Goal: Task Accomplishment & Management: Manage account settings

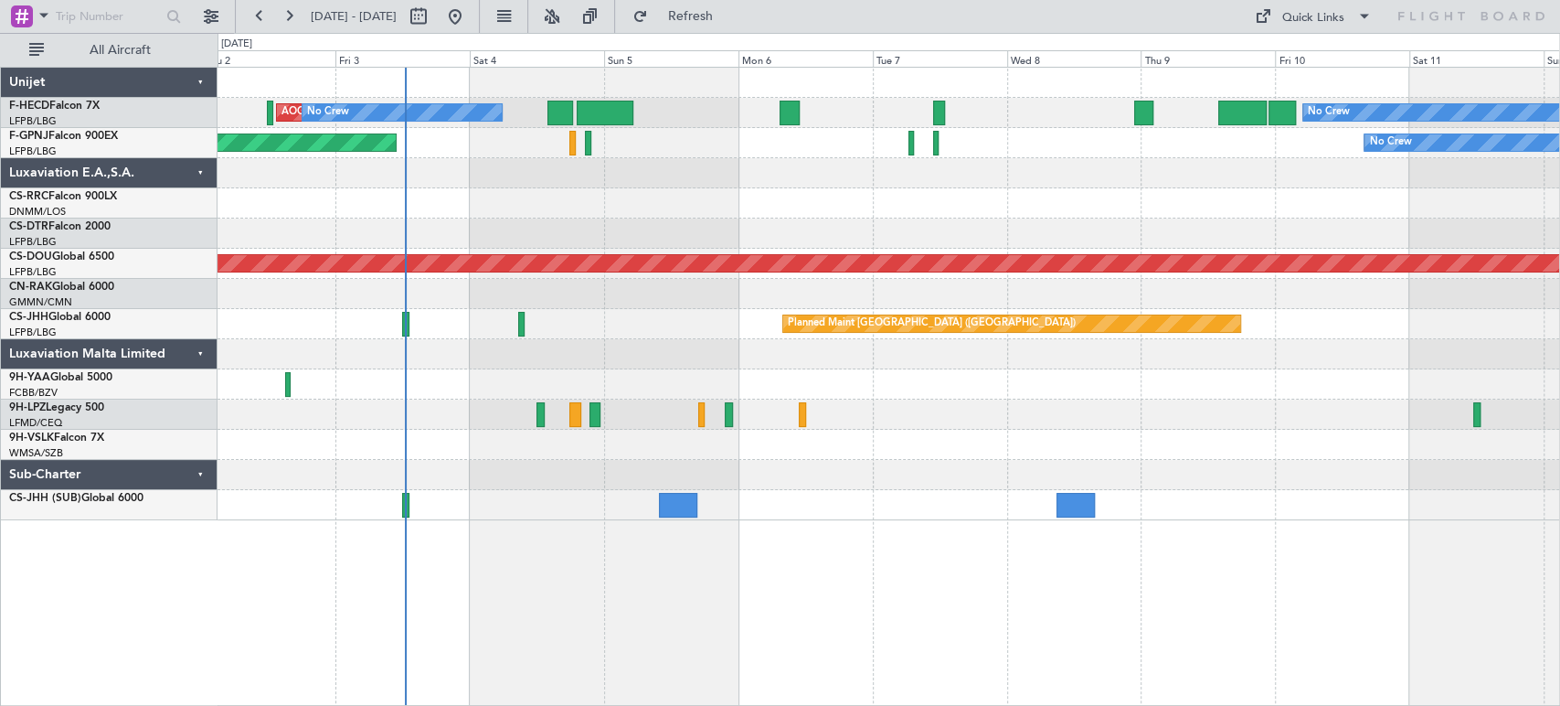
click at [518, 192] on div "No Crew AOG Maint Paris (Le Bourget) No Crew Planned Maint Paris (Le Bourget) N…" at bounding box center [889, 294] width 1342 height 452
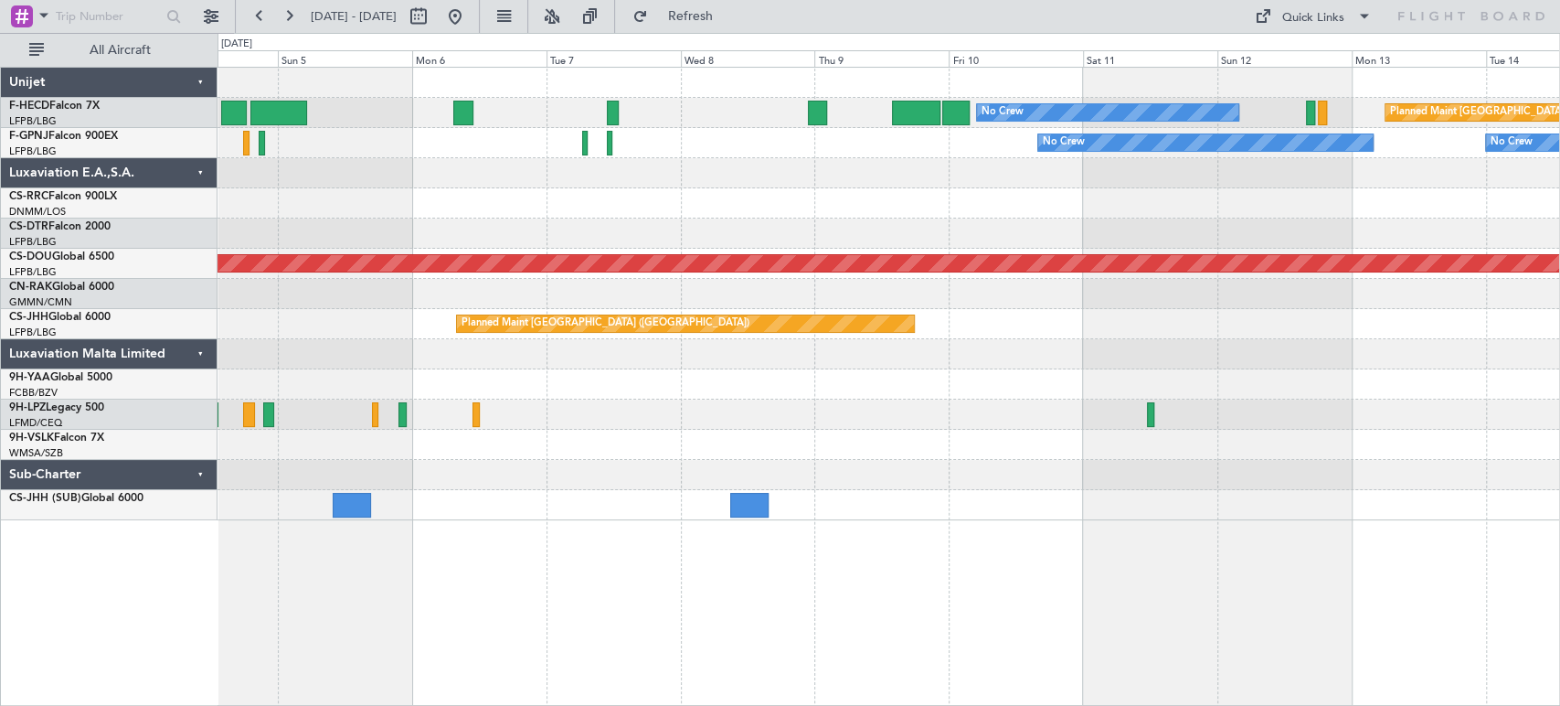
click at [796, 177] on div at bounding box center [889, 173] width 1342 height 30
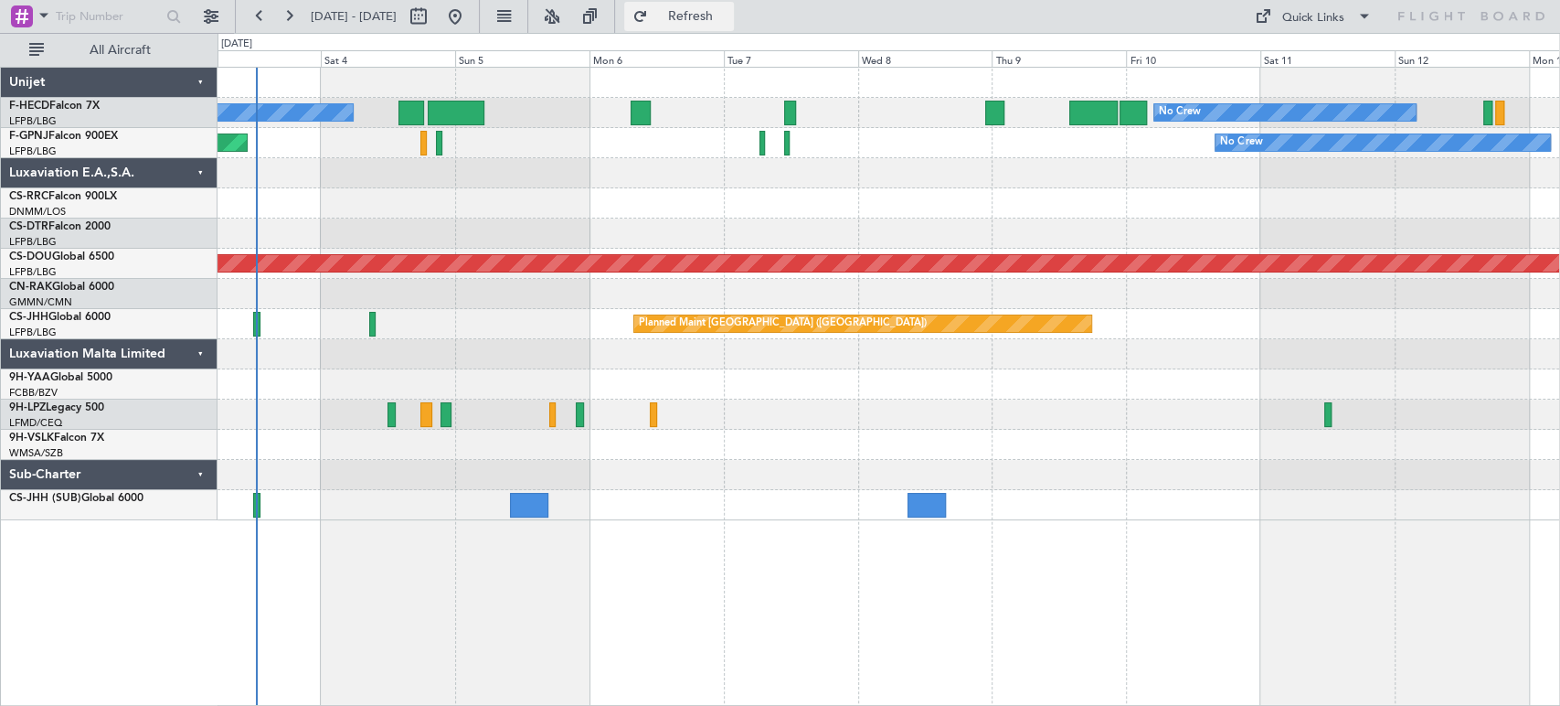
click at [727, 3] on button "Refresh" at bounding box center [679, 16] width 110 height 29
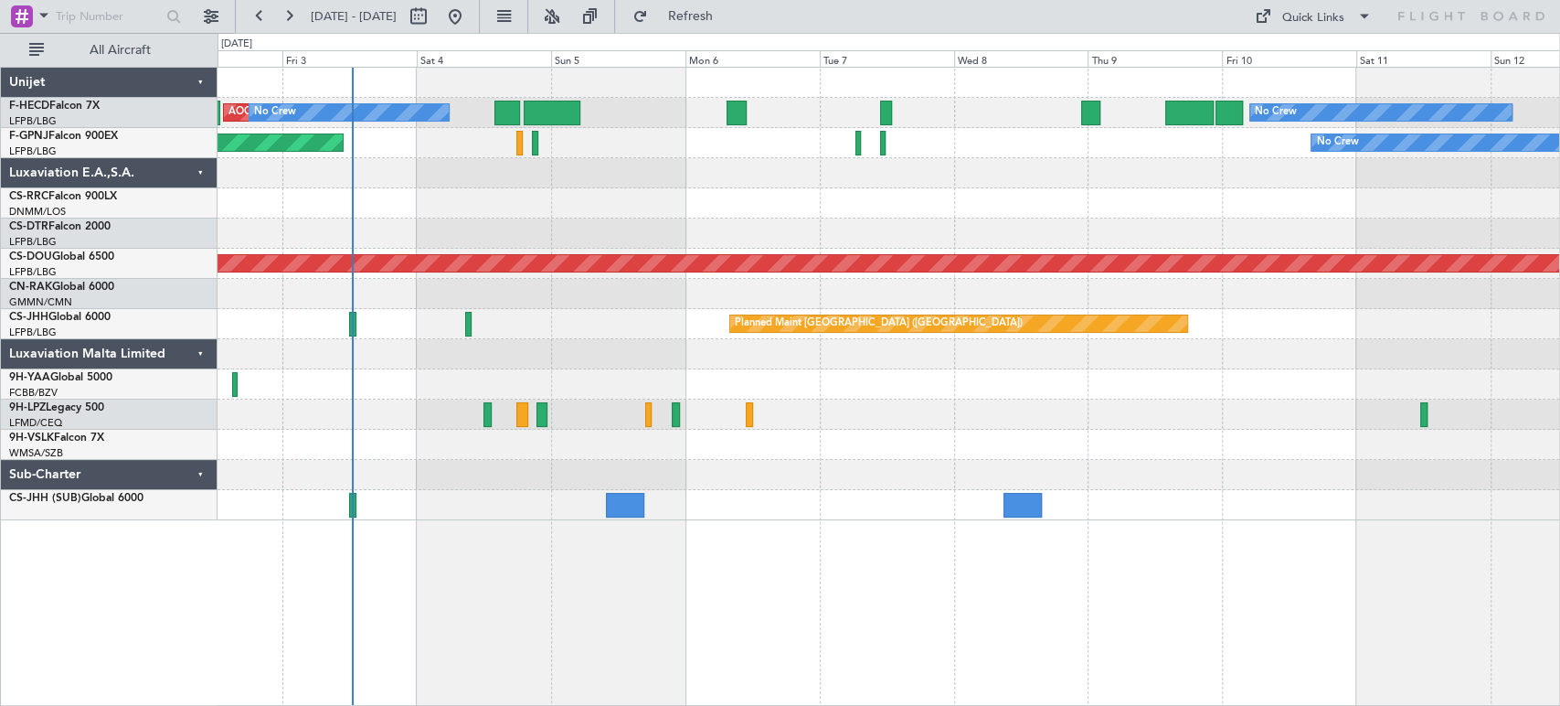
click at [746, 192] on div at bounding box center [889, 203] width 1342 height 30
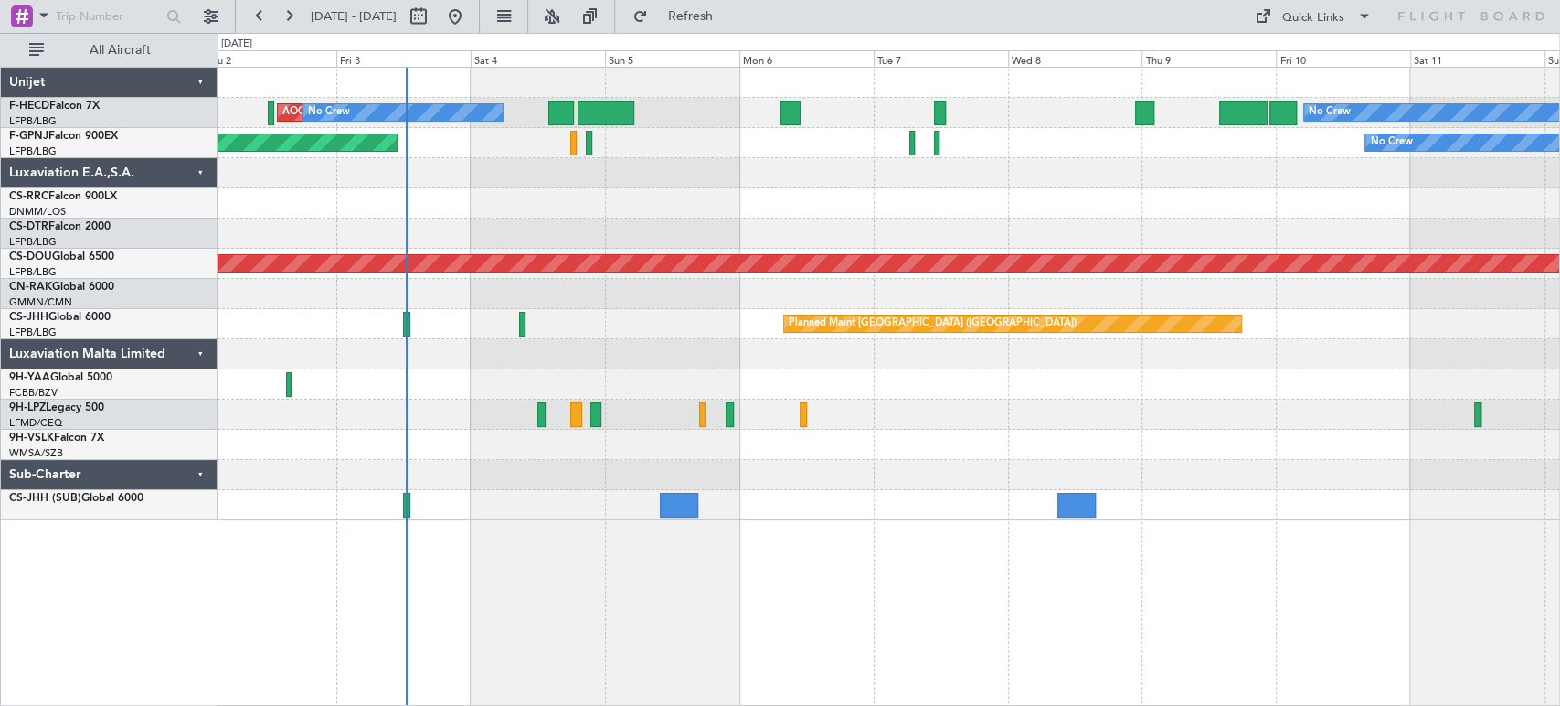
click at [683, 161] on div at bounding box center [889, 173] width 1342 height 30
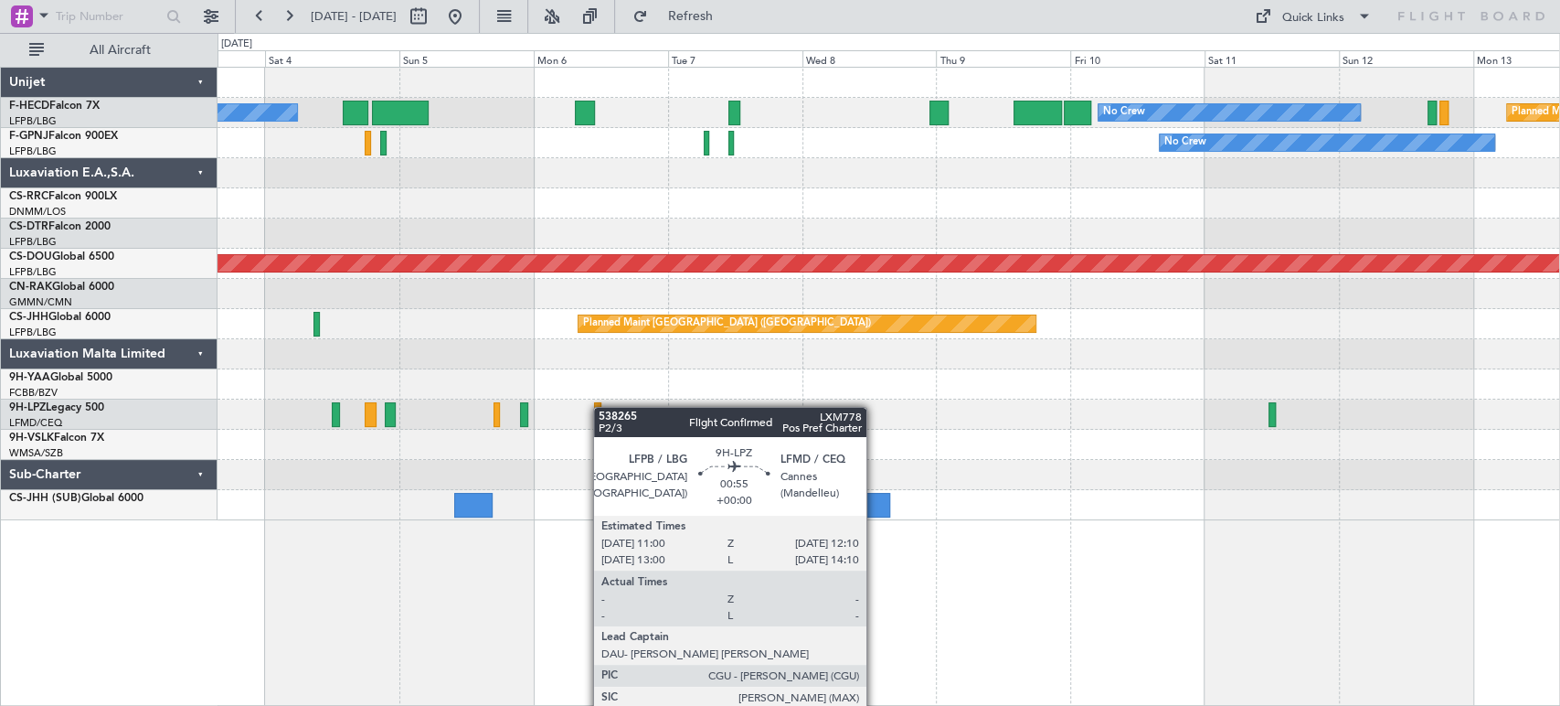
click at [599, 407] on div "No Crew AOG Maint [GEOGRAPHIC_DATA] ([GEOGRAPHIC_DATA]) No Crew Planned Maint […" at bounding box center [889, 294] width 1342 height 452
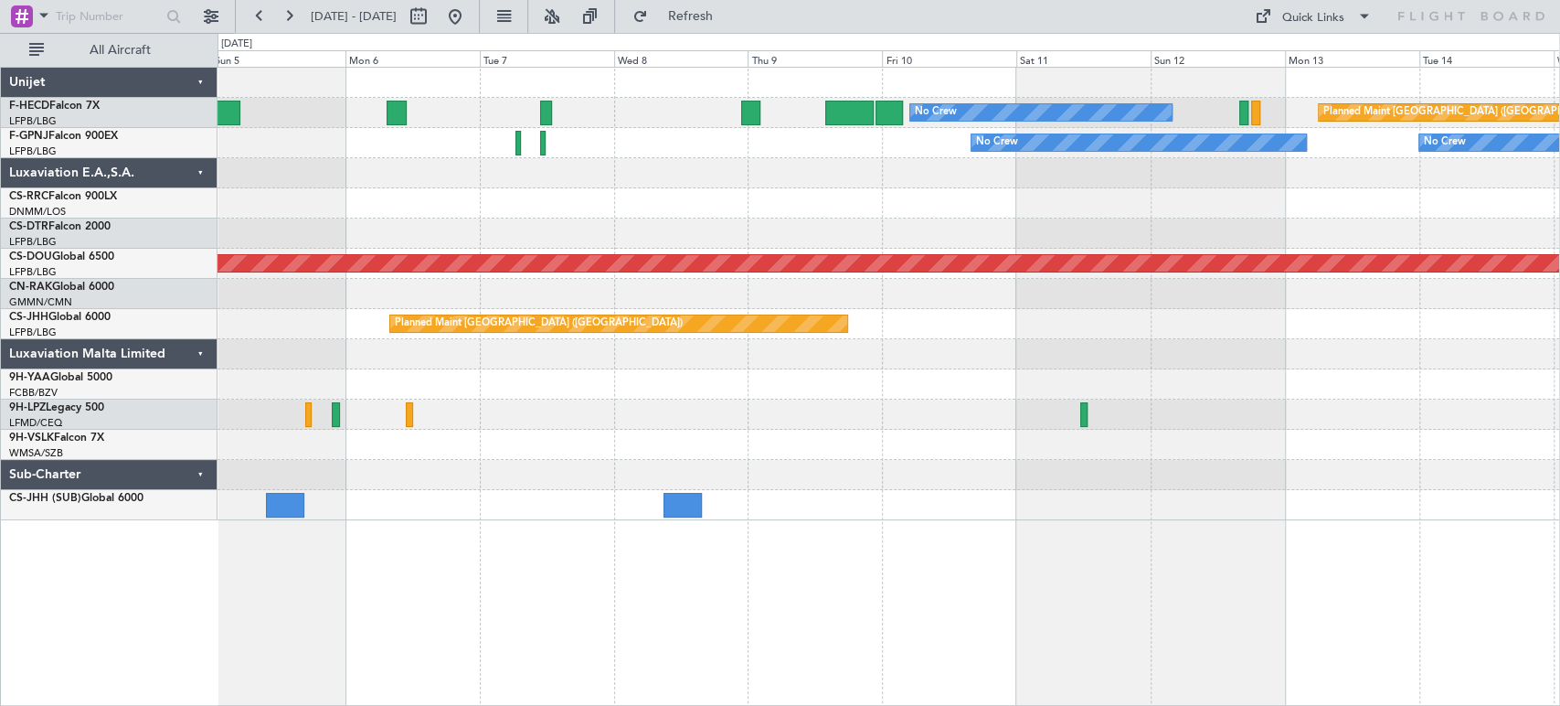
click at [441, 371] on div "No Crew Planned Maint Paris (Le Bourget) No Crew AOG Maint Paris (Le Bourget) N…" at bounding box center [889, 294] width 1342 height 452
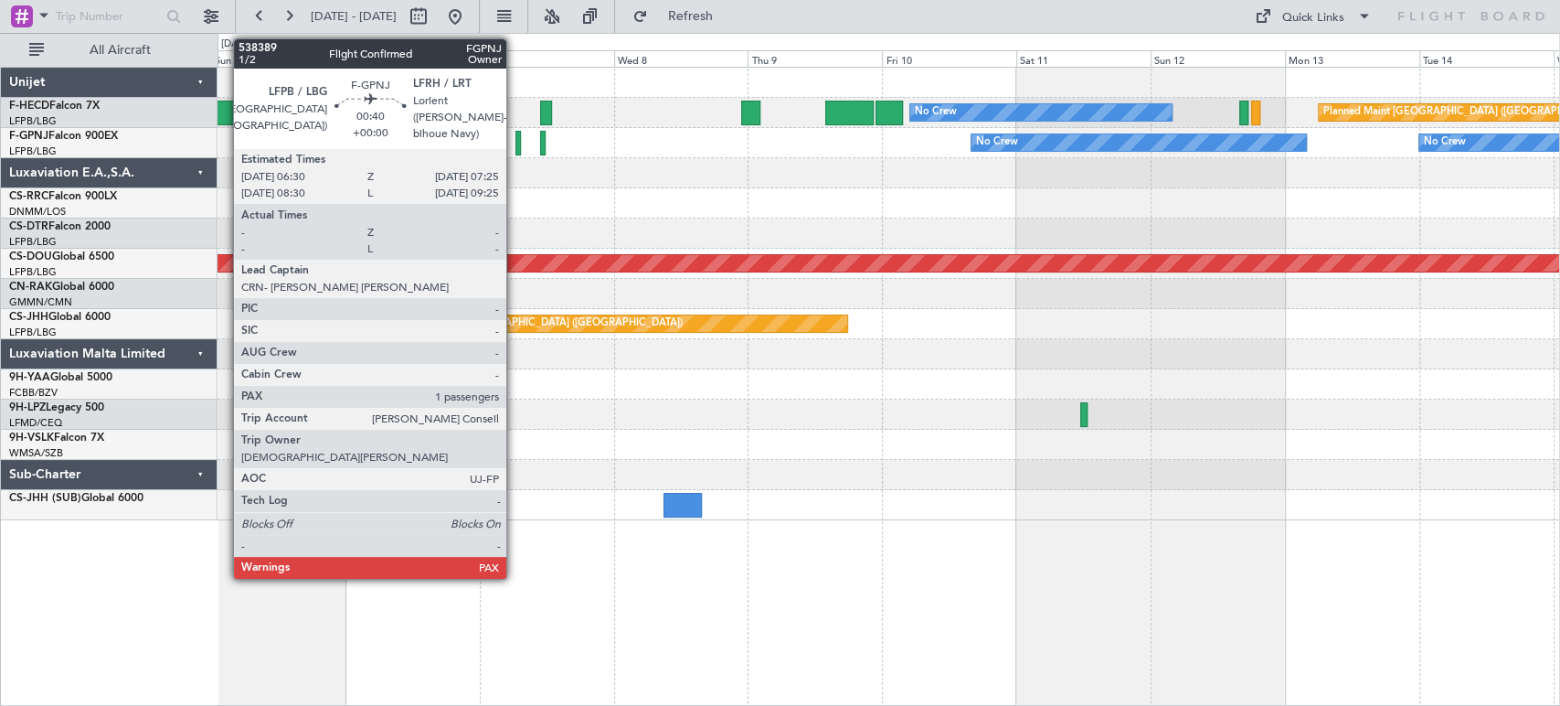
click at [515, 151] on div at bounding box center [517, 143] width 5 height 25
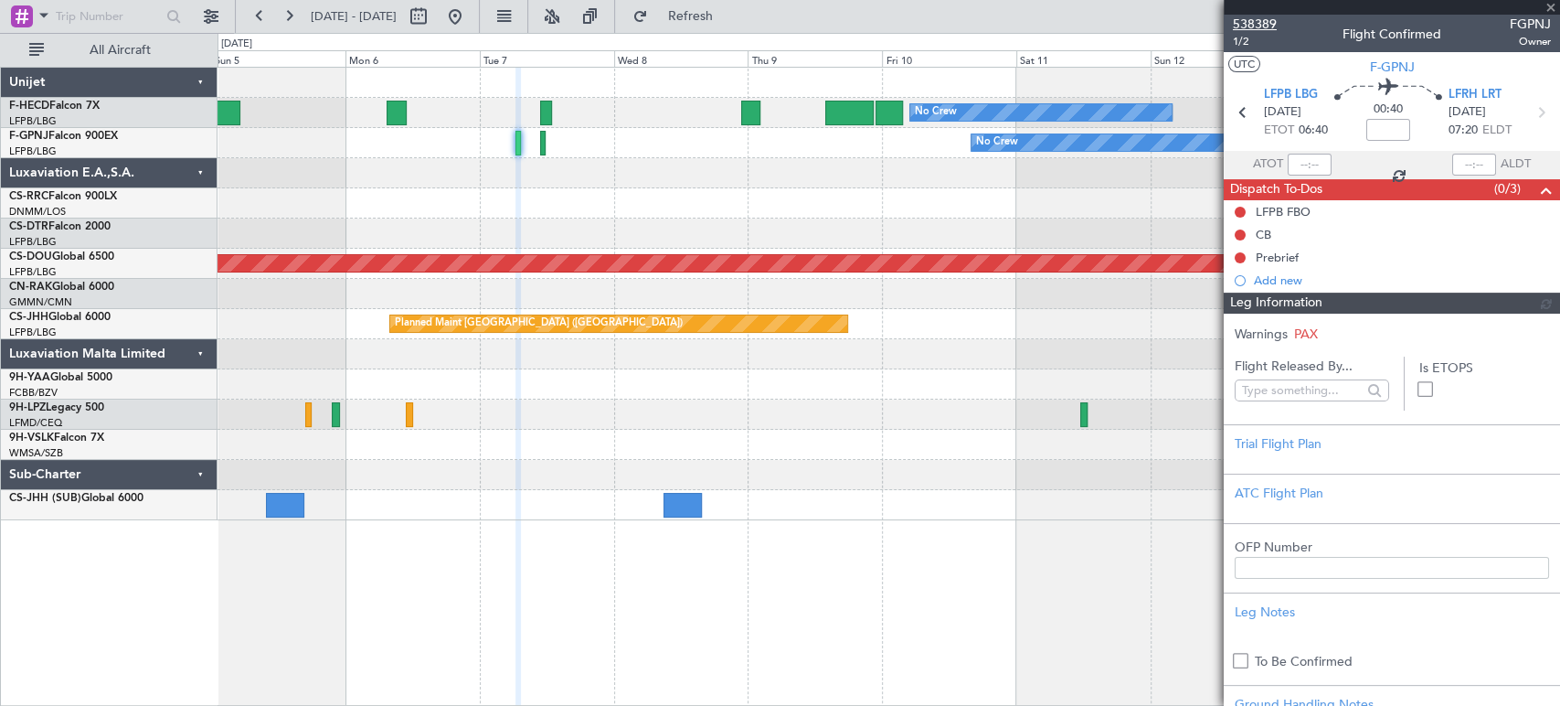
click at [1248, 16] on span "538389" at bounding box center [1255, 24] width 44 height 19
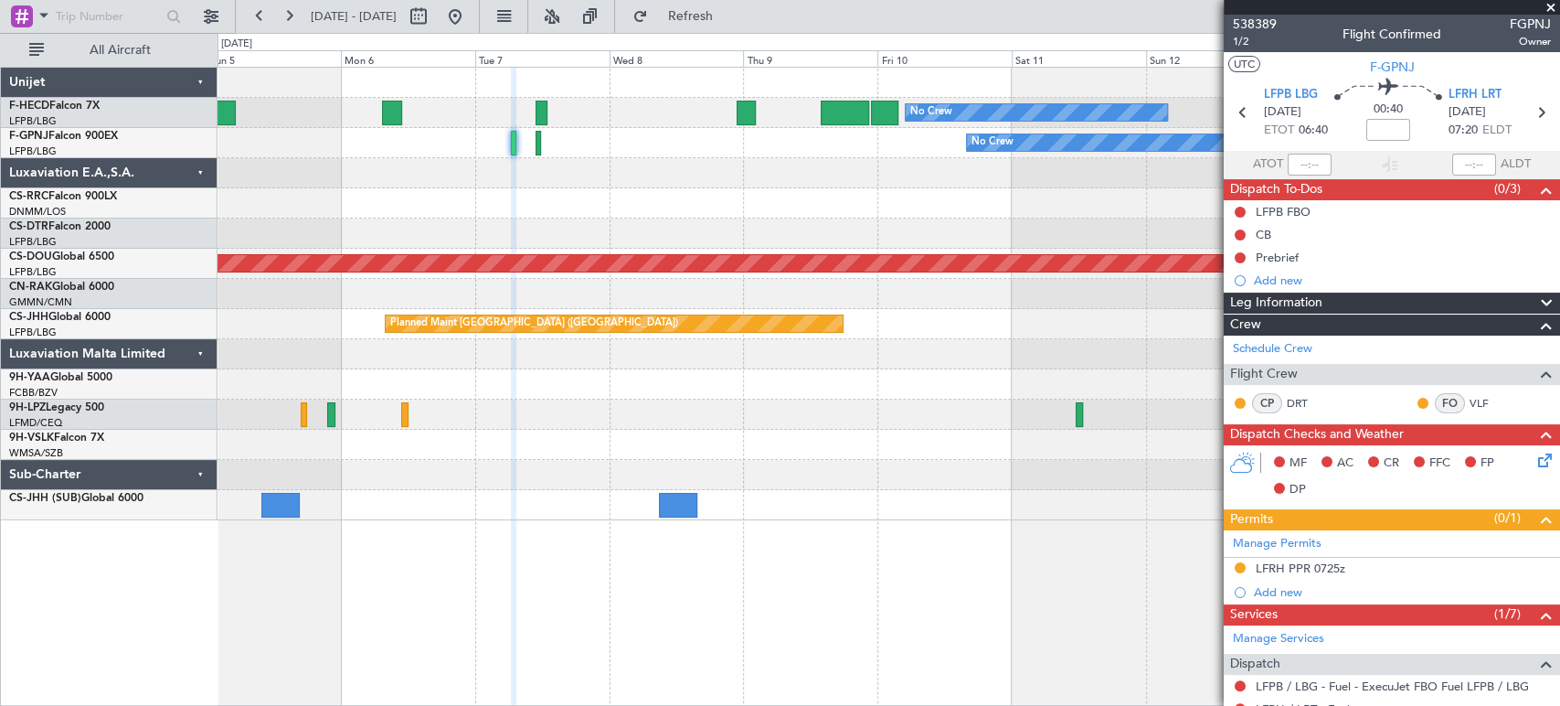
click at [518, 181] on div "Planned Maint Paris (Le Bourget) No Crew No Crew AOG Maint Paris (Le Bourget) N…" at bounding box center [889, 294] width 1342 height 452
click at [596, 179] on div at bounding box center [889, 173] width 1342 height 30
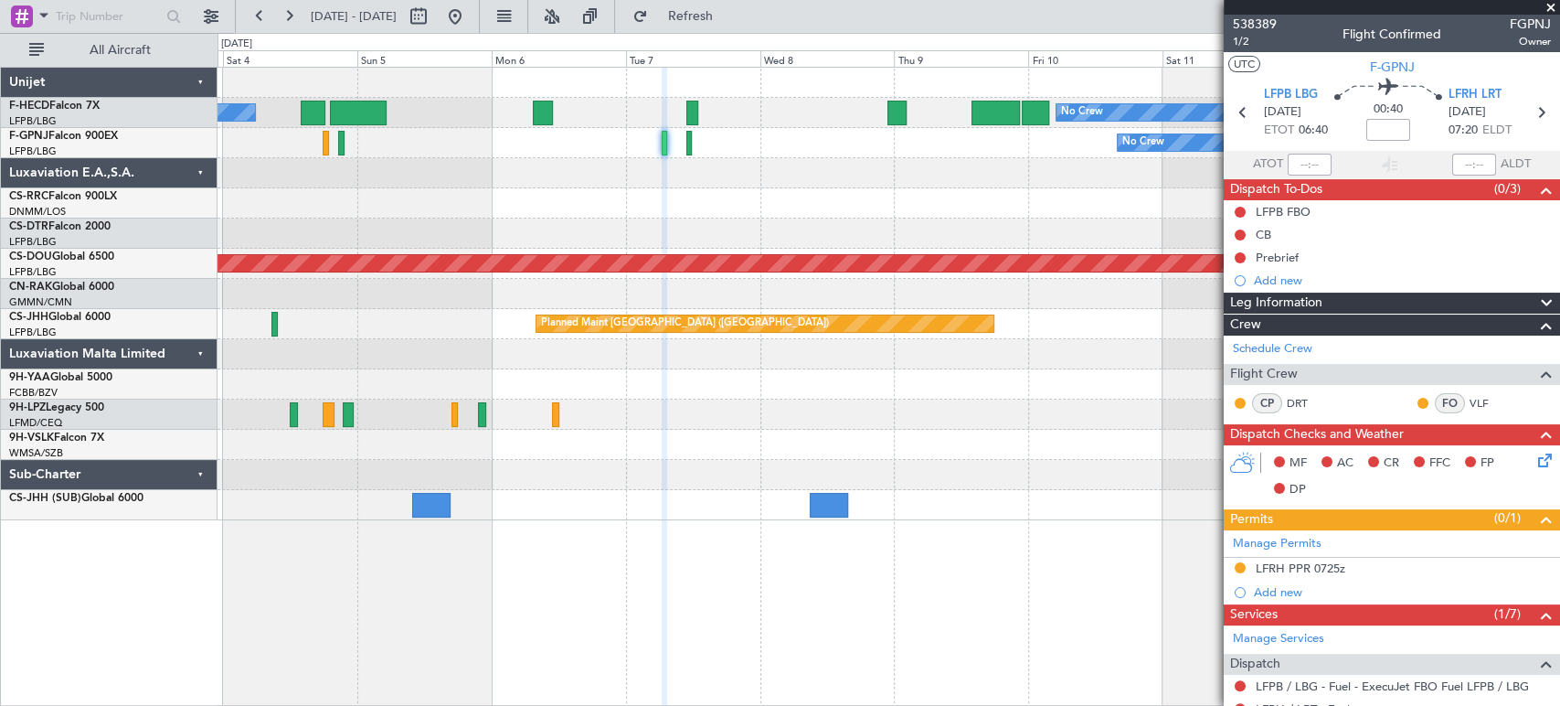
click at [614, 190] on div "Planned Maint Paris (Le Bourget) No Crew No Crew AOG Maint Paris (Le Bourget) N…" at bounding box center [889, 294] width 1342 height 452
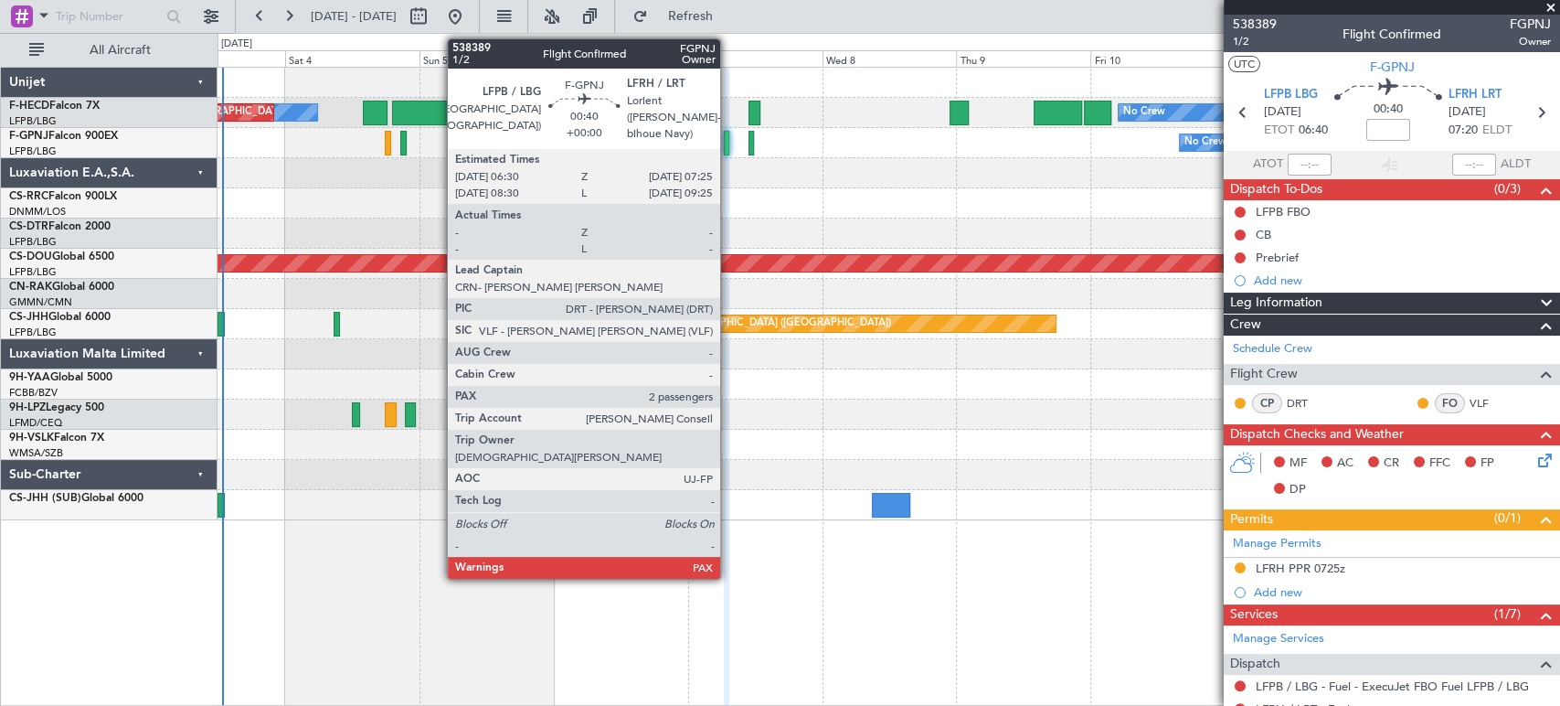
click at [728, 150] on div at bounding box center [726, 143] width 5 height 25
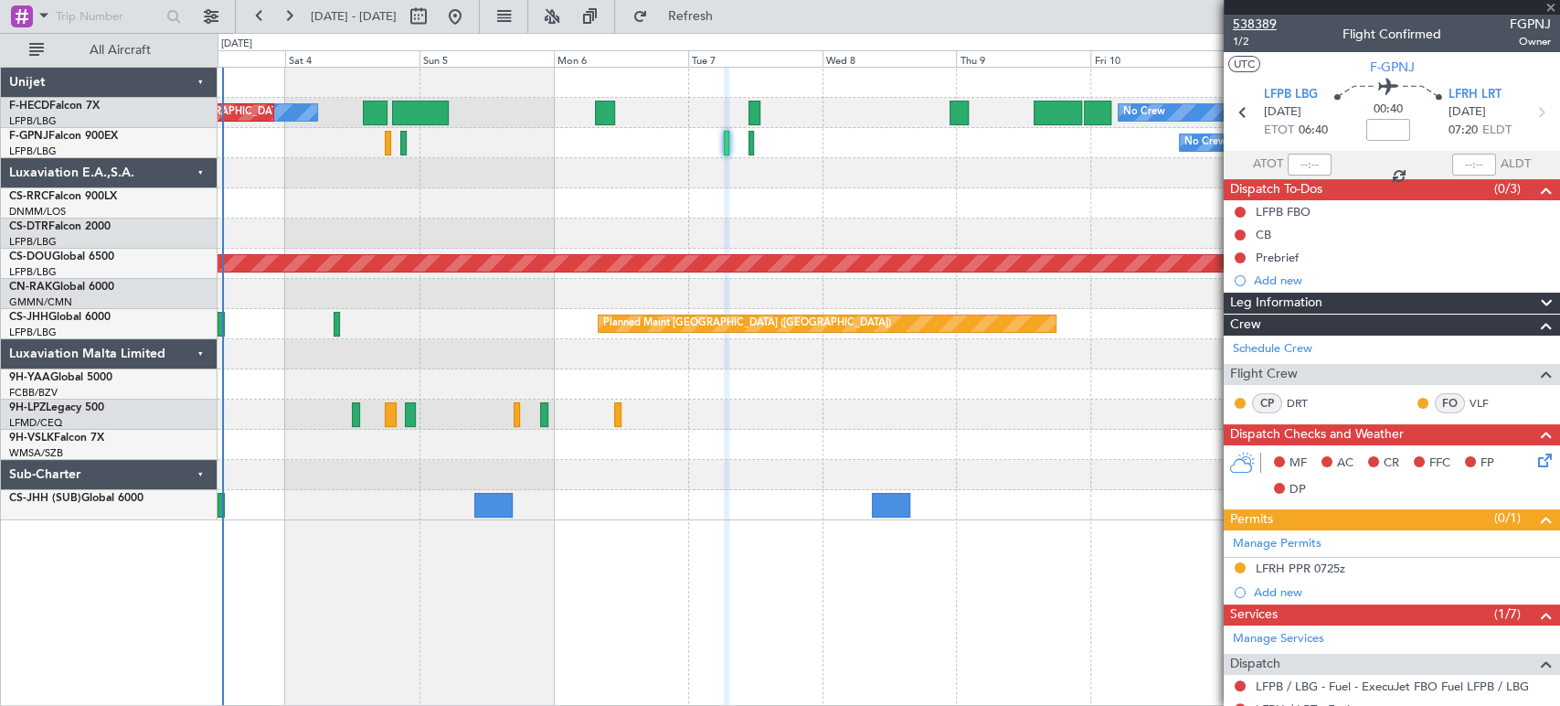
click at [1272, 24] on span "538389" at bounding box center [1255, 24] width 44 height 19
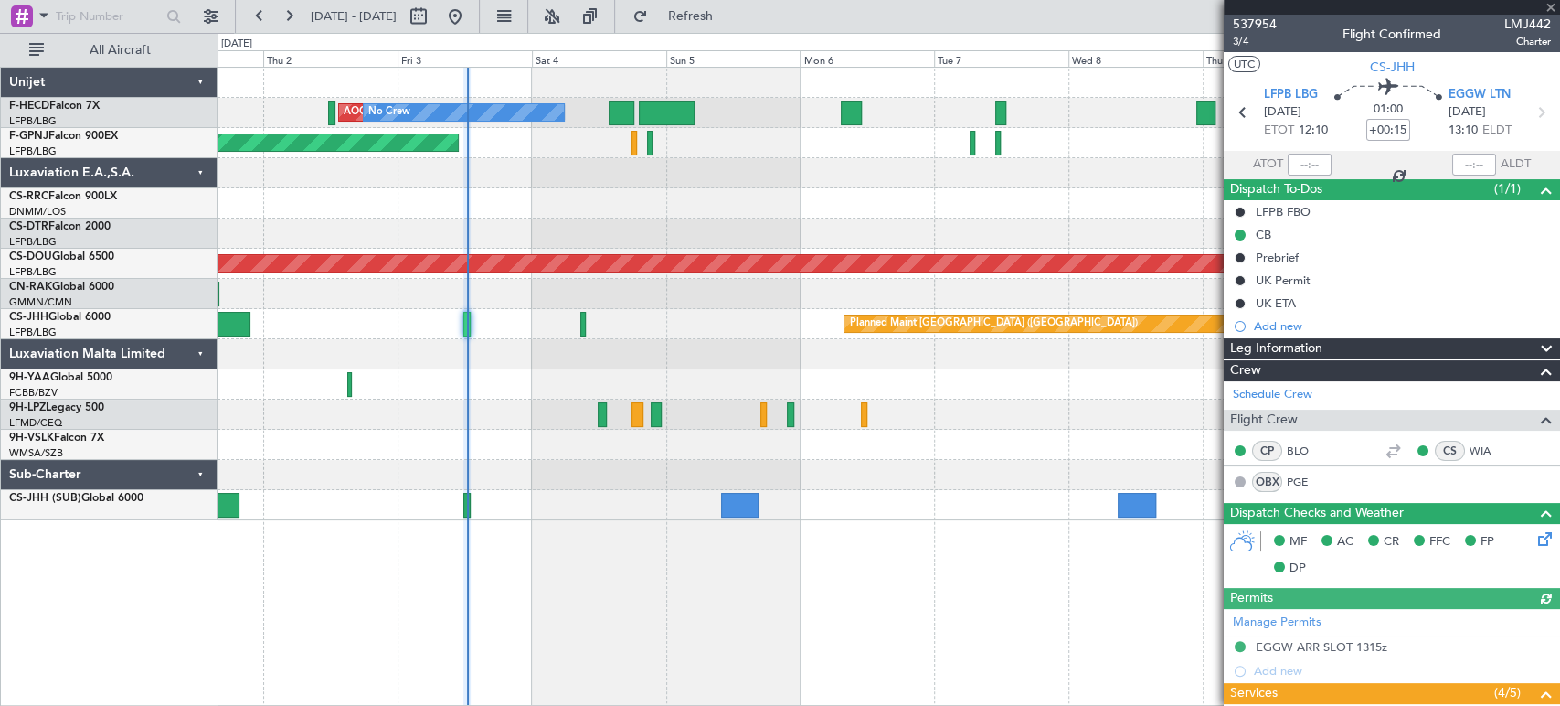
scroll to position [511, 0]
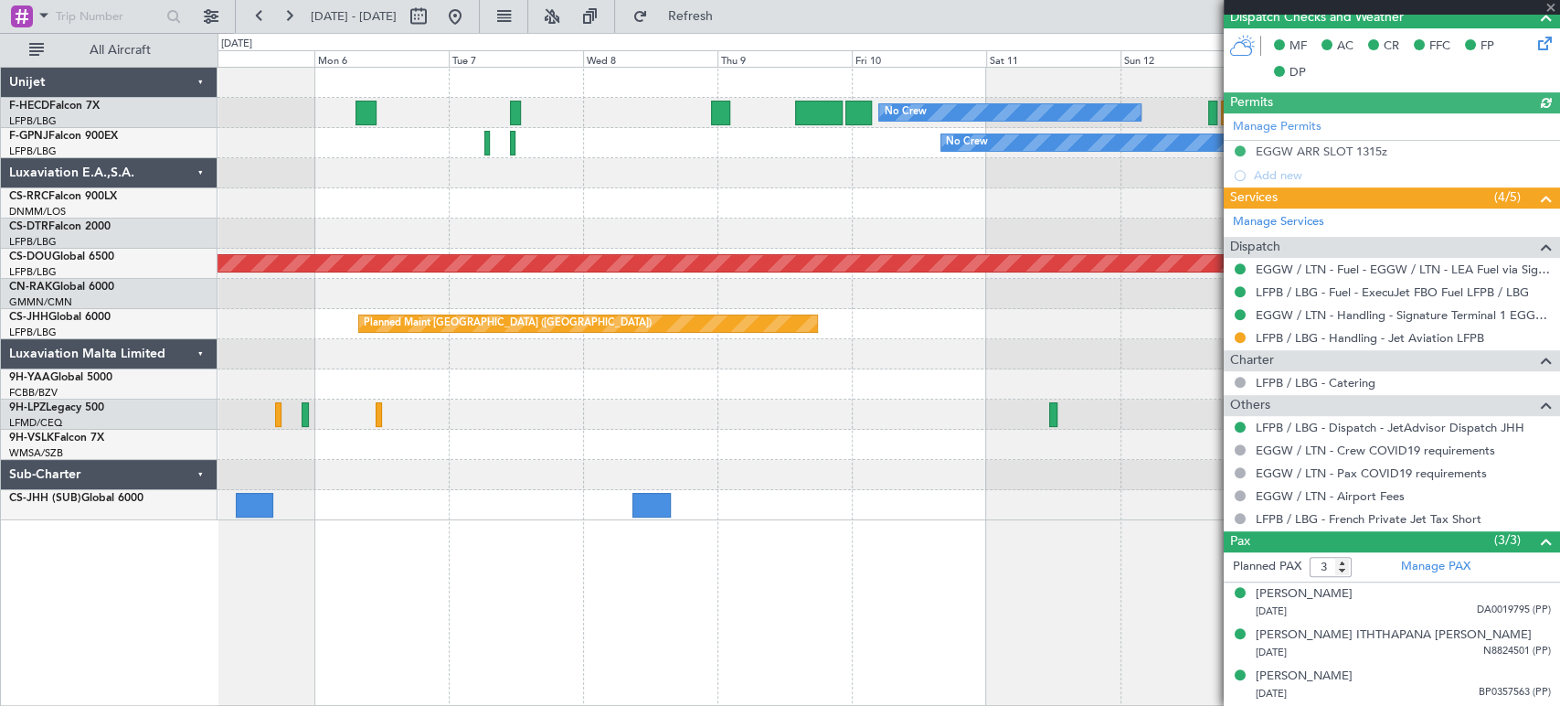
click at [370, 180] on div "No Crew Planned Maint [GEOGRAPHIC_DATA] ([GEOGRAPHIC_DATA]) AOG Maint [GEOGRAPH…" at bounding box center [889, 294] width 1342 height 452
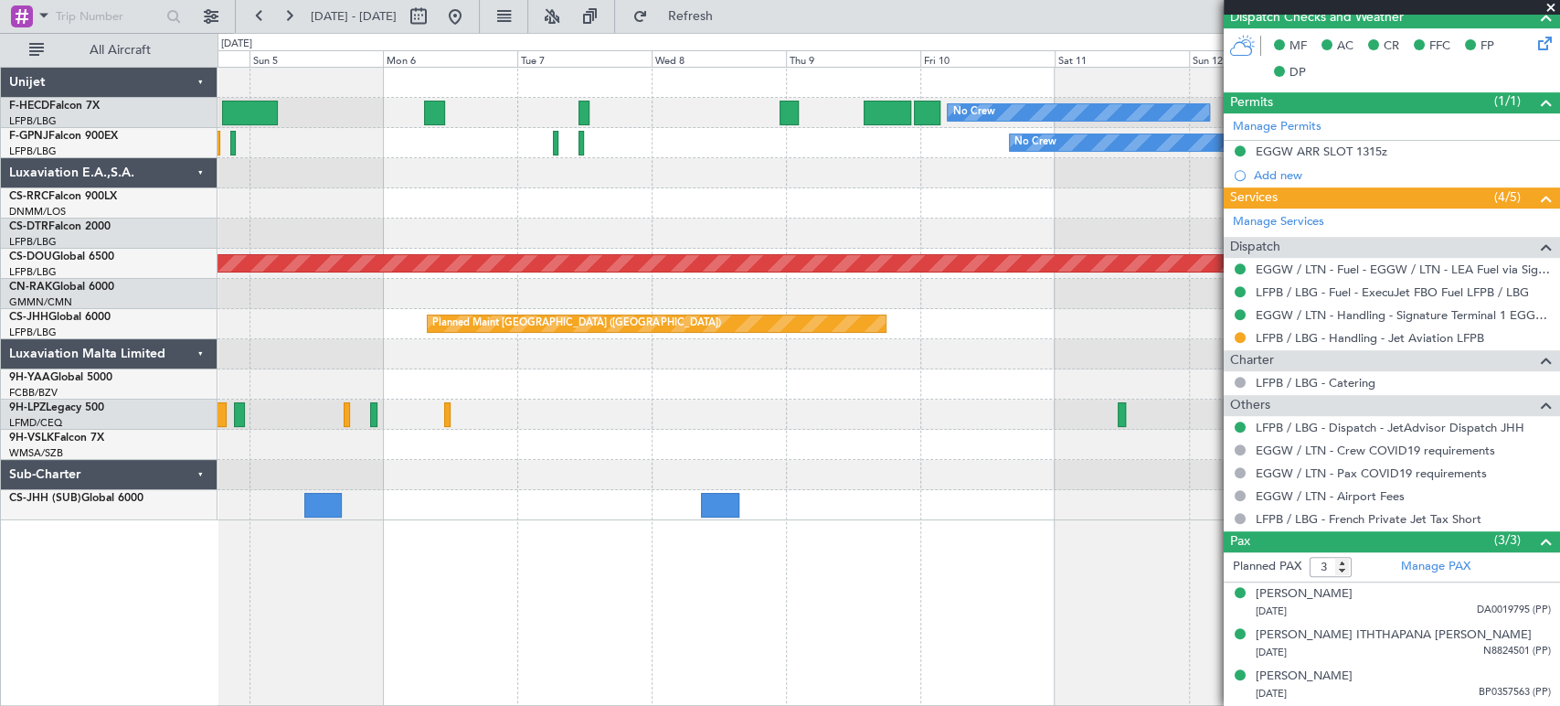
click at [536, 182] on div at bounding box center [889, 173] width 1342 height 30
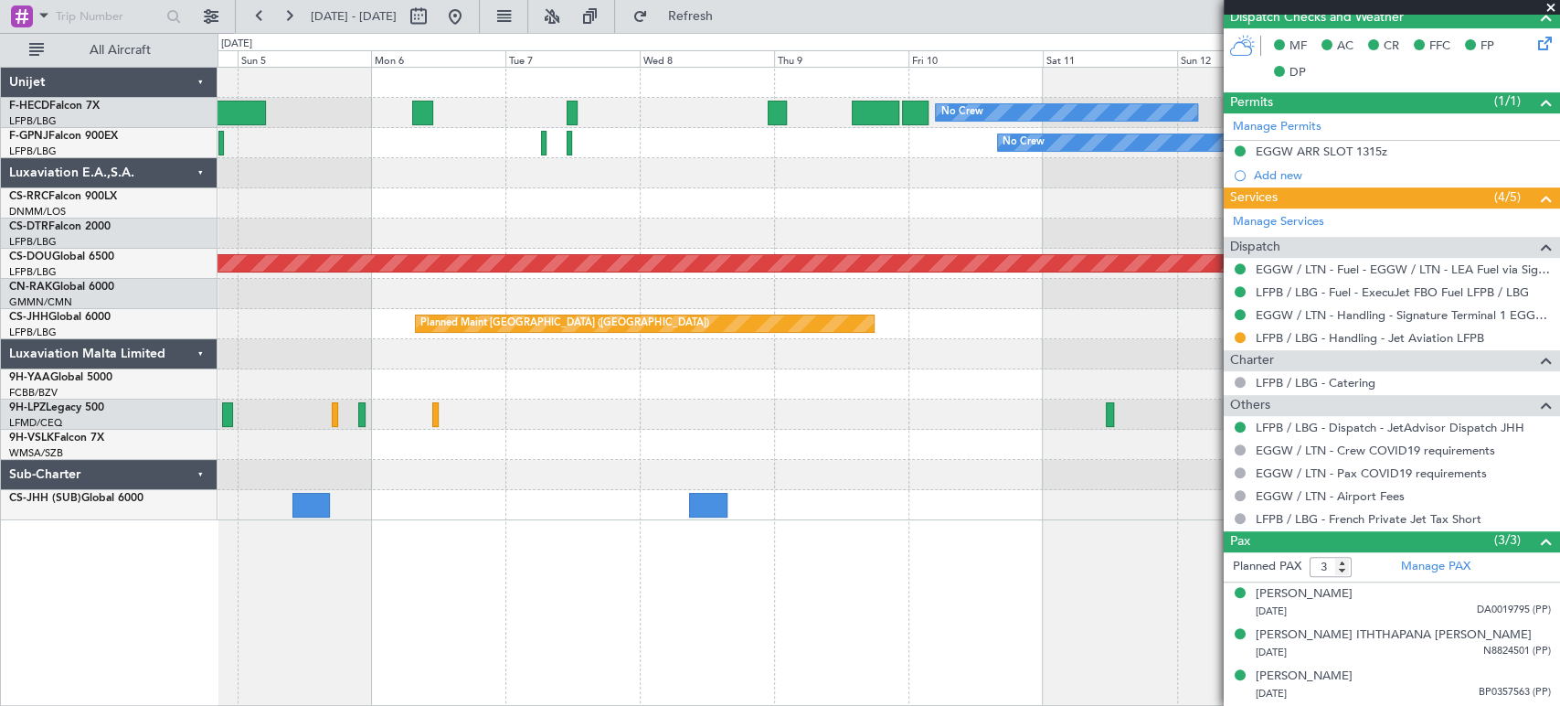
click at [526, 267] on div "No Crew Planned Maint [GEOGRAPHIC_DATA] ([GEOGRAPHIC_DATA]) AOG Maint [GEOGRAPH…" at bounding box center [889, 294] width 1342 height 452
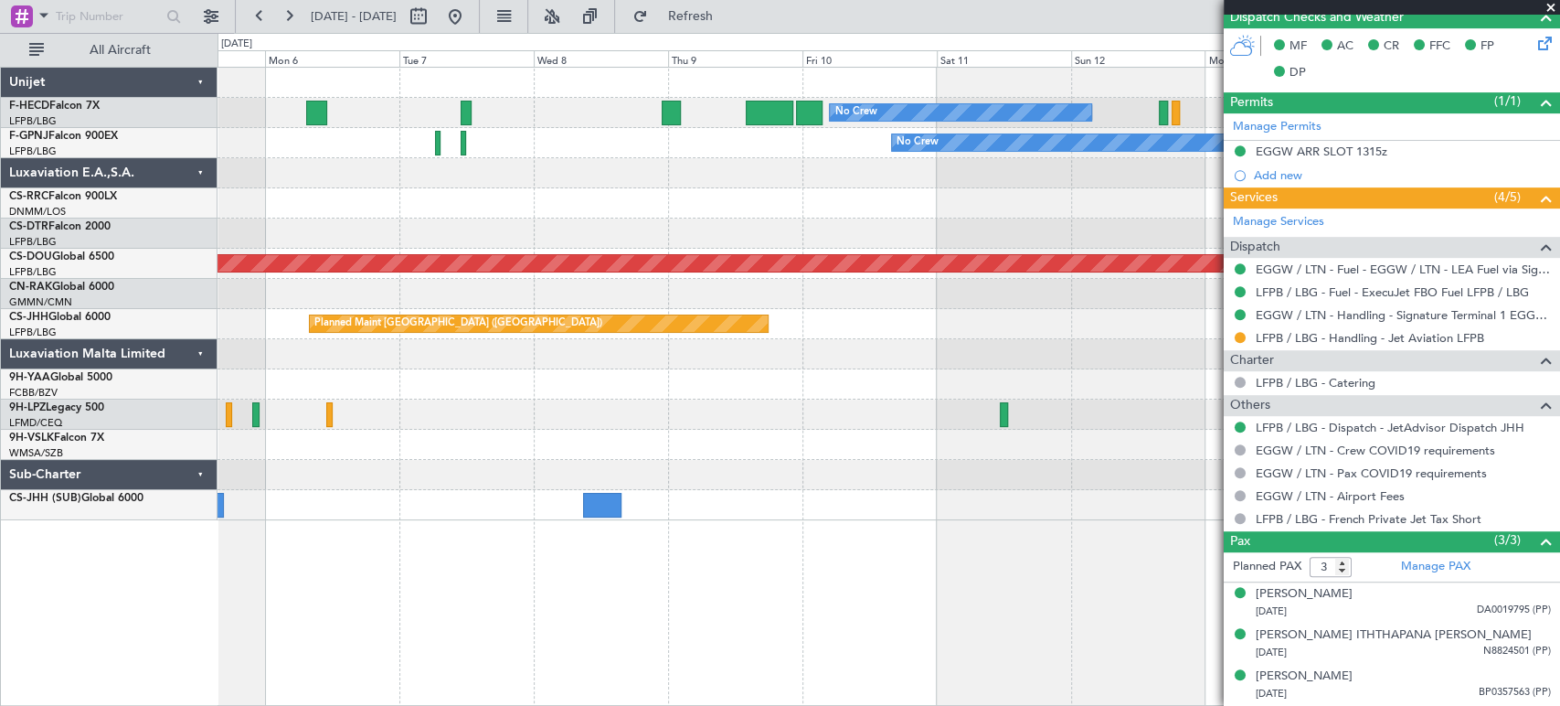
click at [719, 169] on div "No Crew Planned Maint [GEOGRAPHIC_DATA] ([GEOGRAPHIC_DATA]) AOG Maint [GEOGRAPH…" at bounding box center [889, 294] width 1342 height 452
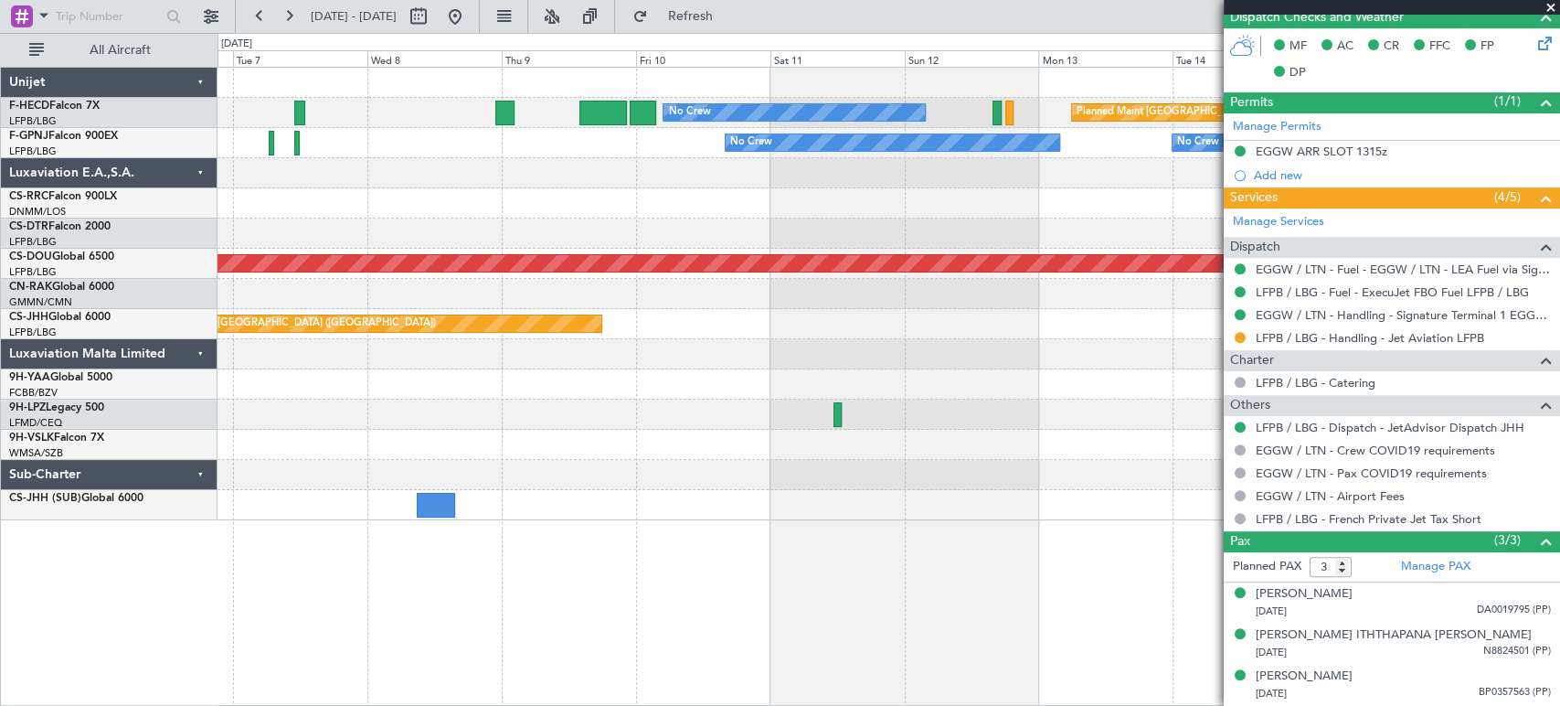
click at [661, 204] on div at bounding box center [889, 203] width 1342 height 30
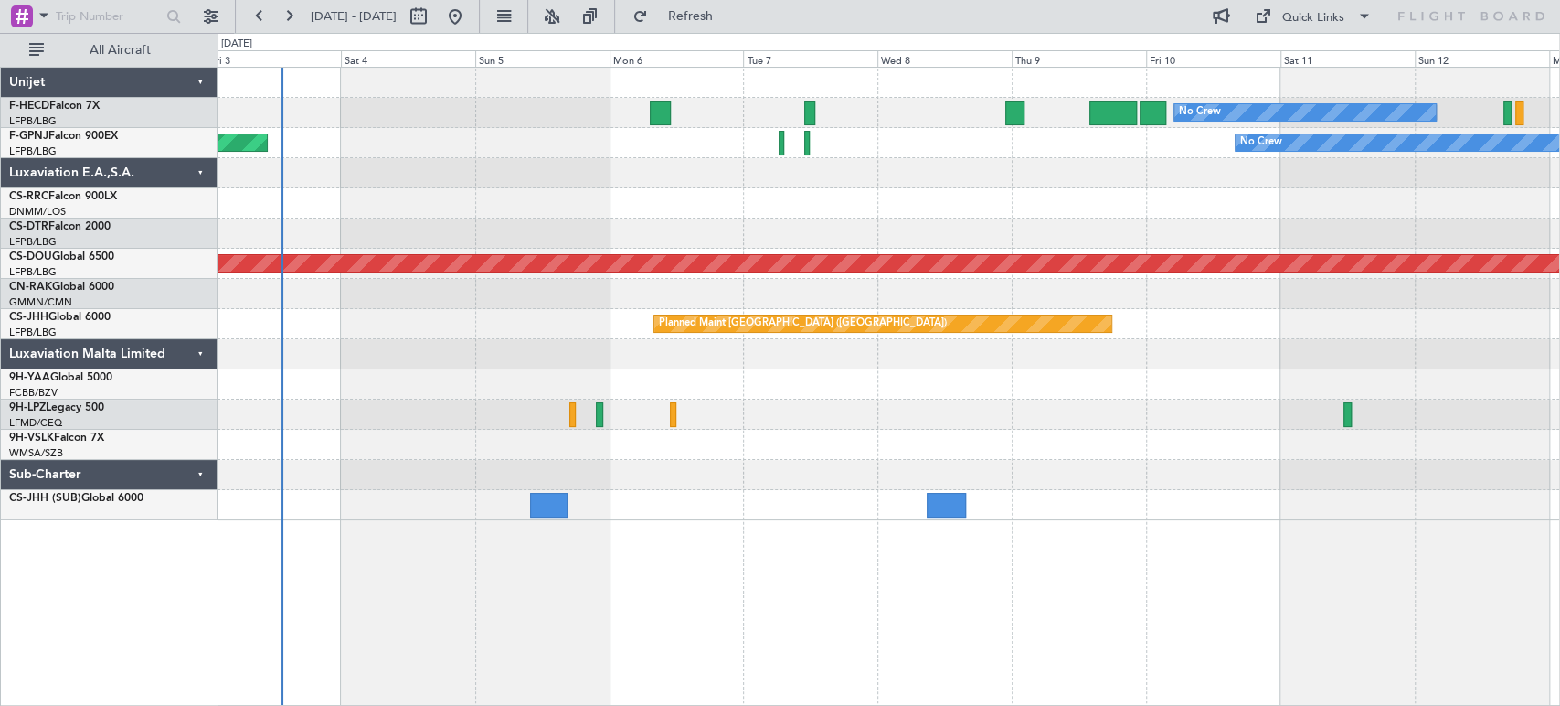
click at [156, 266] on div "No Crew Planned Maint Paris (Le Bourget) Planned Maint Paris (Le Bourget) No Cr…" at bounding box center [780, 369] width 1560 height 673
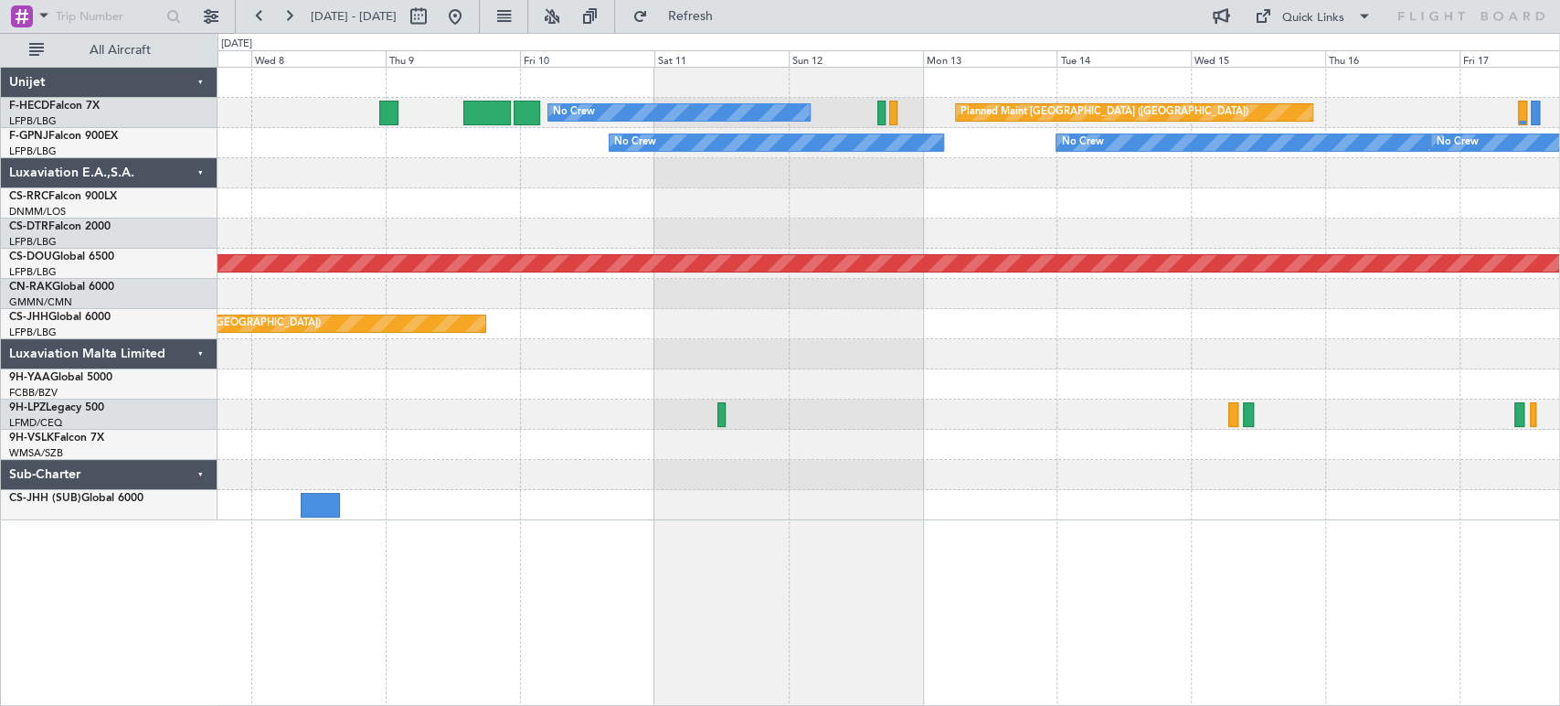
click at [635, 279] on div "No Crew Planned Maint Paris (Le Bourget) No Crew No Crew No Crew Planned Maint …" at bounding box center [889, 294] width 1342 height 452
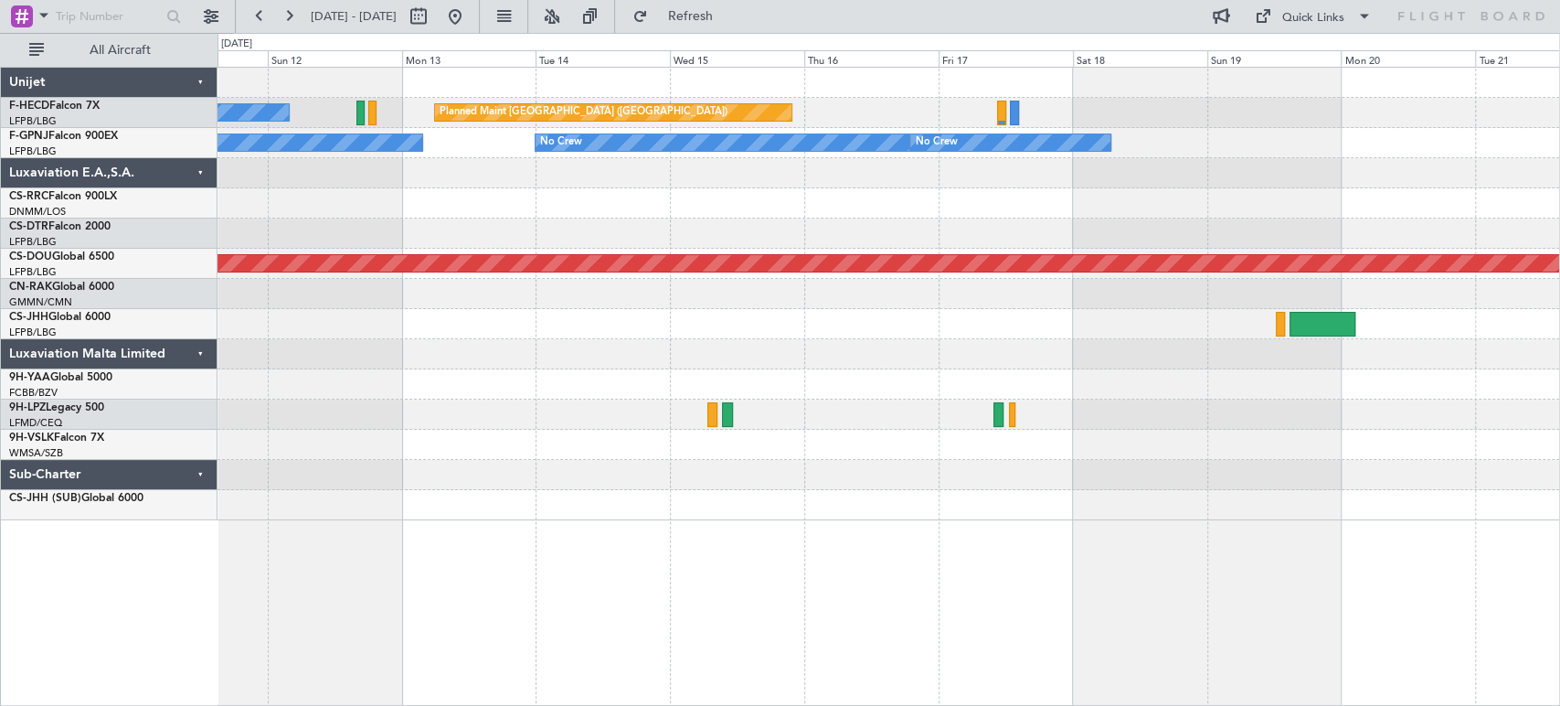
click at [551, 250] on div "No Crew Planned Maint Paris (Le Bourget) No Crew No Crew No Crew No Crew Planne…" at bounding box center [889, 294] width 1342 height 452
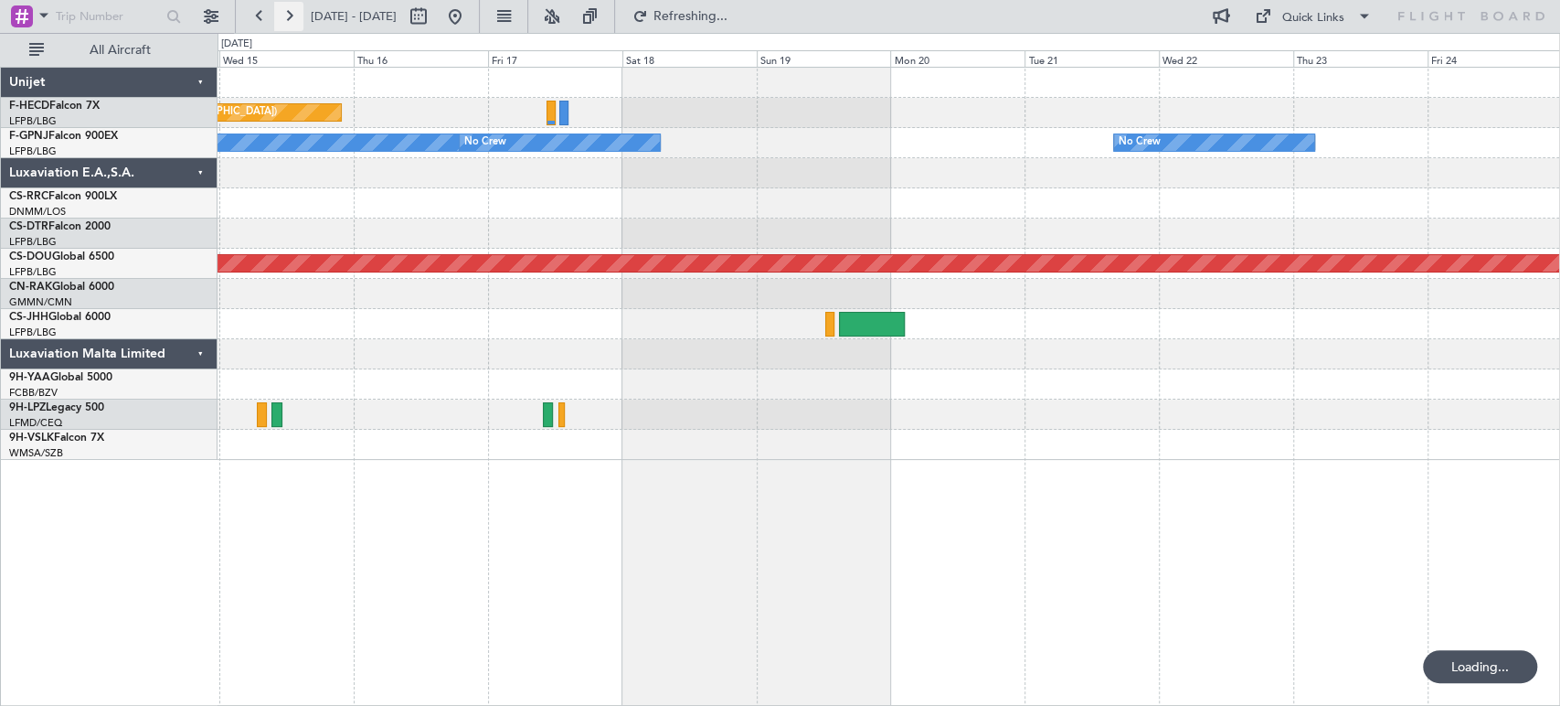
click at [294, 19] on button at bounding box center [288, 16] width 29 height 29
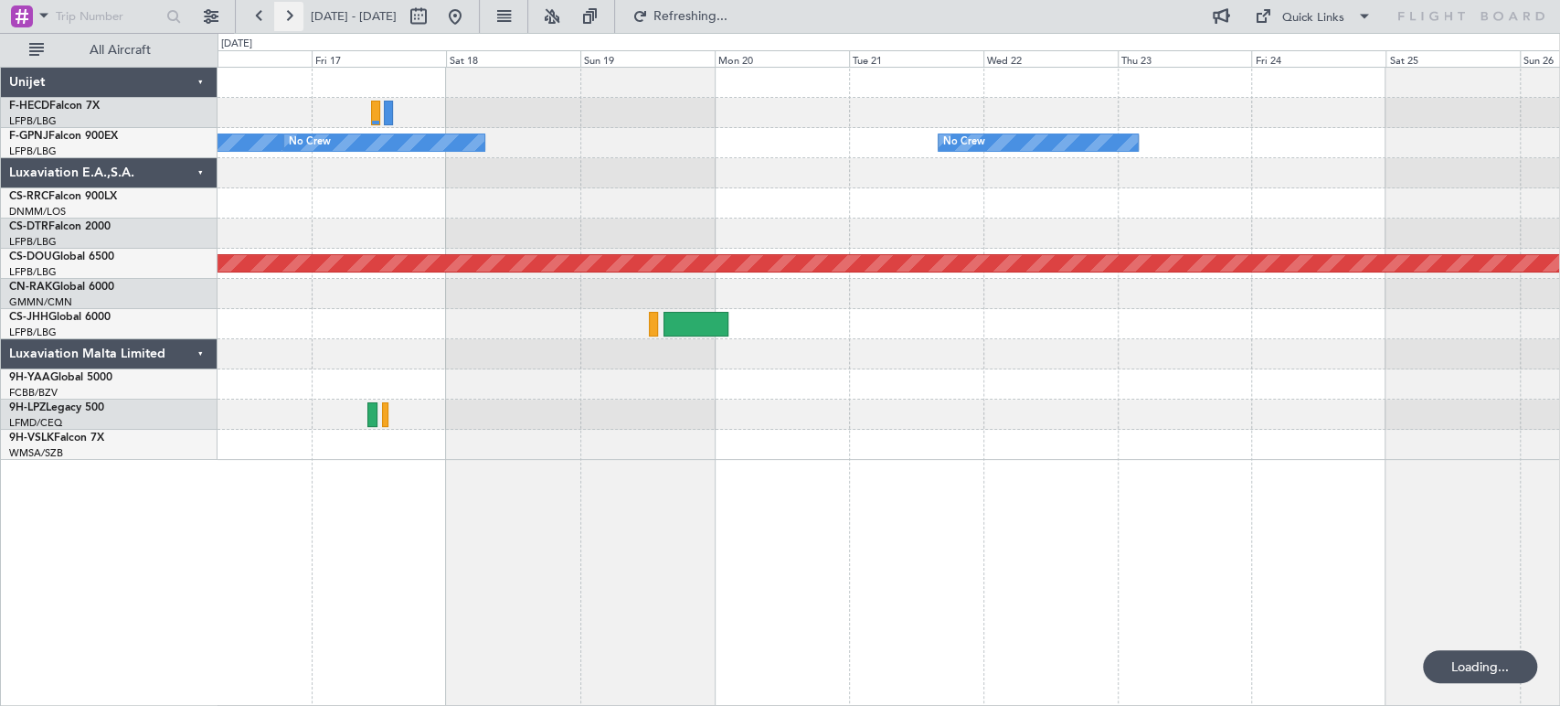
click at [294, 20] on button at bounding box center [288, 16] width 29 height 29
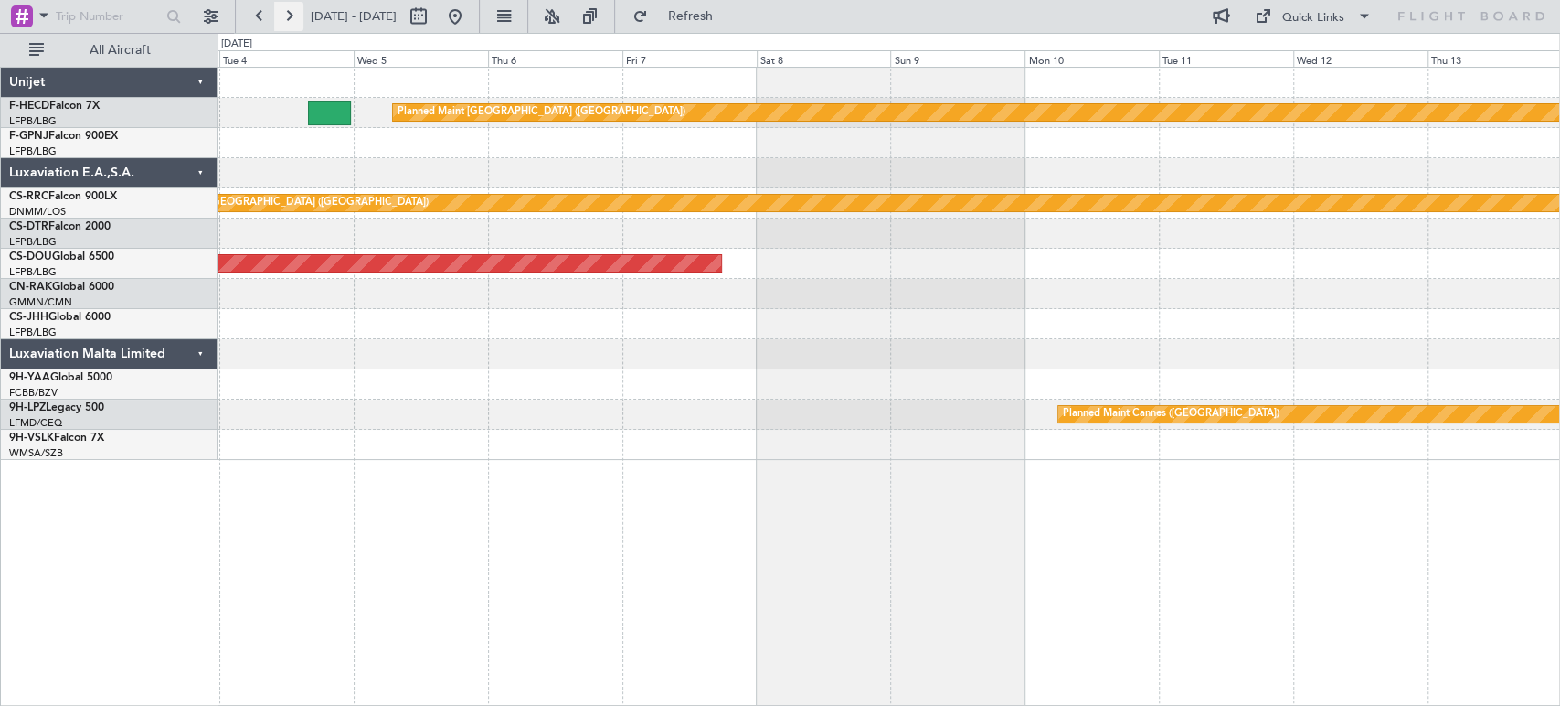
click at [294, 20] on button at bounding box center [288, 16] width 29 height 29
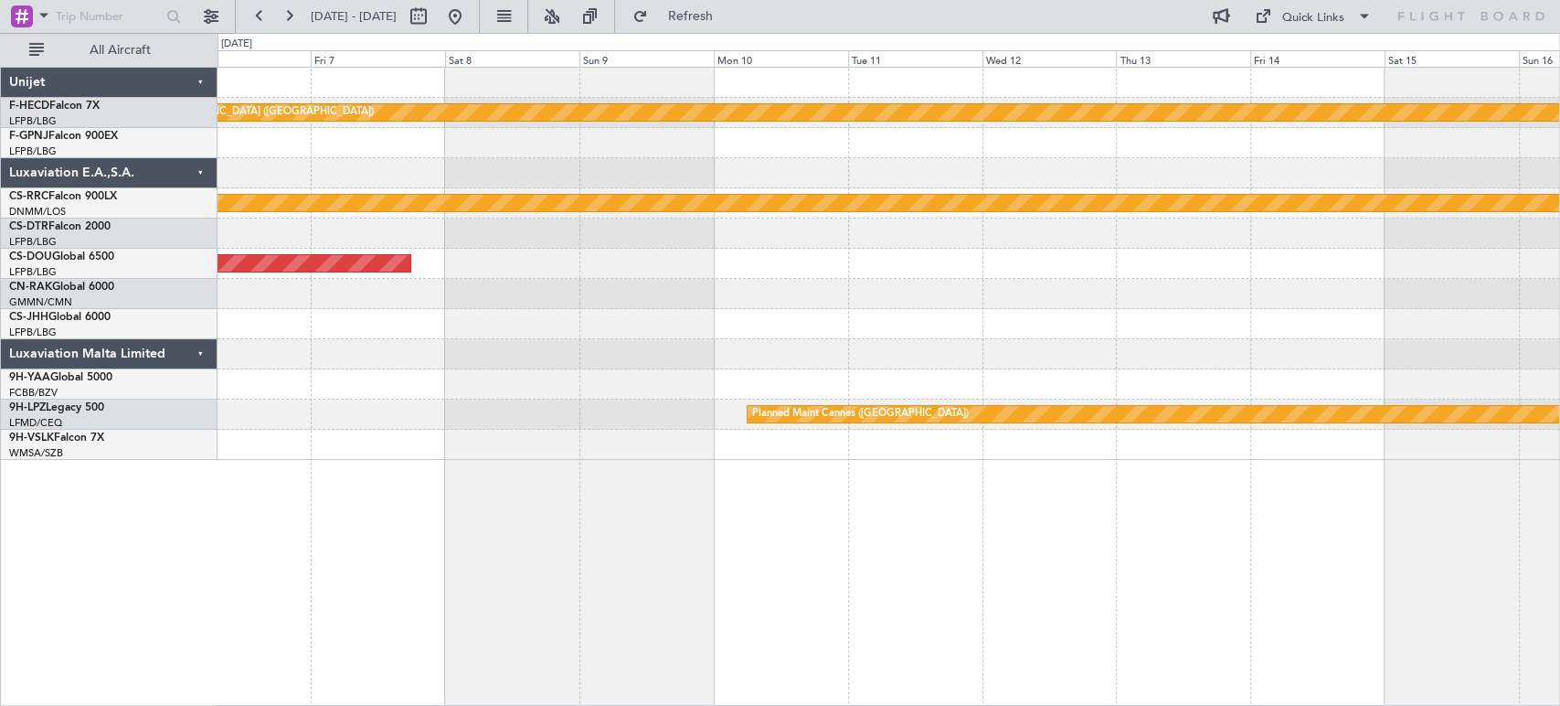
click at [1556, 124] on div "Planned Maint Paris (Le Bourget) Planned Maint Paris (Le Bourget) Planned Maint…" at bounding box center [889, 264] width 1342 height 392
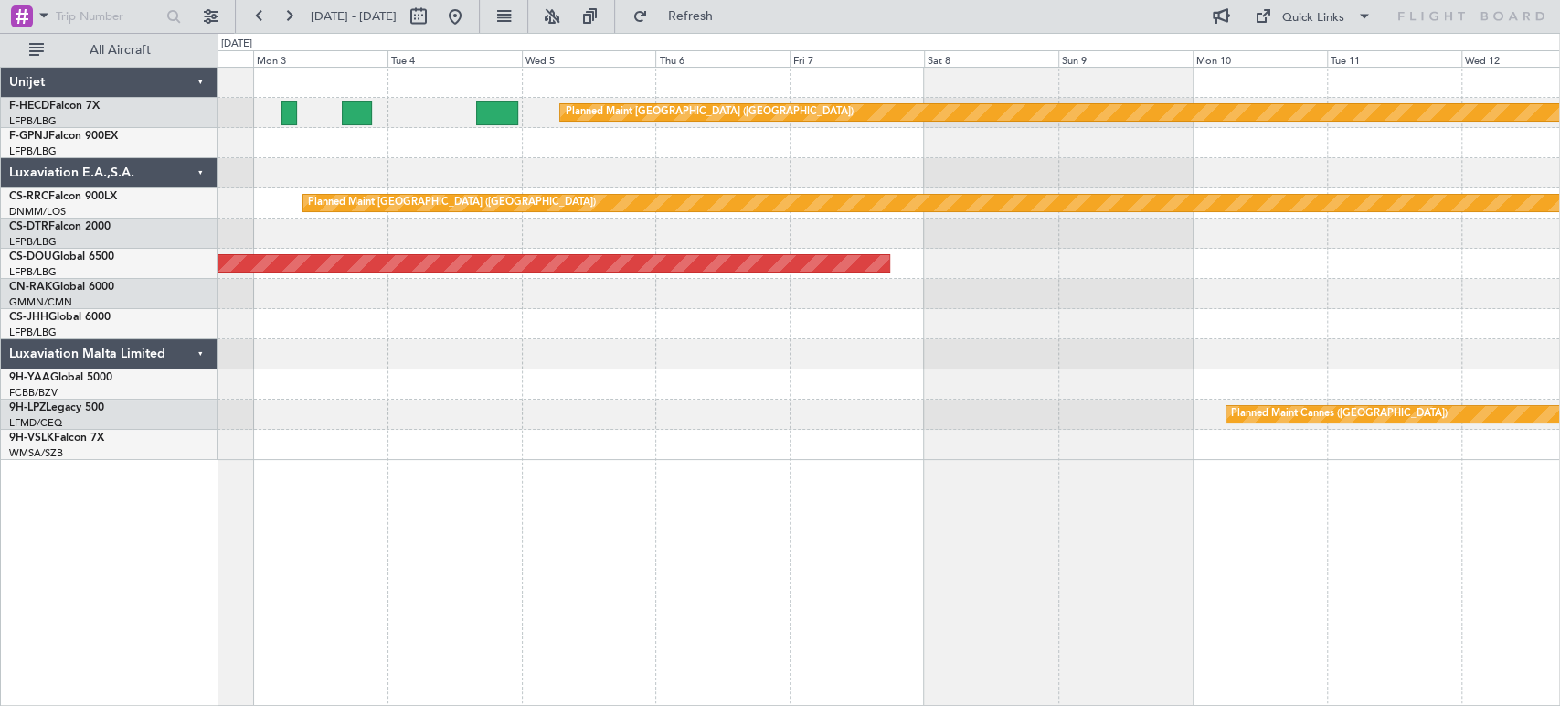
click at [1338, 165] on div at bounding box center [889, 173] width 1342 height 30
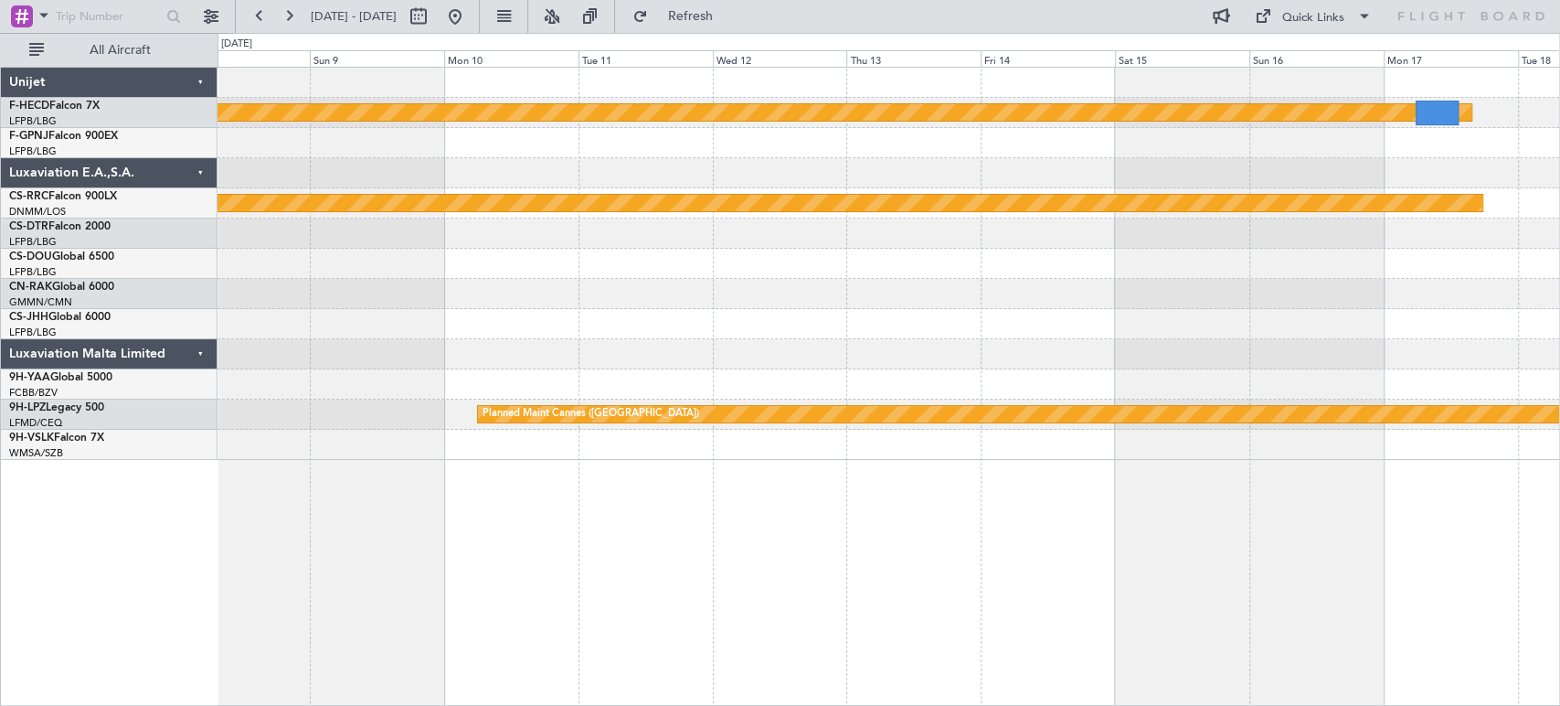
click at [0, 182] on html "13 Nov 2025 - 23 Nov 2025 Refresh Quick Links All Aircraft Planned Maint Paris …" at bounding box center [780, 353] width 1560 height 706
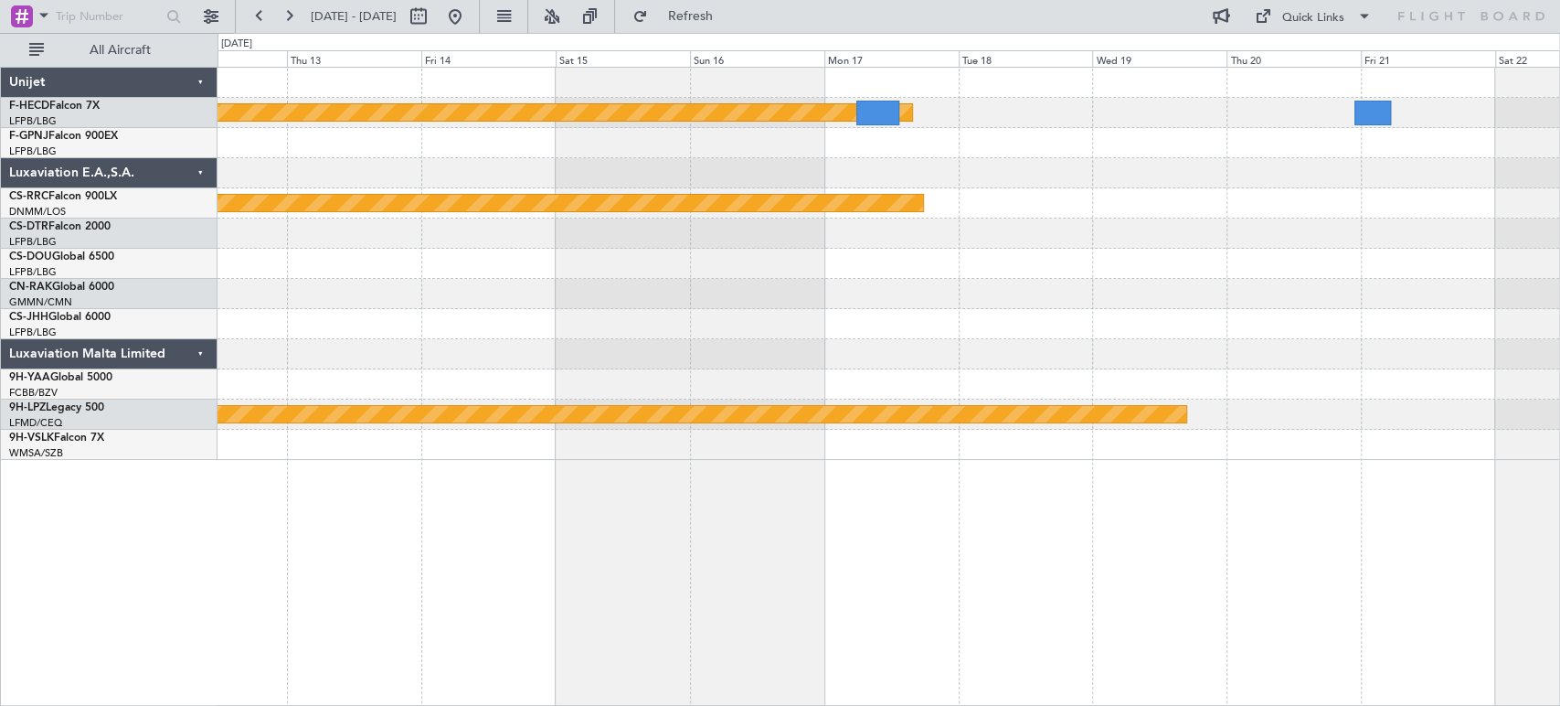
click at [269, 179] on div "Planned Maint Paris (Le Bourget) Planned Maint Paris (Le Bourget) Planned Maint…" at bounding box center [889, 264] width 1342 height 392
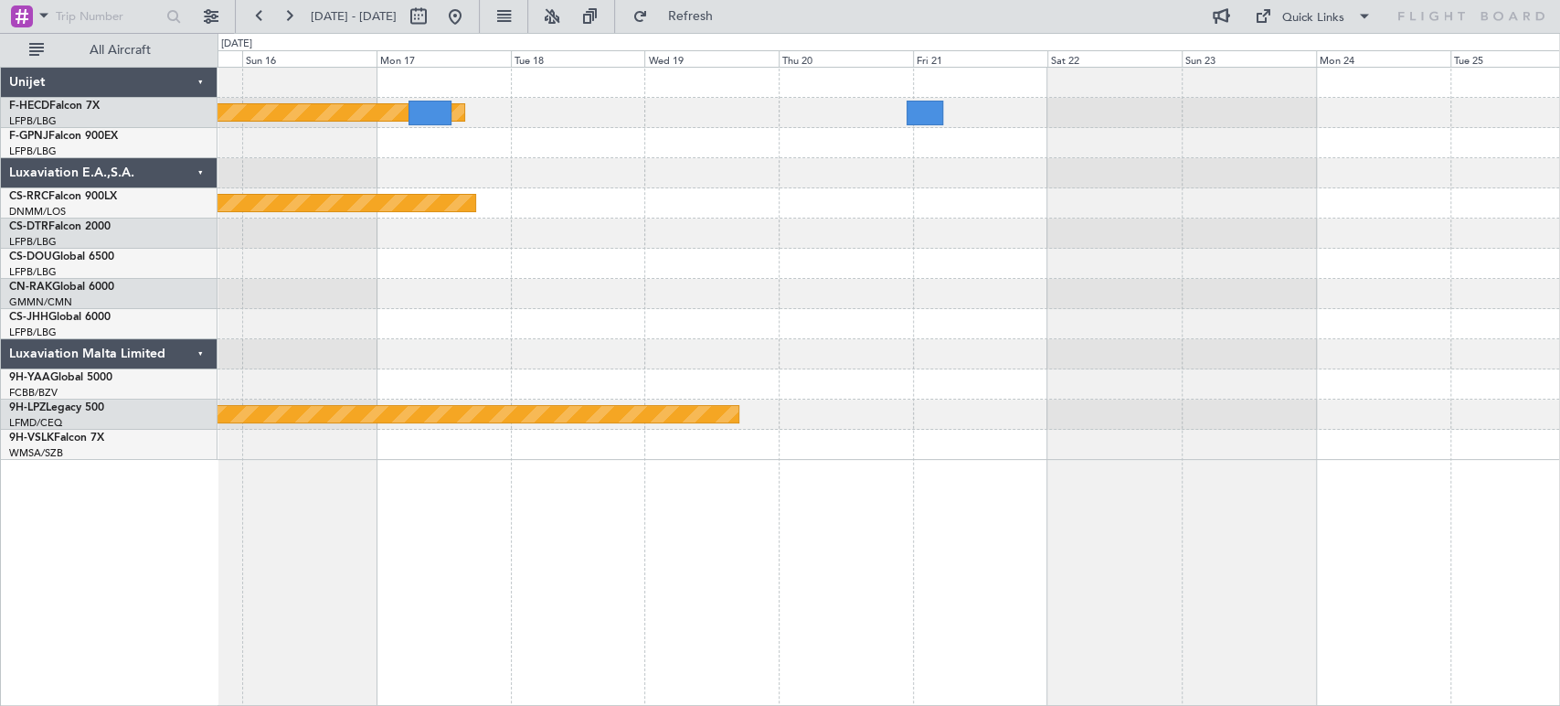
click at [1558, 181] on div "Planned Maint Paris (Le Bourget) Planned Maint Paris (Le Bourget) Planned Maint…" at bounding box center [780, 369] width 1560 height 673
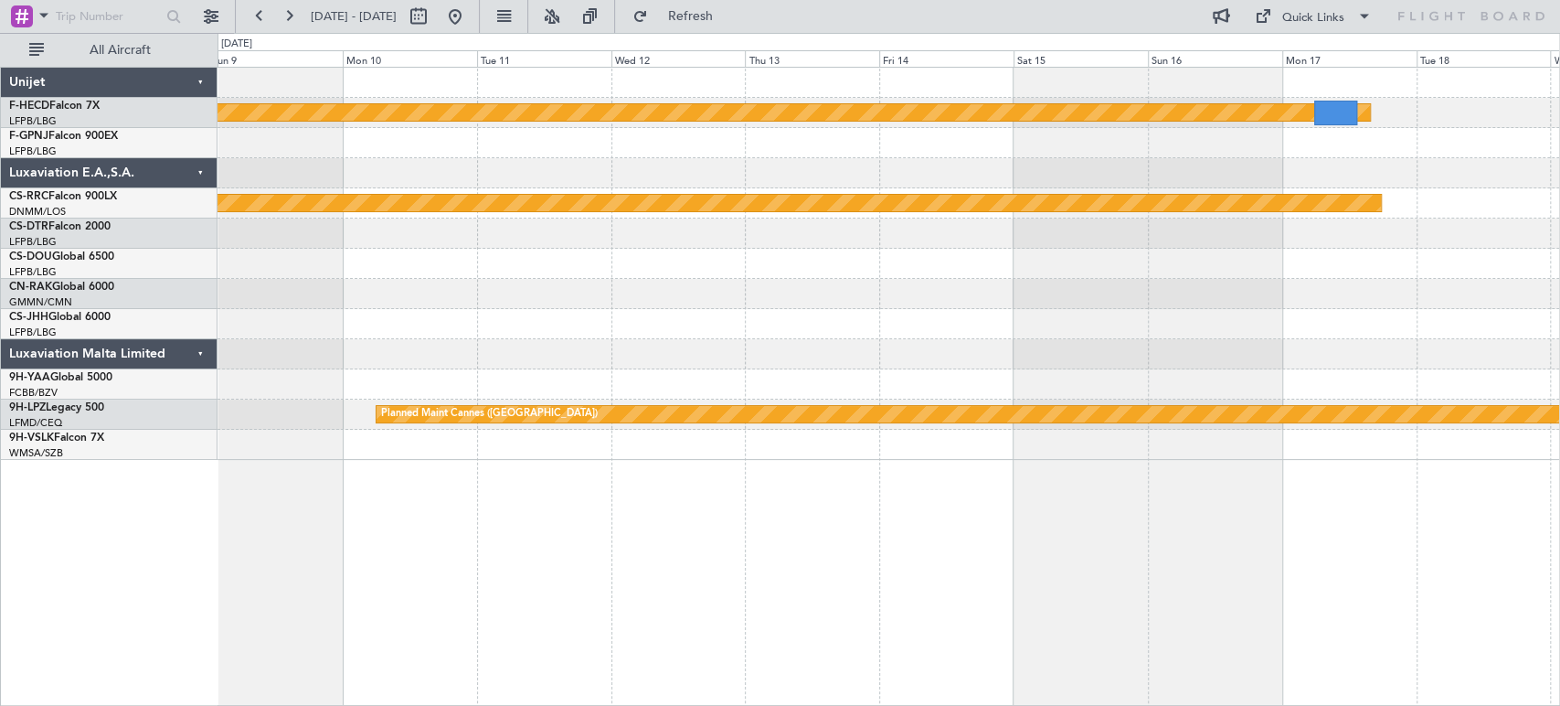
click at [1052, 151] on div "Planned Maint Paris (Le Bourget) Planned Maint Paris (Le Bourget) Planned Maint…" at bounding box center [889, 264] width 1342 height 392
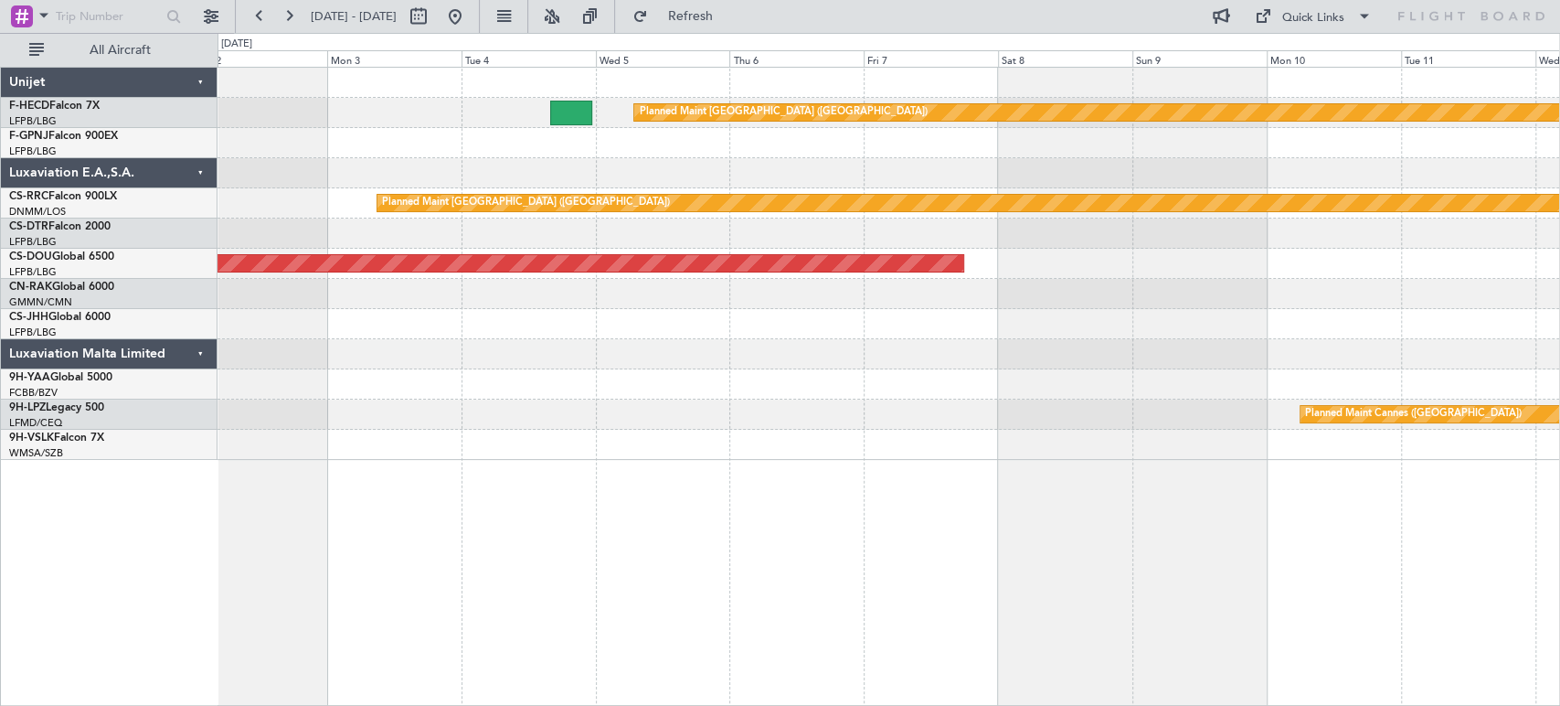
click at [999, 144] on div "Planned Maint Paris (Le Bourget) Planned Maint Paris (Le Bourget) Planned Maint…" at bounding box center [889, 264] width 1342 height 392
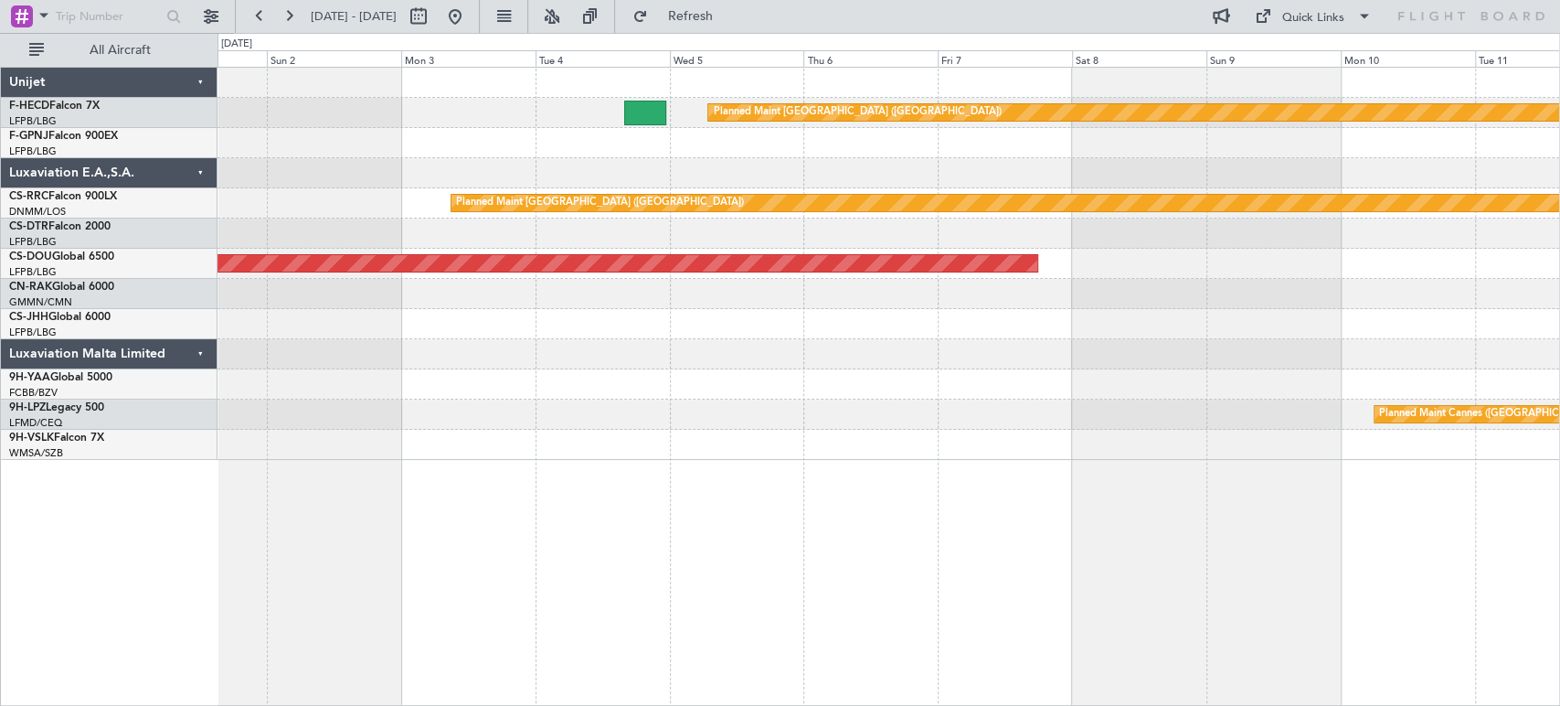
click at [738, 159] on div "Planned Maint Paris (Le Bourget) Planned Maint Paris (Le Bourget) Planned Maint…" at bounding box center [889, 264] width 1342 height 392
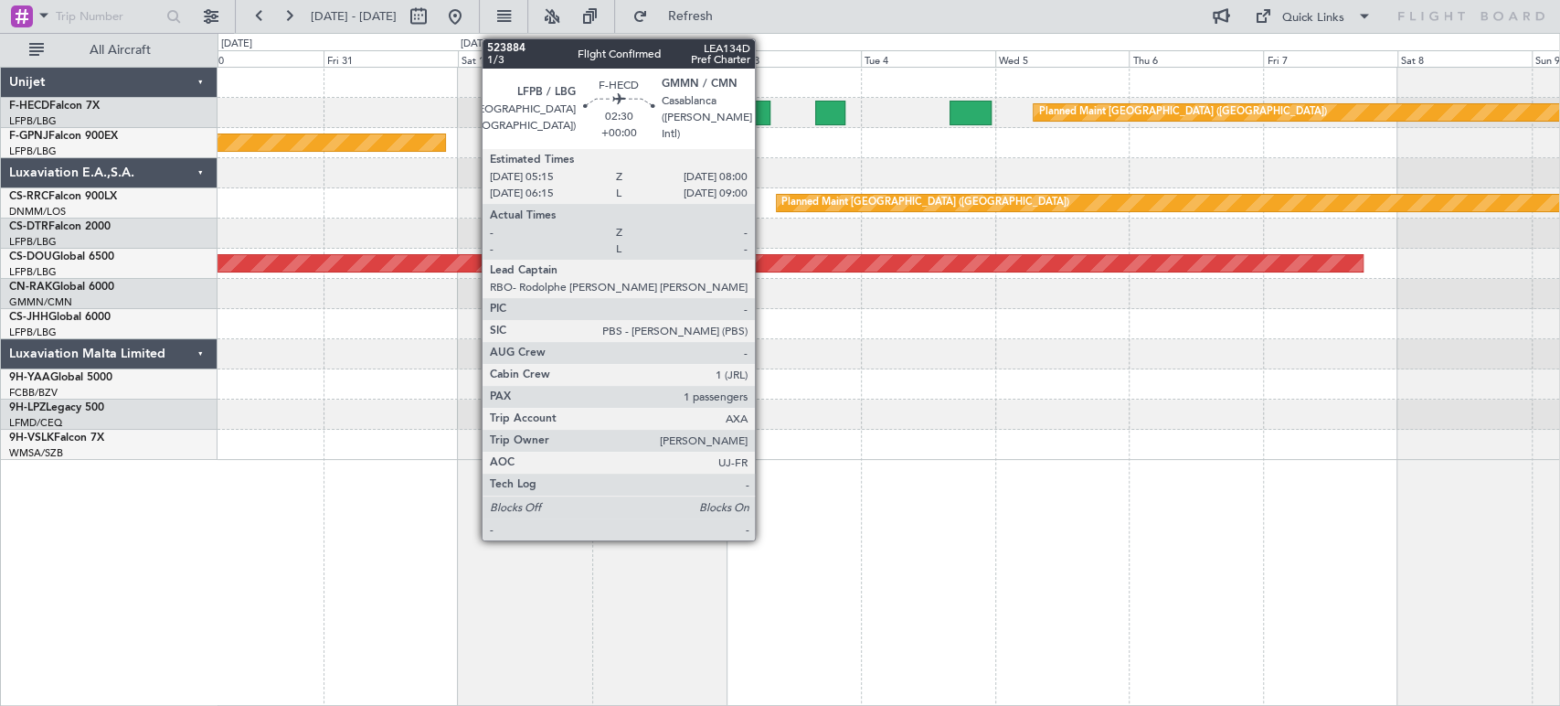
click at [763, 115] on div at bounding box center [763, 113] width 16 height 25
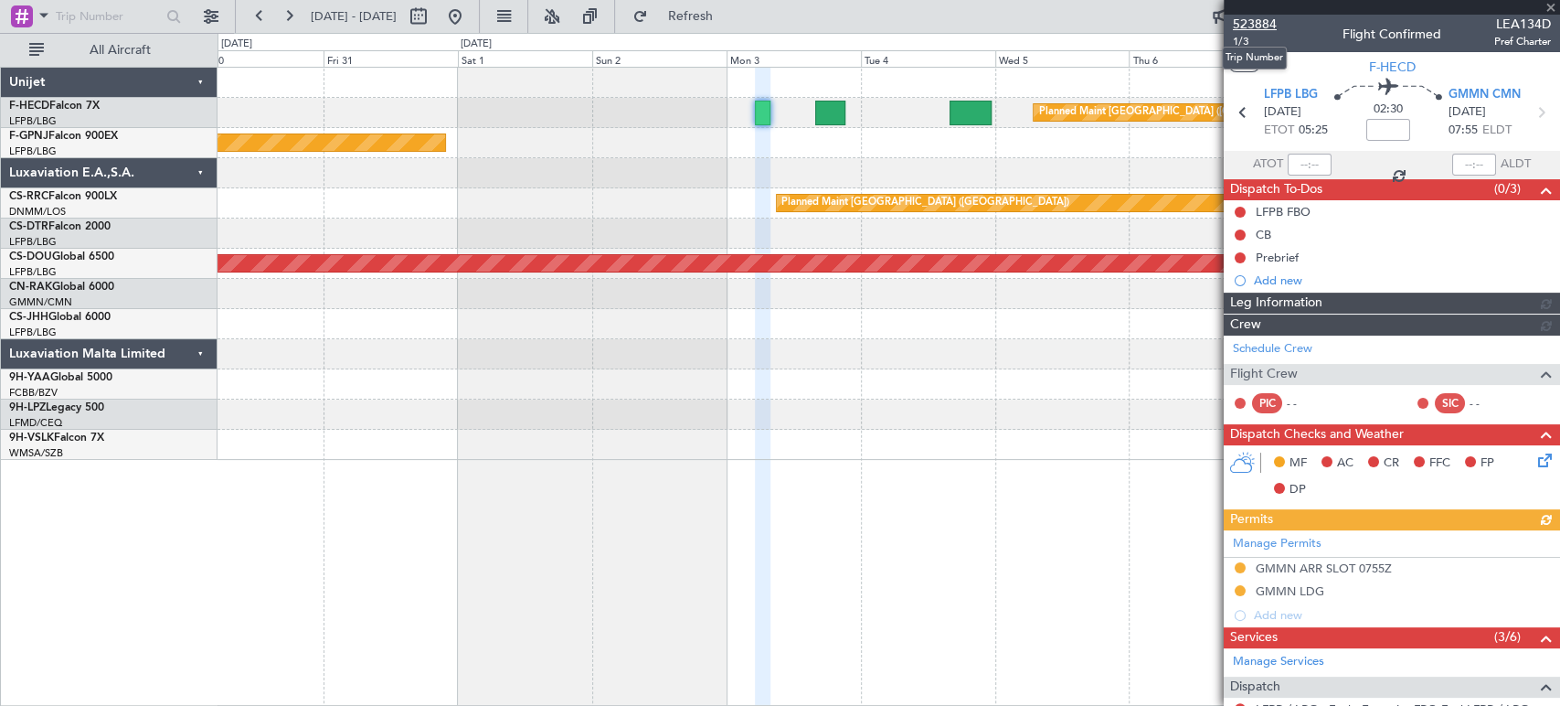
click at [1255, 28] on span "523884" at bounding box center [1255, 24] width 44 height 19
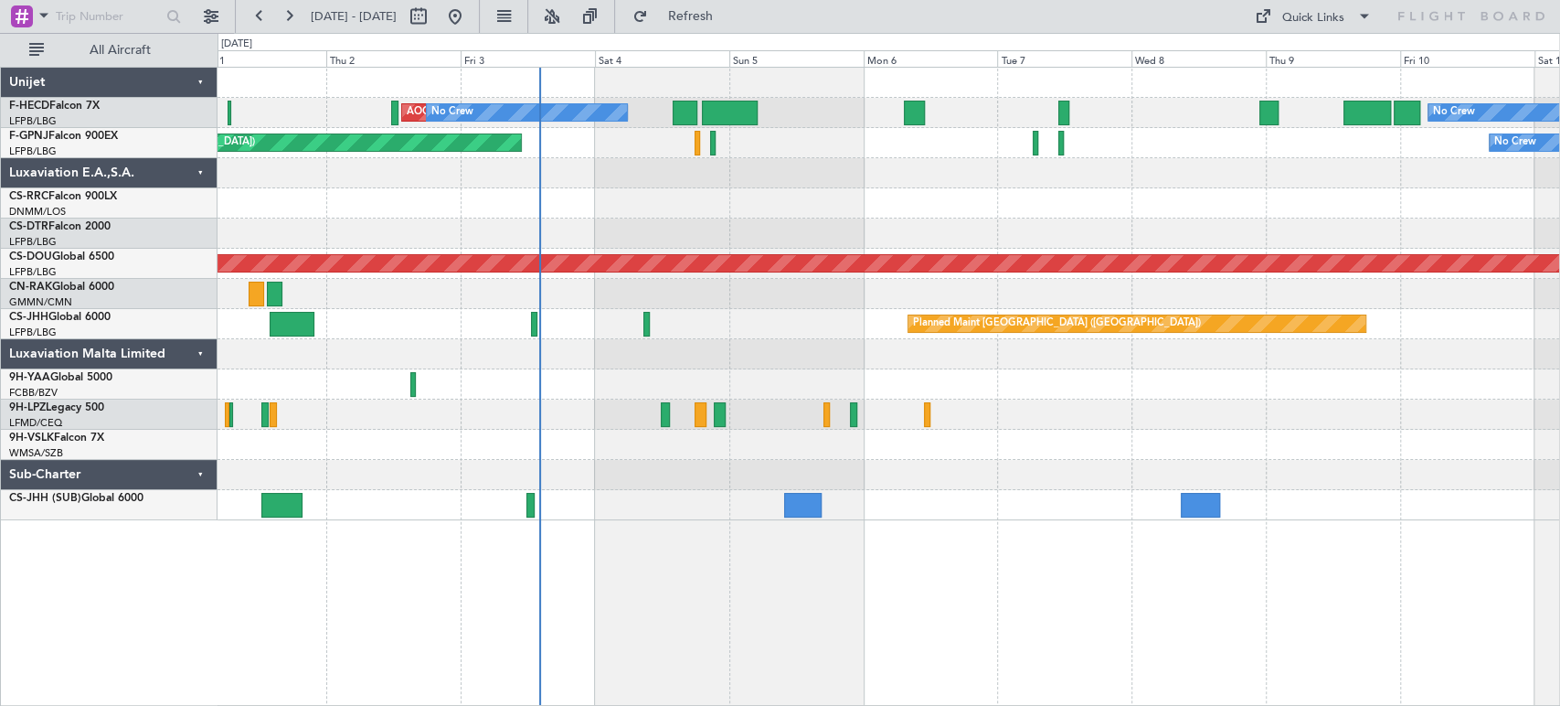
click at [486, 326] on div "Planned Maint [GEOGRAPHIC_DATA] ([GEOGRAPHIC_DATA])" at bounding box center [889, 324] width 1342 height 30
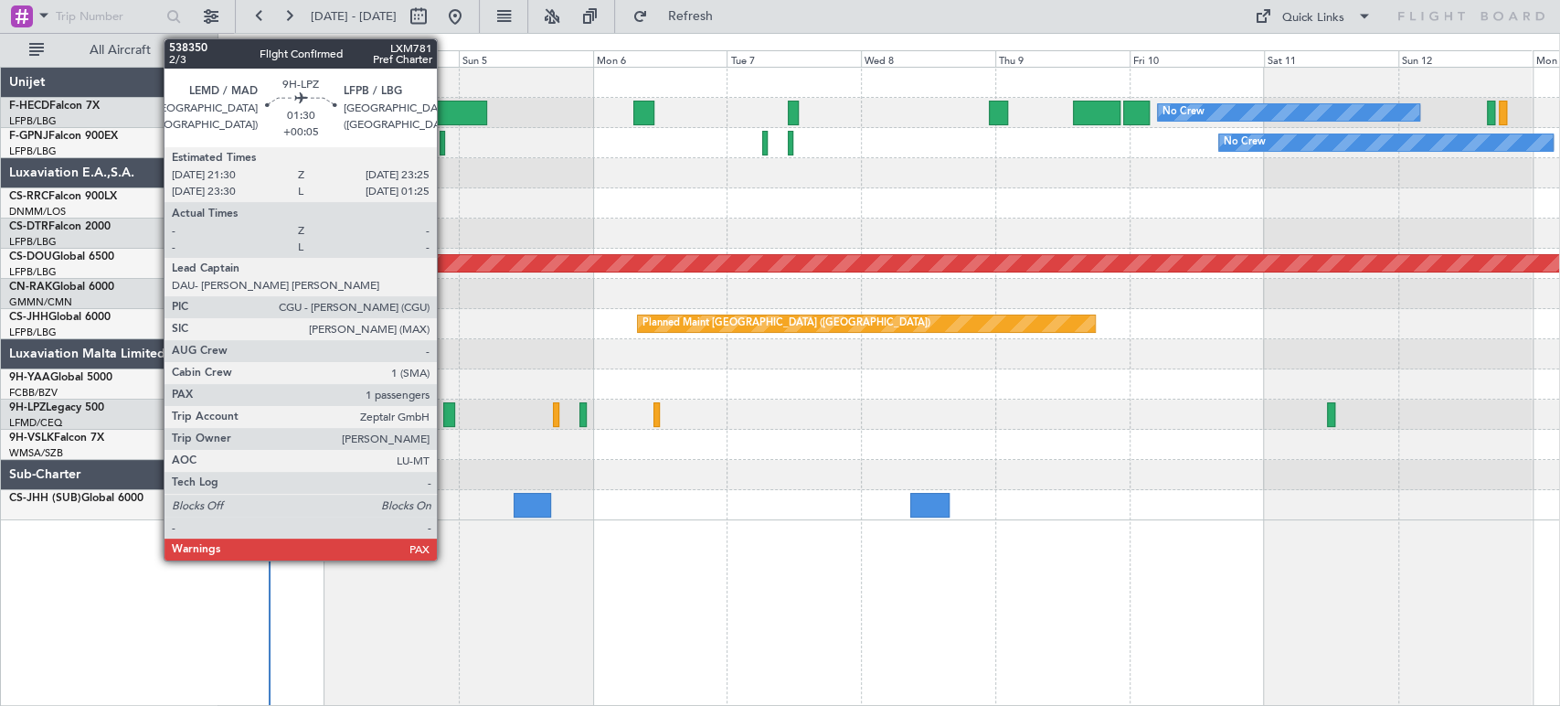
click at [445, 424] on div at bounding box center [448, 414] width 11 height 25
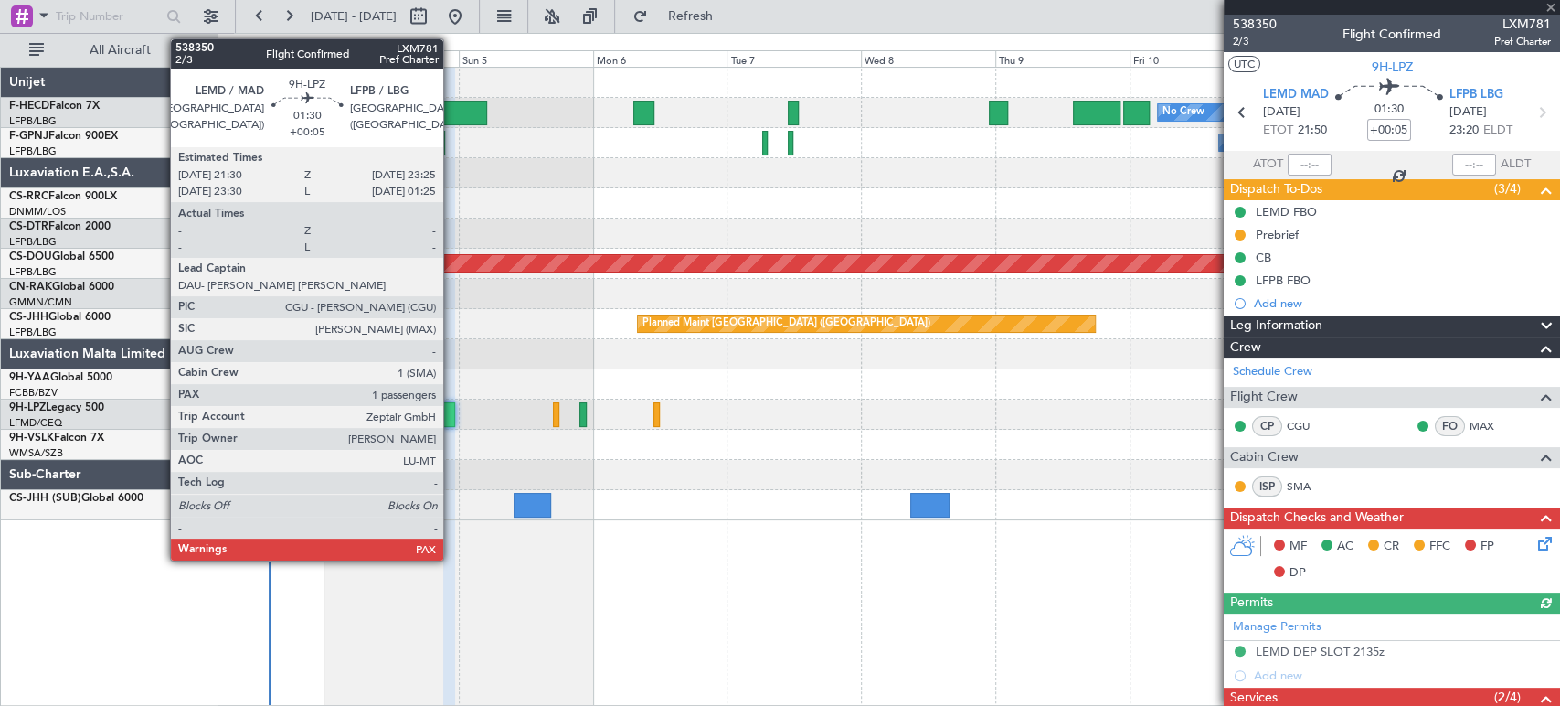
click at [451, 420] on div at bounding box center [448, 414] width 11 height 25
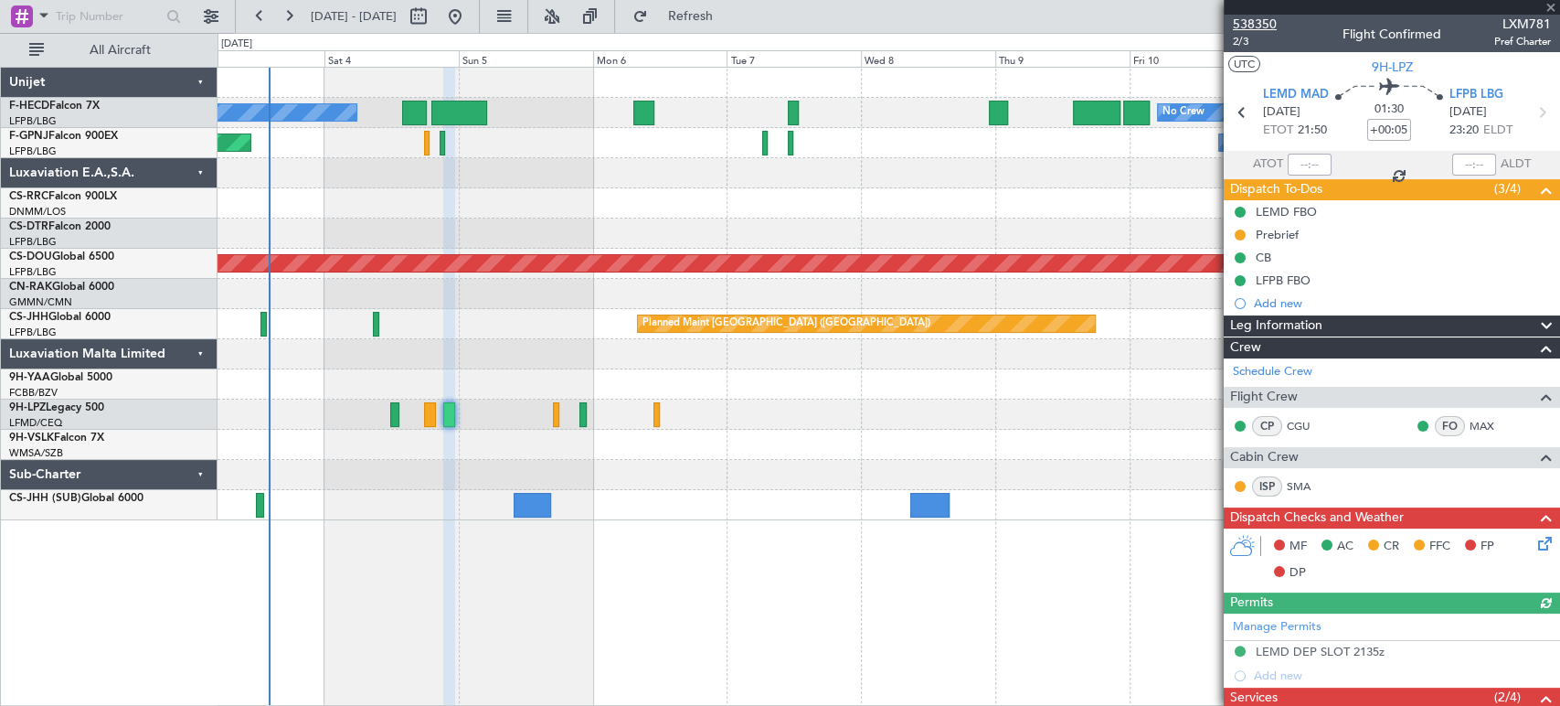
click at [1267, 23] on span "538350" at bounding box center [1255, 24] width 44 height 19
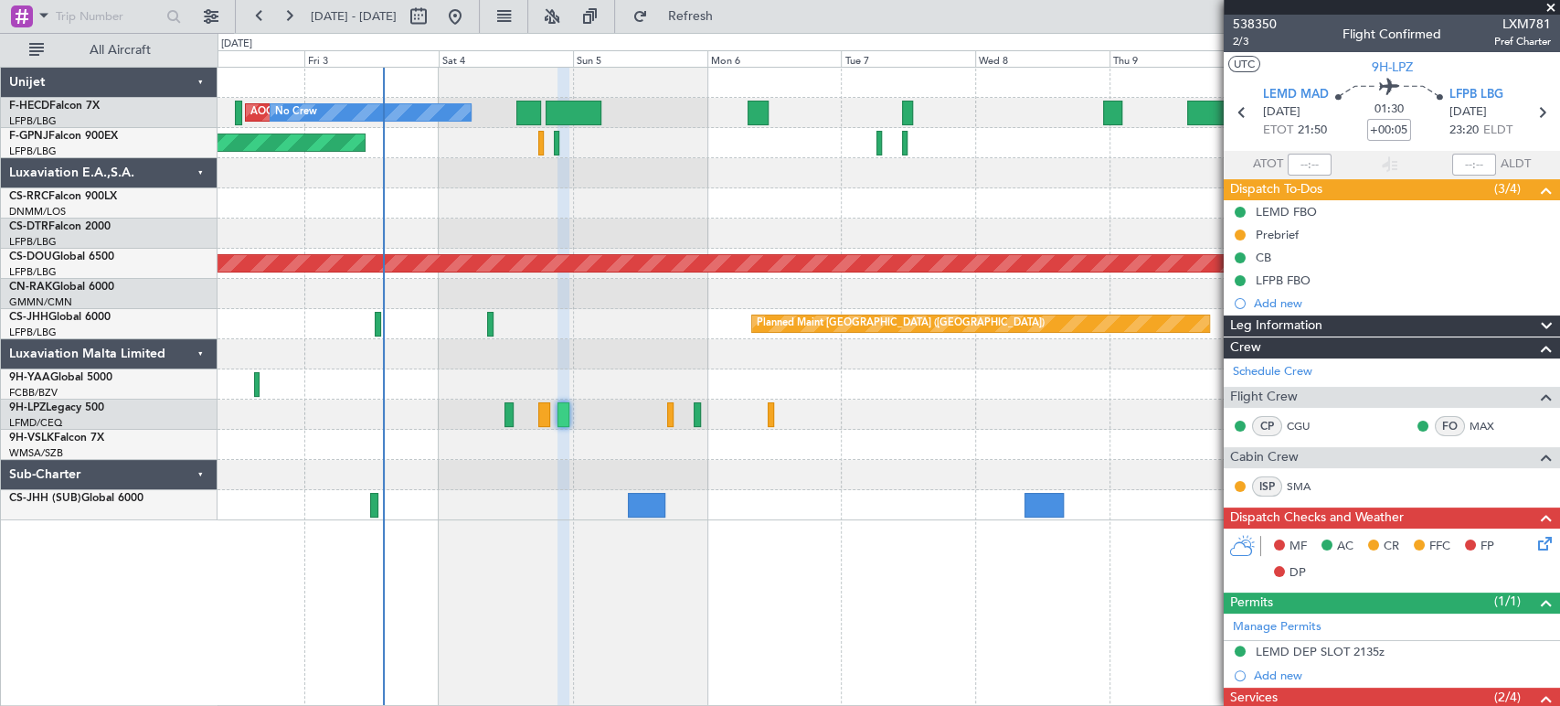
click at [589, 243] on div at bounding box center [889, 233] width 1342 height 30
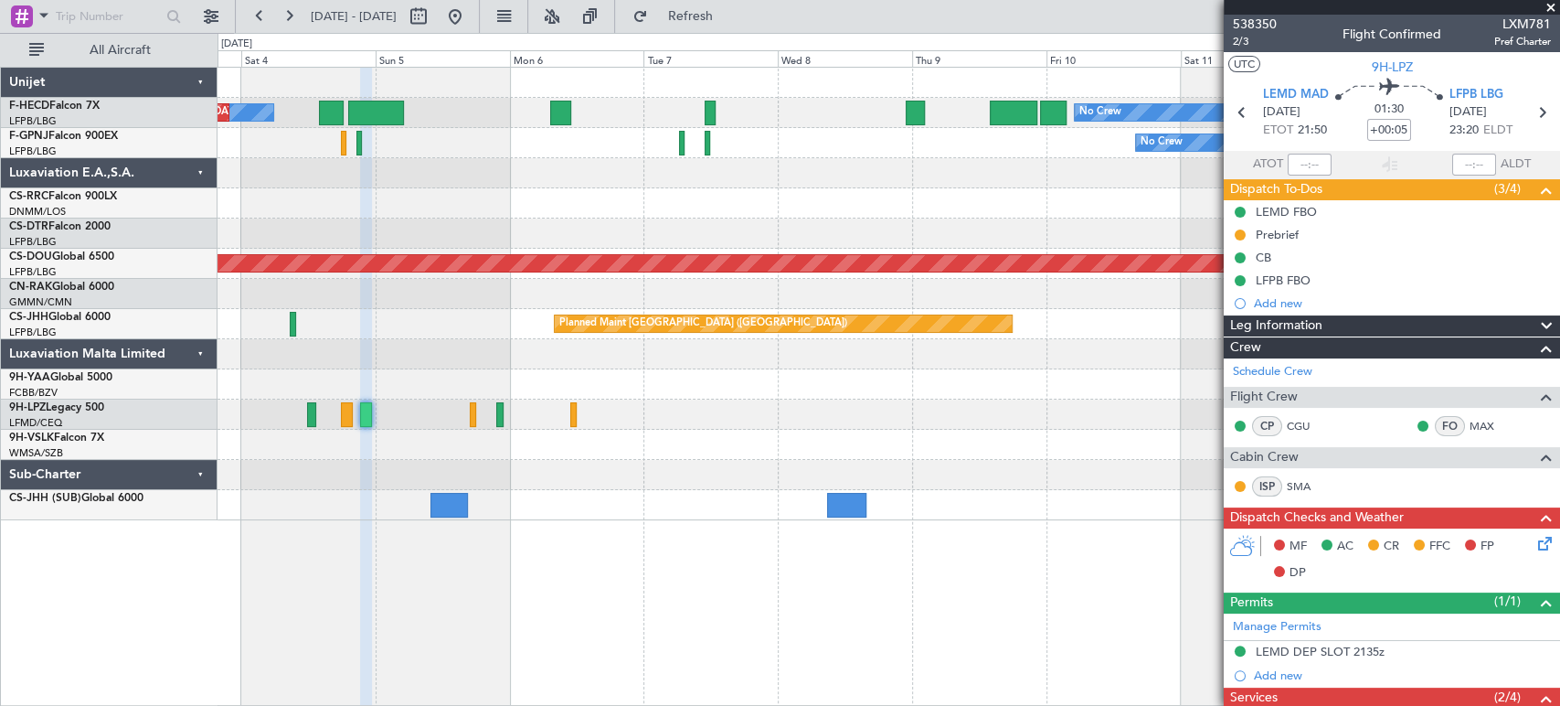
click at [567, 111] on div "No Crew Planned Maint [GEOGRAPHIC_DATA] ([GEOGRAPHIC_DATA]) No Crew AOG Maint […" at bounding box center [889, 113] width 1342 height 30
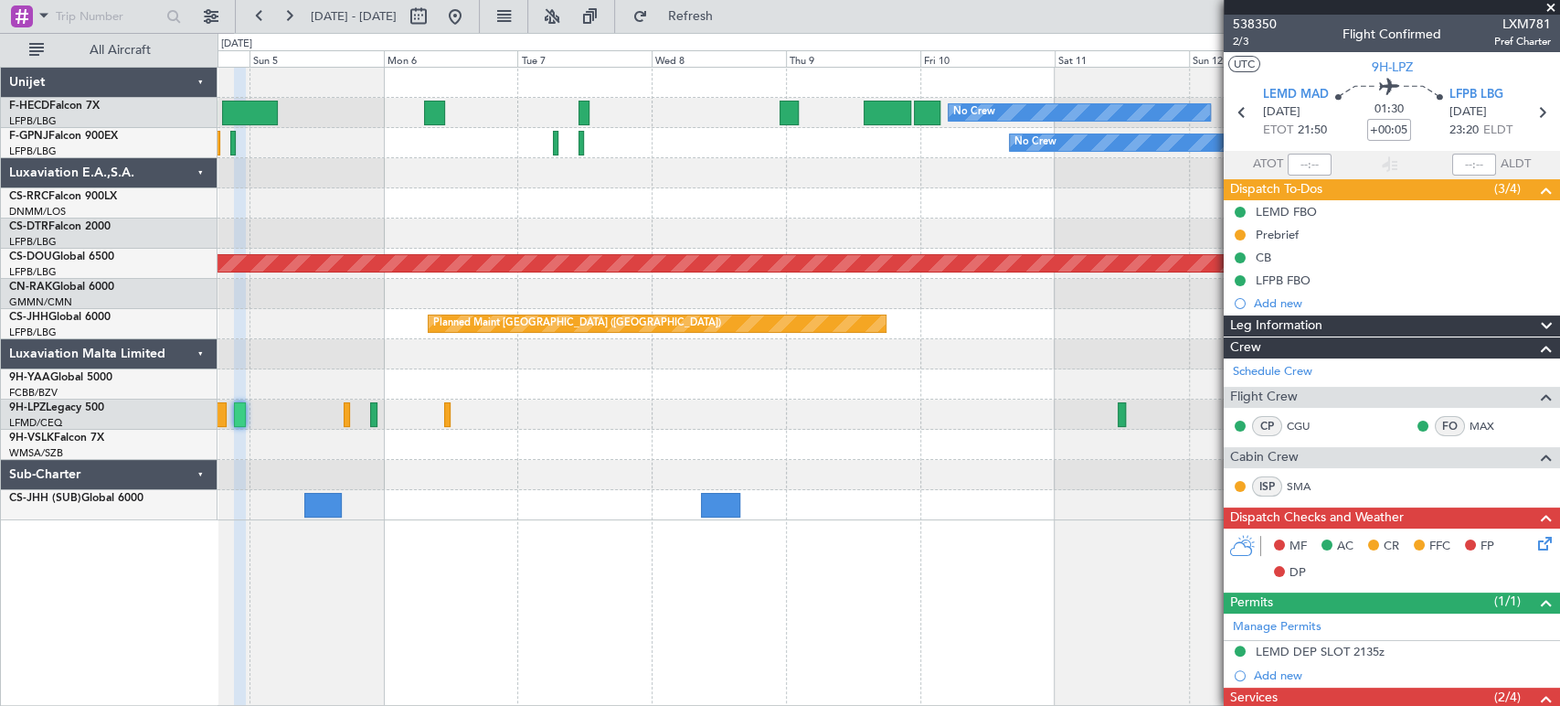
click at [633, 211] on div at bounding box center [889, 203] width 1342 height 30
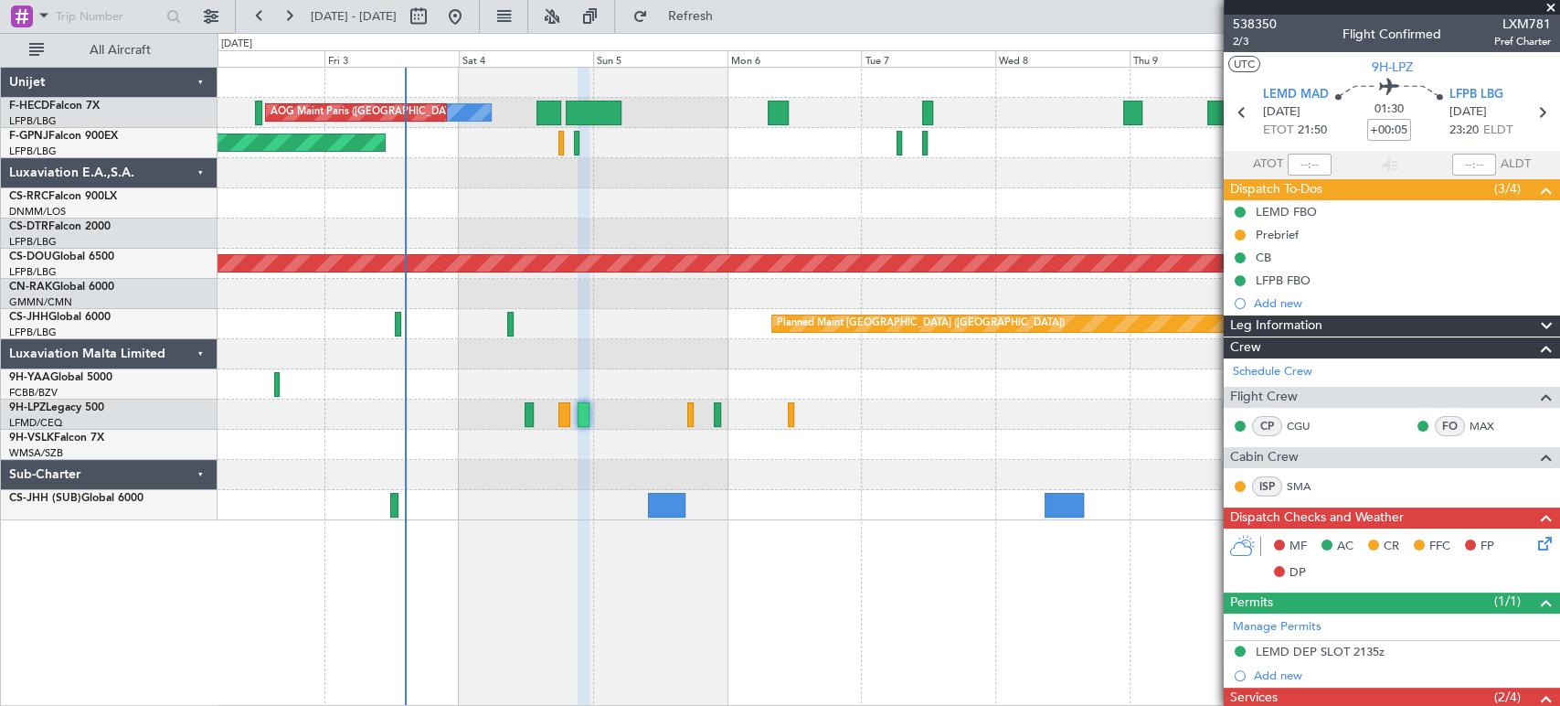
click at [823, 227] on div "No Crew No Crew AOG Maint [GEOGRAPHIC_DATA] ([GEOGRAPHIC_DATA]) Planned Maint […" at bounding box center [889, 294] width 1342 height 452
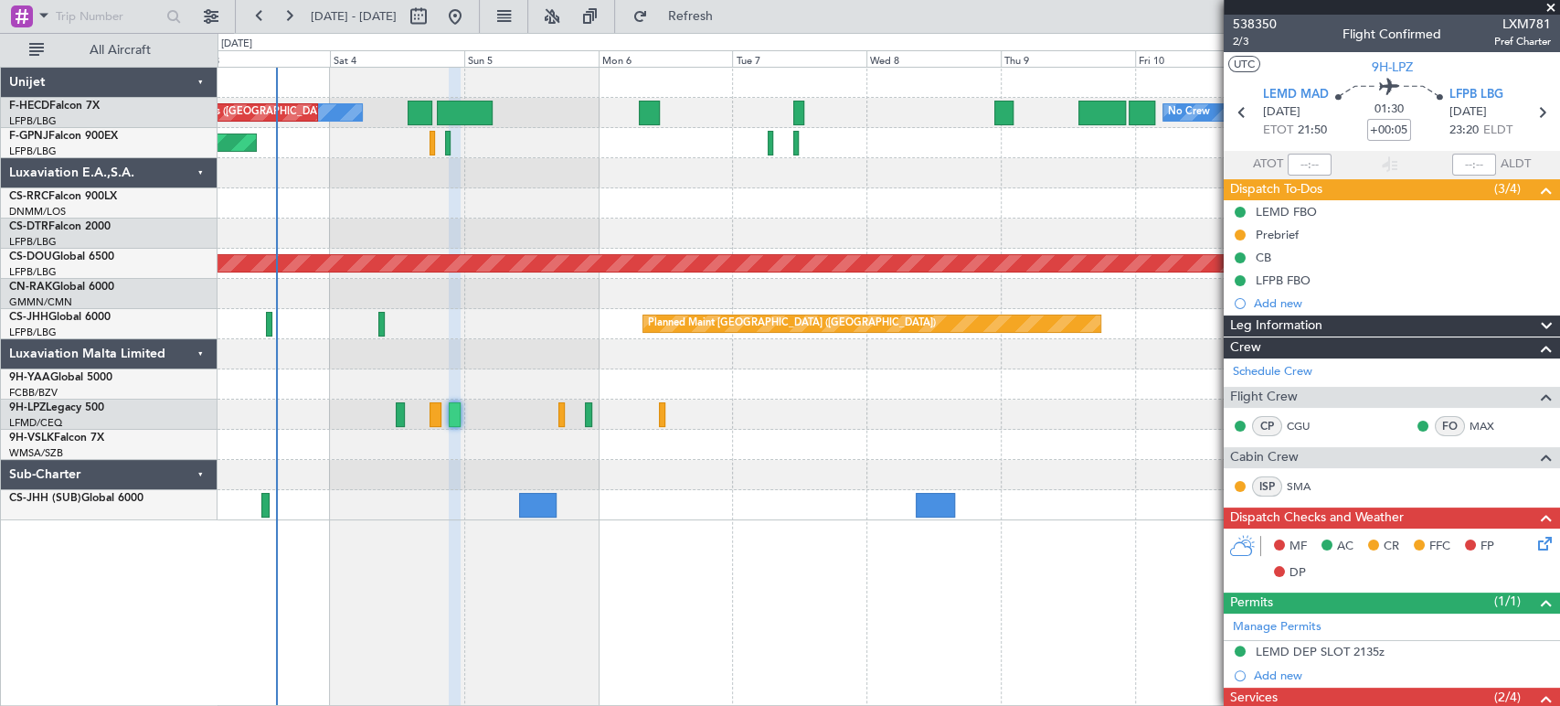
click at [769, 503] on div at bounding box center [889, 505] width 1342 height 30
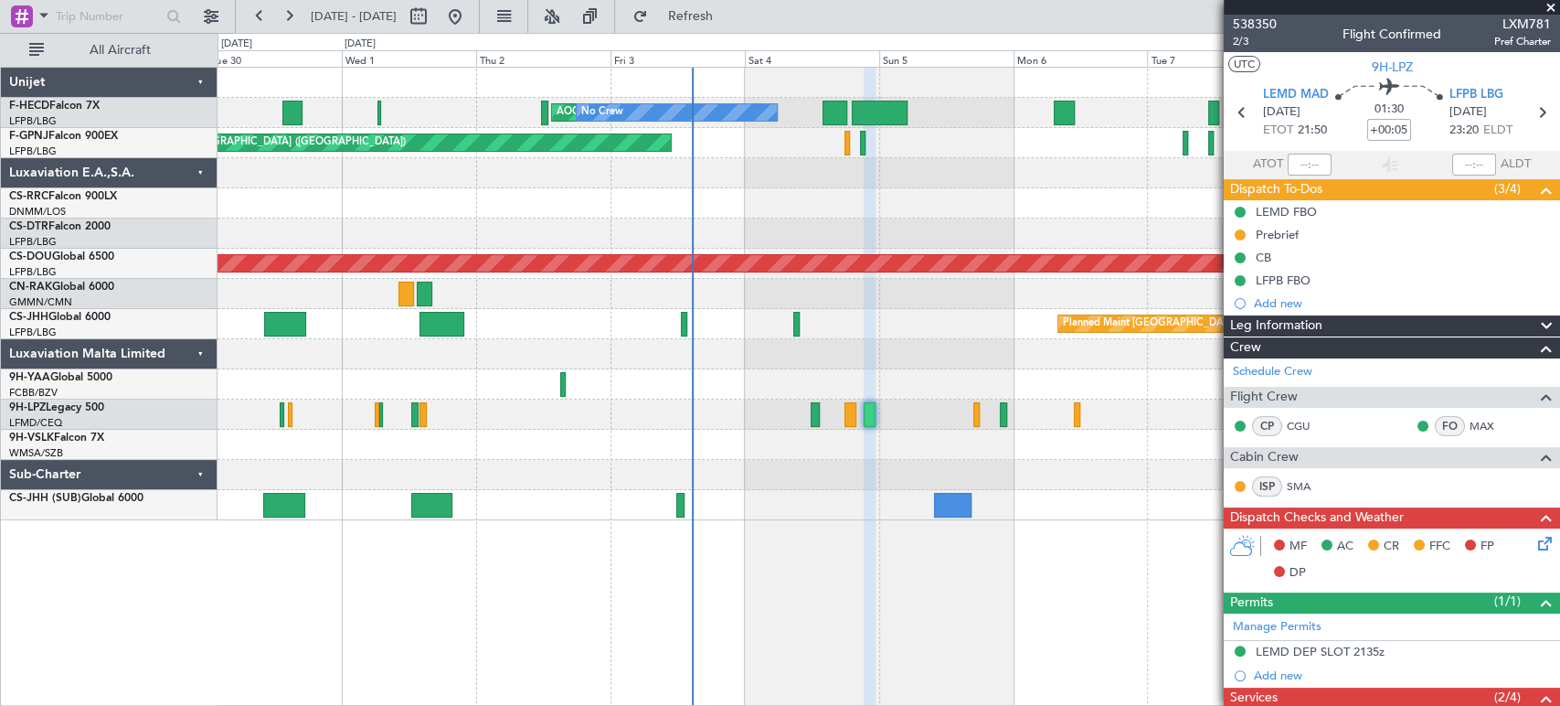
click at [729, 251] on div "Planned Maint London ([GEOGRAPHIC_DATA])" at bounding box center [889, 264] width 1342 height 30
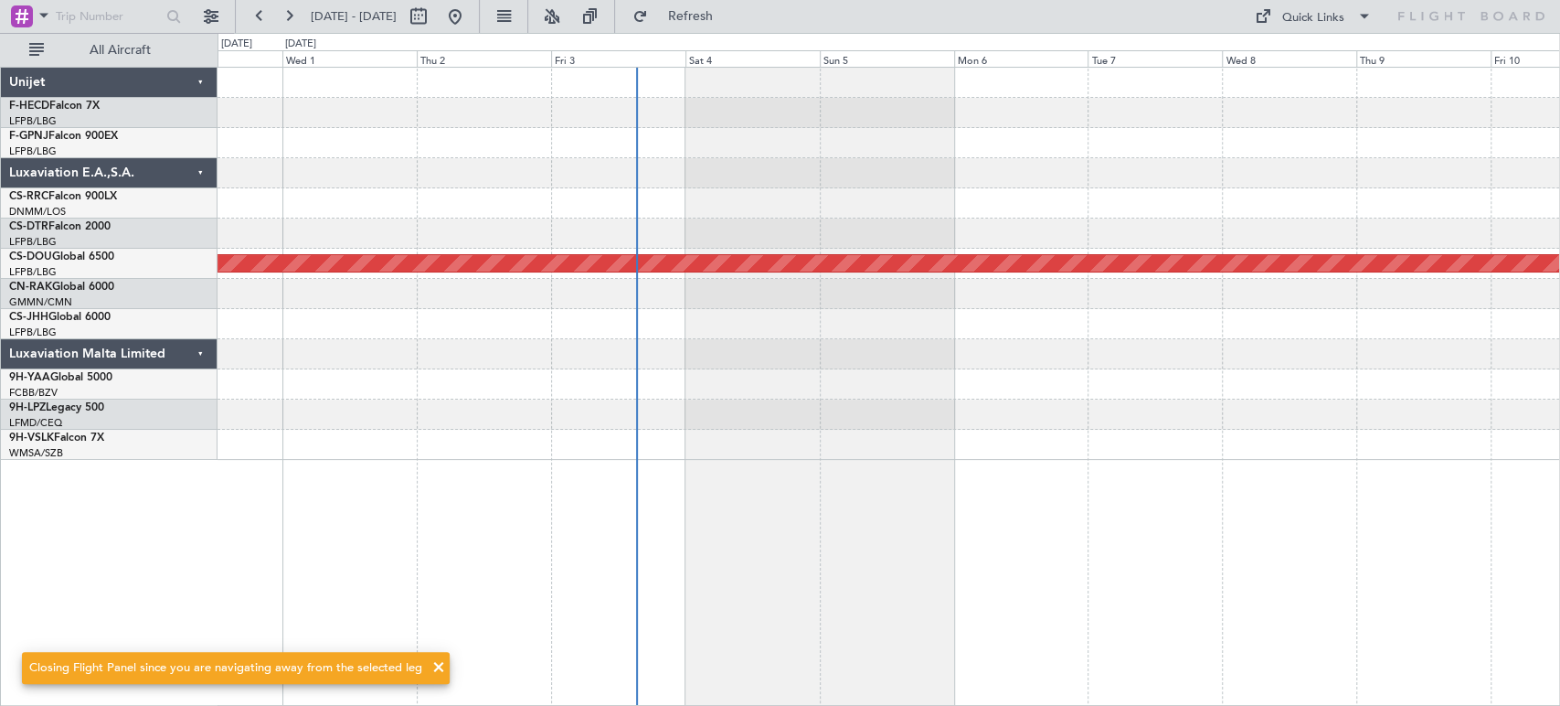
click at [349, 213] on div "Planned Maint London ([GEOGRAPHIC_DATA])" at bounding box center [889, 264] width 1342 height 392
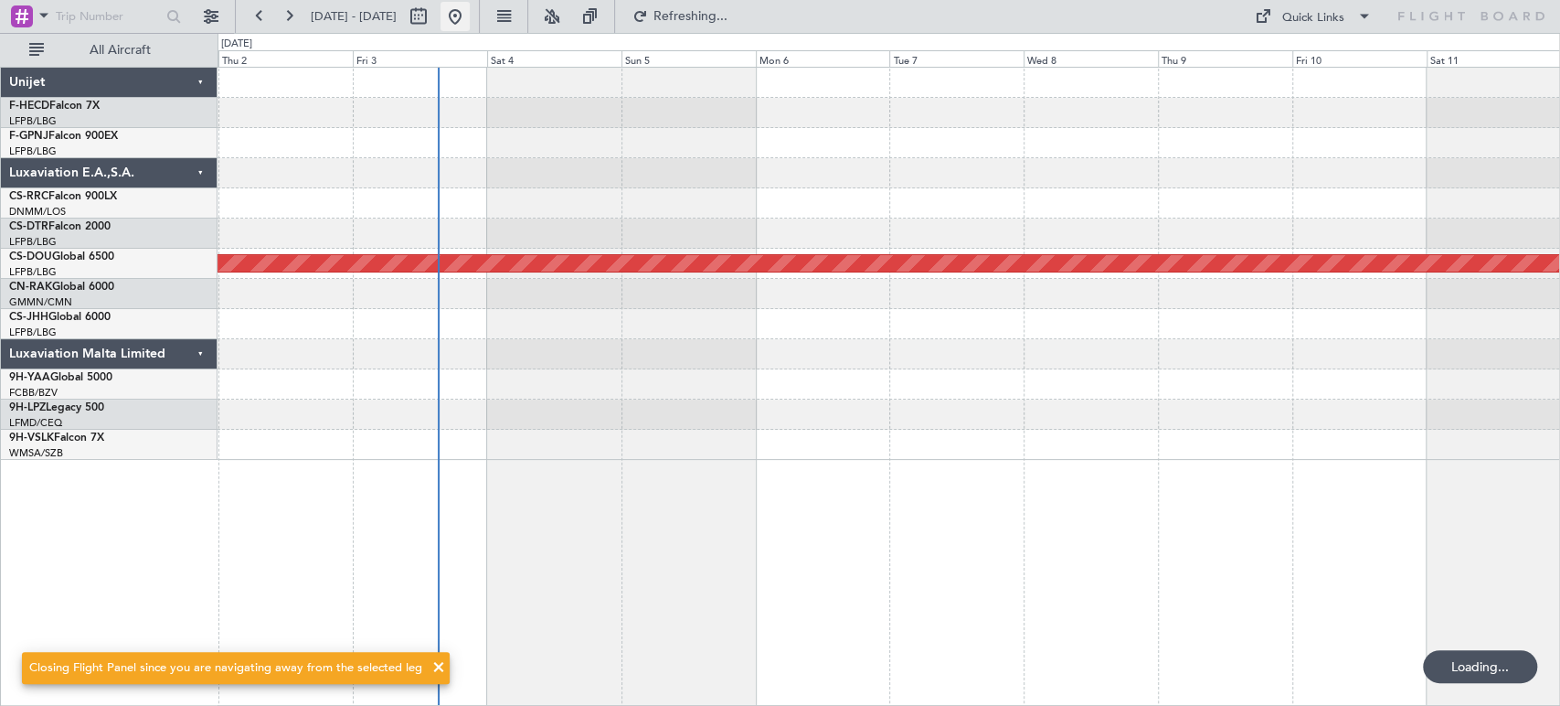
click at [470, 14] on button at bounding box center [455, 16] width 29 height 29
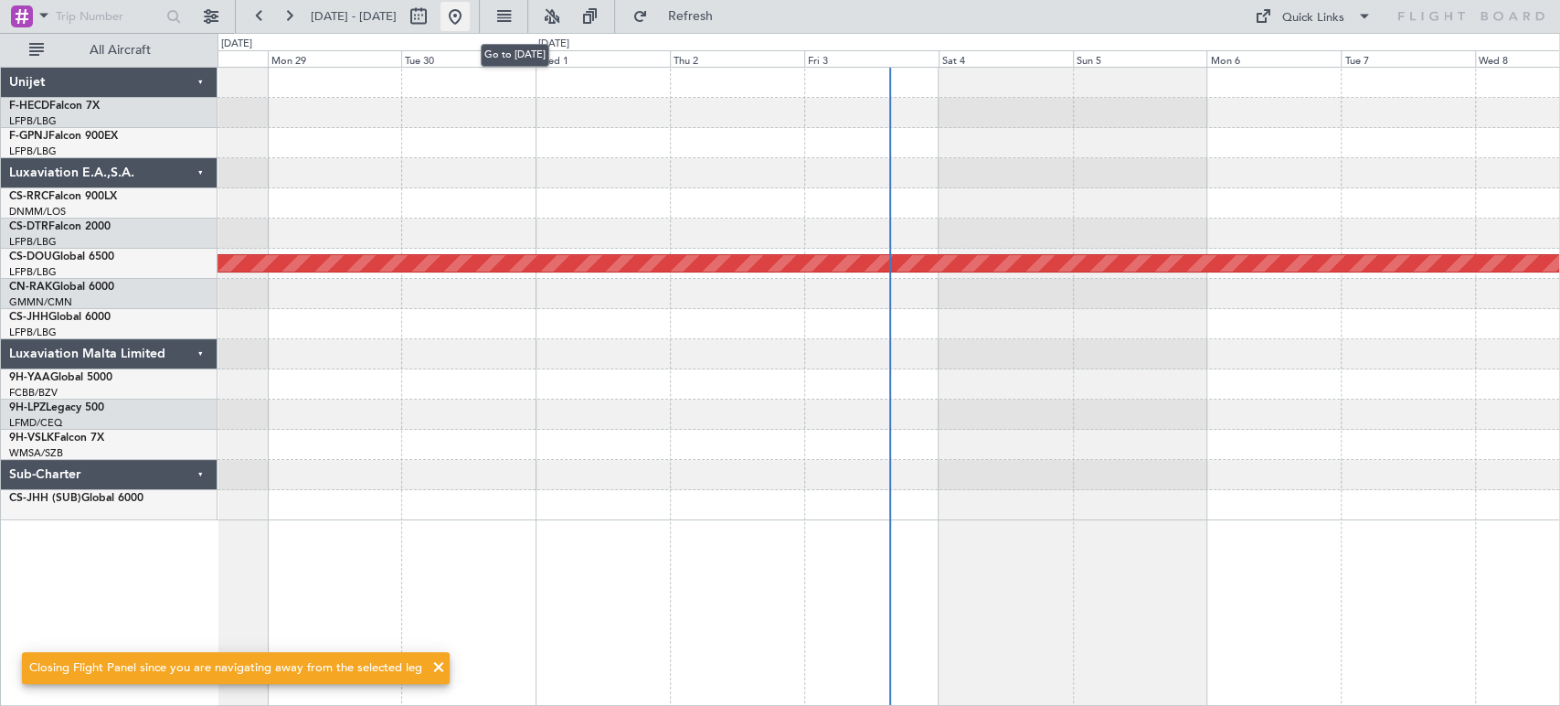
click at [470, 14] on button at bounding box center [455, 16] width 29 height 29
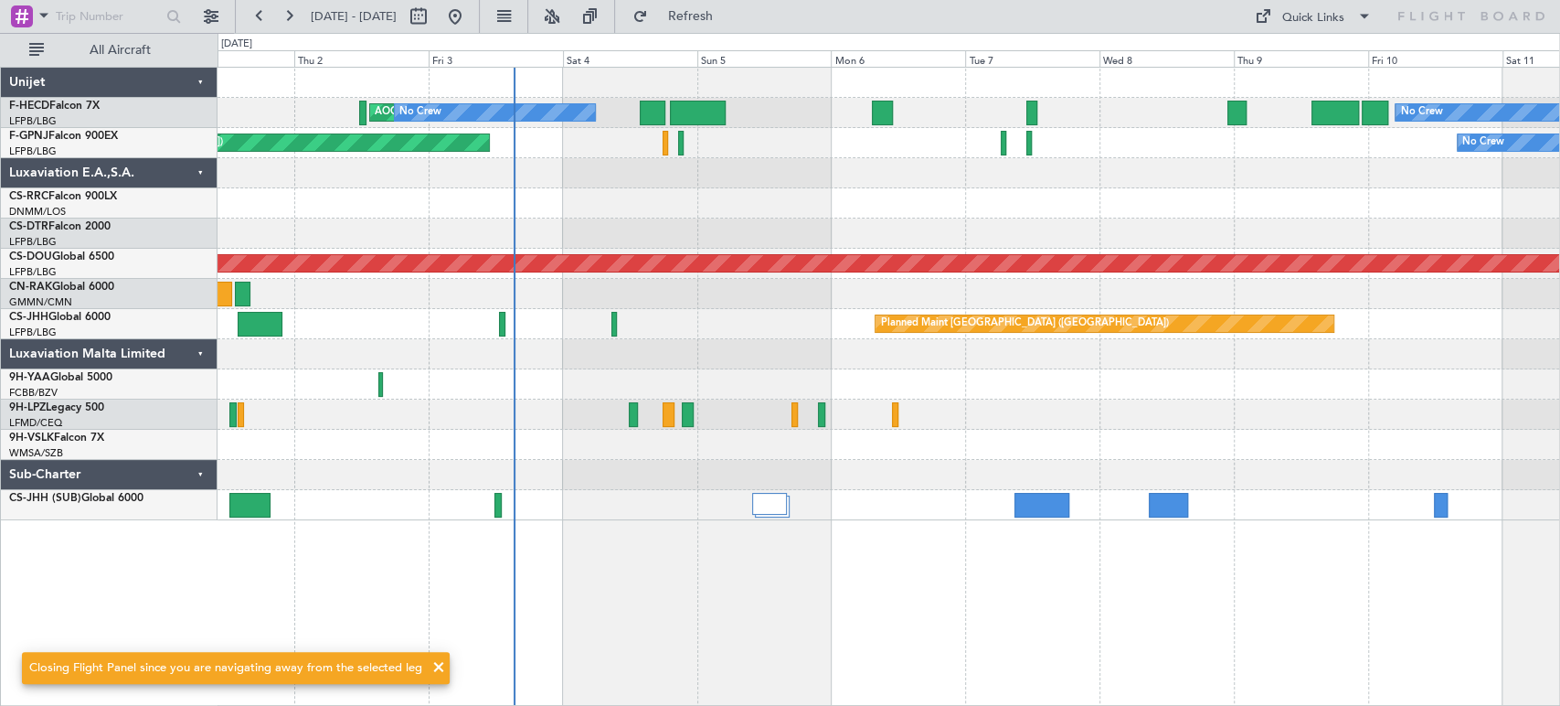
click at [685, 300] on div "AOG Maint Paris ([GEOGRAPHIC_DATA]) No Crew No Crew Planned Maint [GEOGRAPHIC_D…" at bounding box center [889, 294] width 1342 height 452
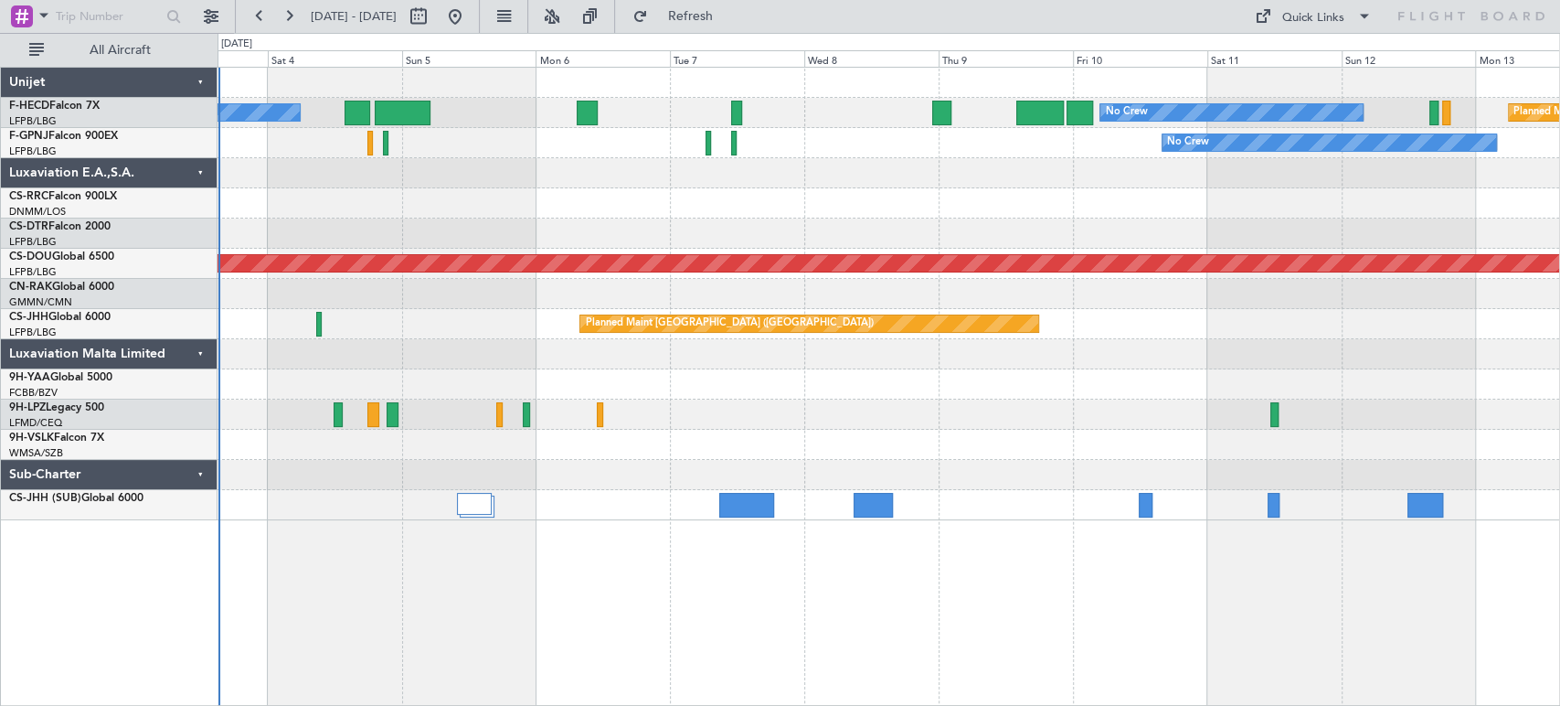
click at [390, 333] on div "Planned Maint [GEOGRAPHIC_DATA] ([GEOGRAPHIC_DATA])" at bounding box center [889, 324] width 1342 height 30
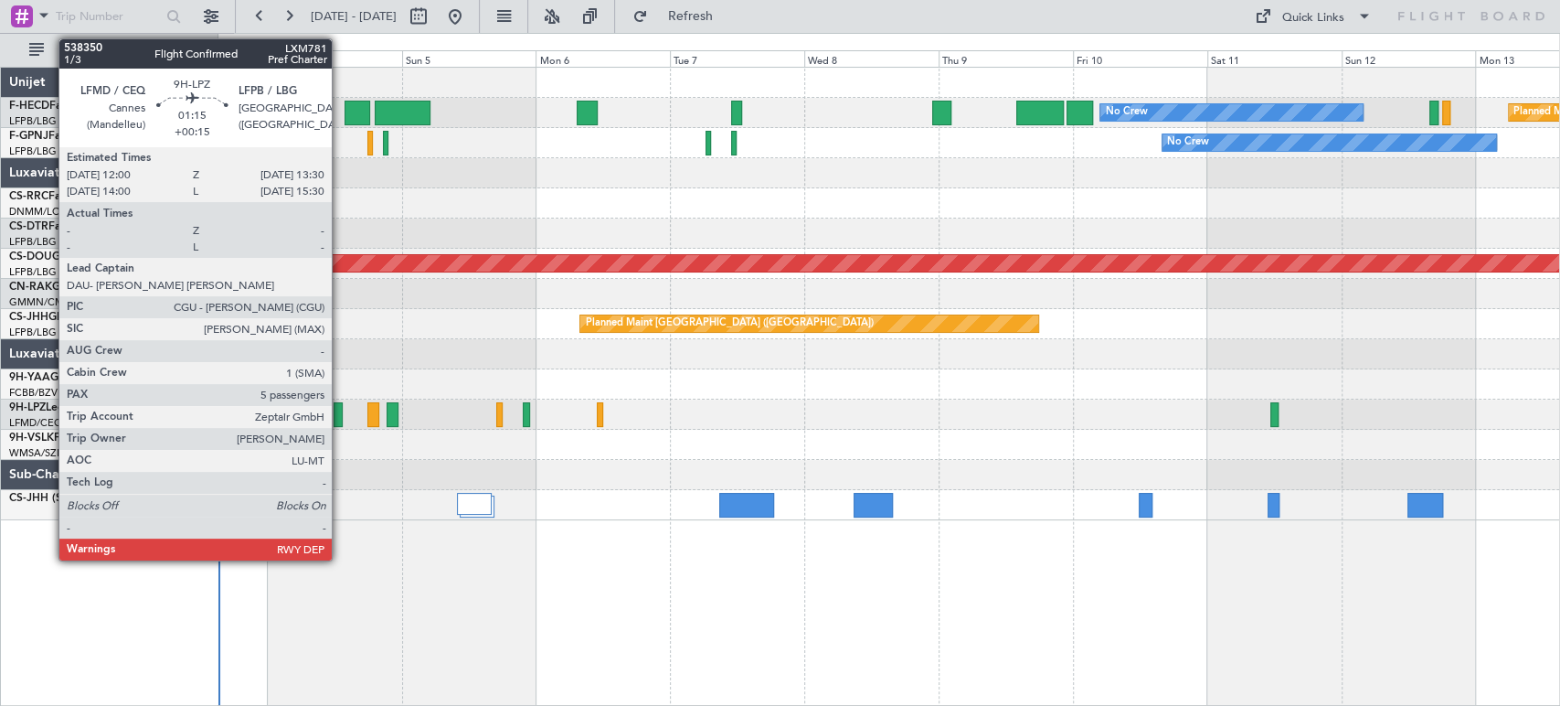
click at [340, 421] on div at bounding box center [338, 414] width 9 height 25
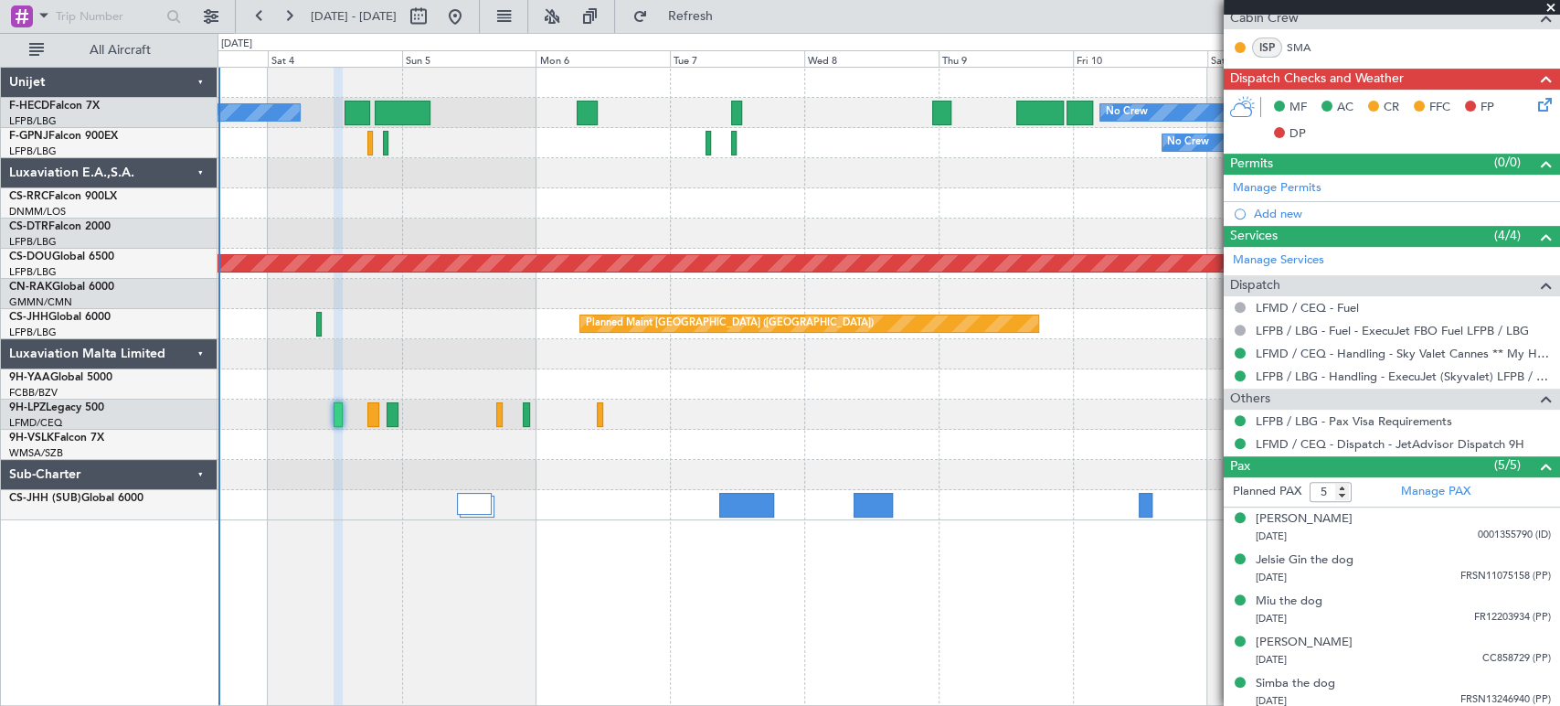
scroll to position [443, 0]
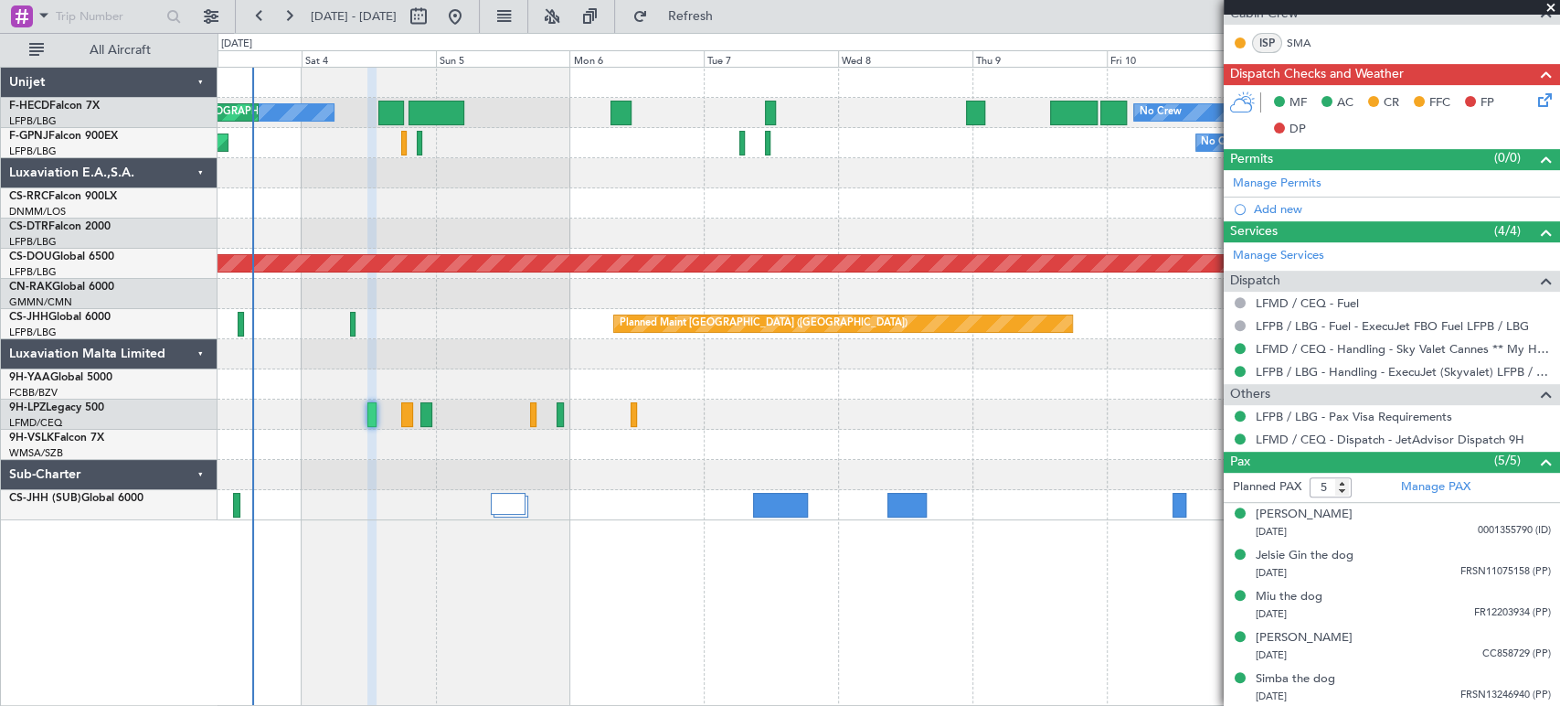
click at [444, 333] on div "Planned Maint [GEOGRAPHIC_DATA] ([GEOGRAPHIC_DATA]) No Crew No Crew AOG Maint […" at bounding box center [889, 294] width 1342 height 452
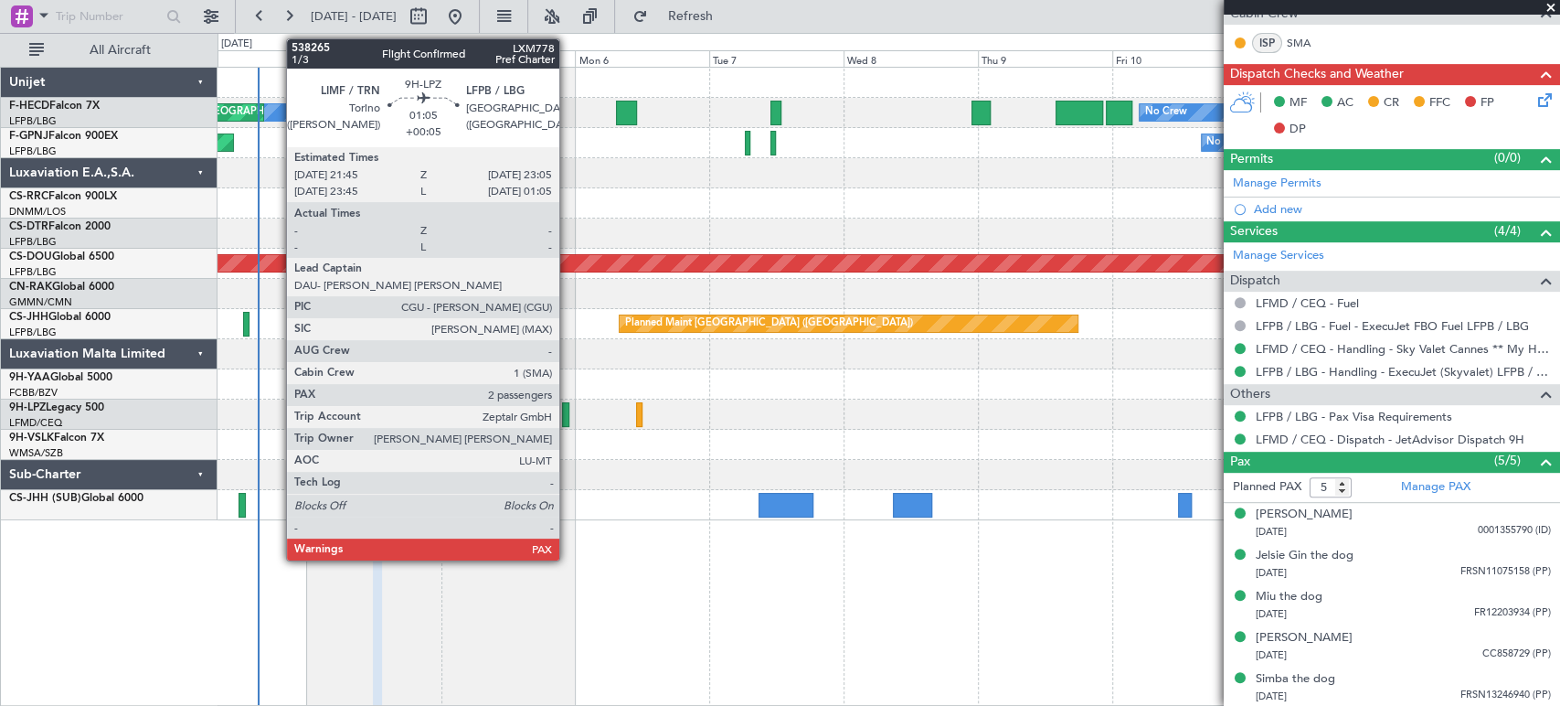
click at [568, 409] on div at bounding box center [566, 414] width 8 height 25
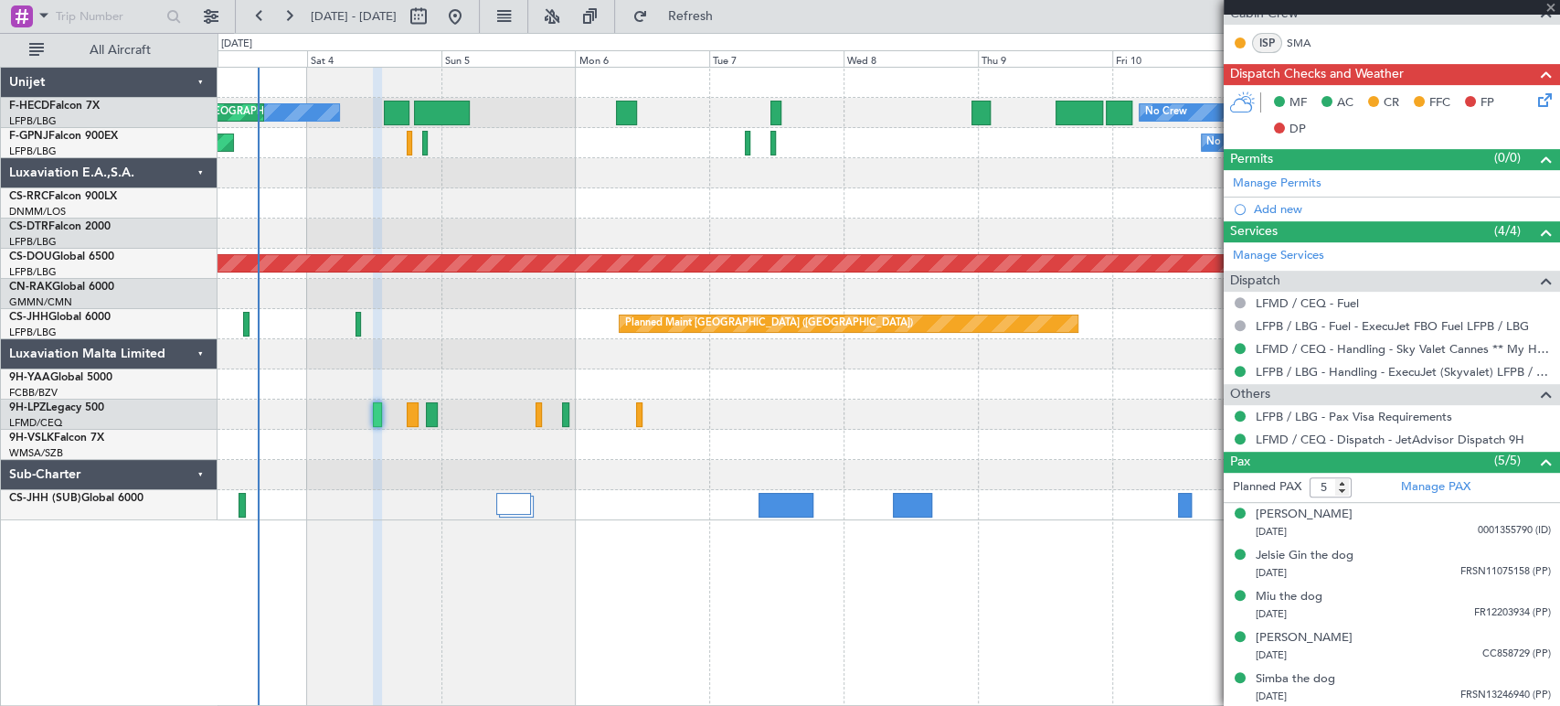
type input "+00:05"
type input "2"
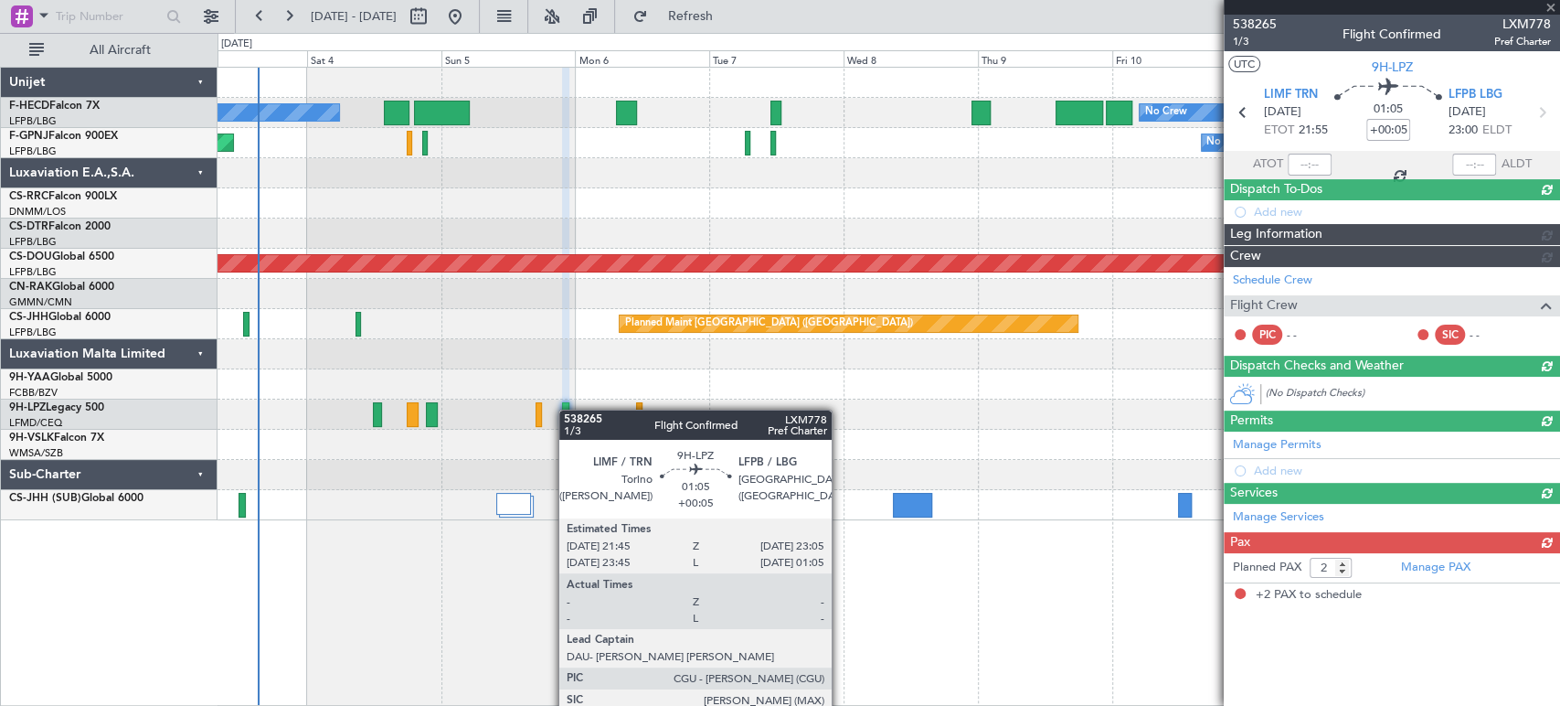
scroll to position [0, 0]
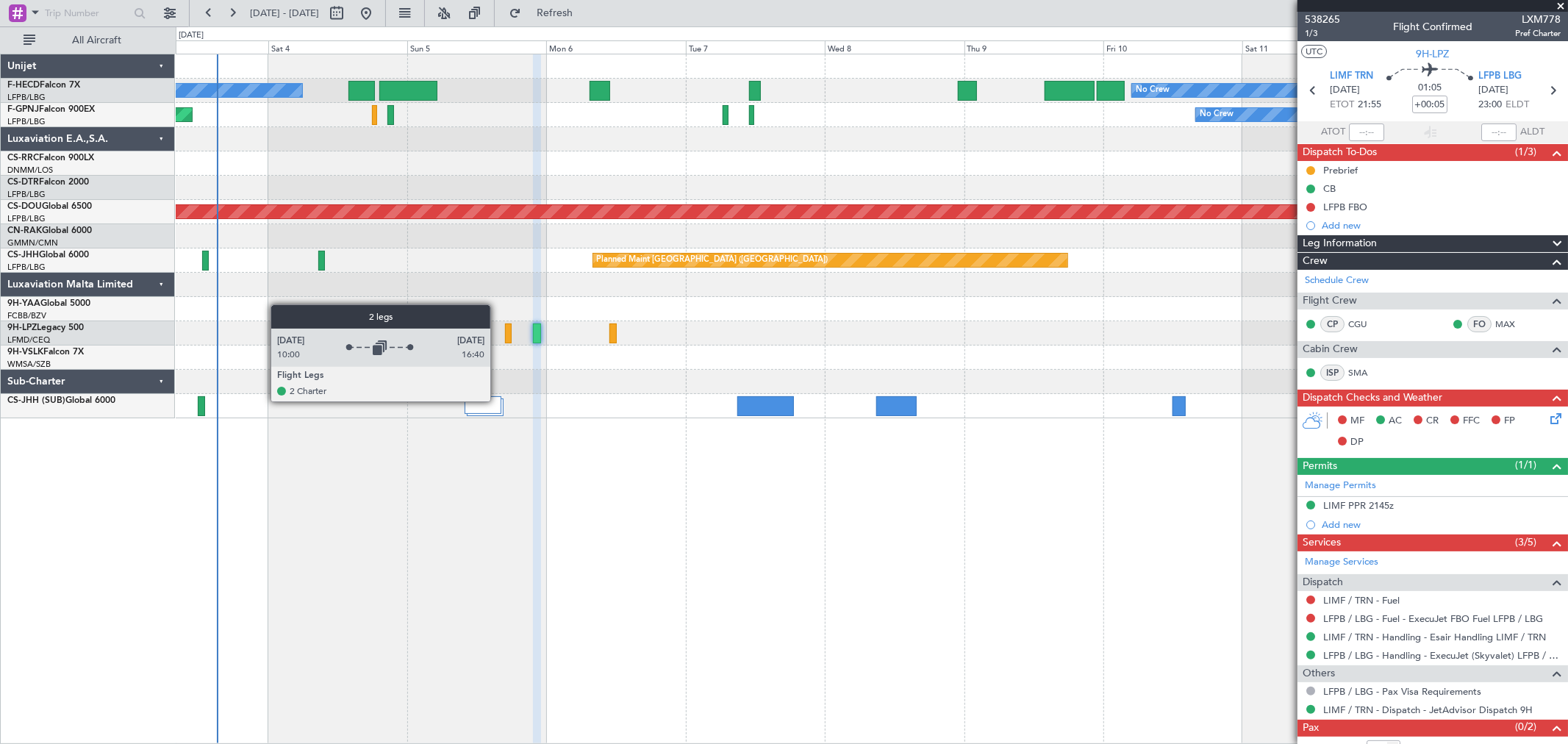
click at [496, 410] on div at bounding box center [484, 405] width 37 height 18
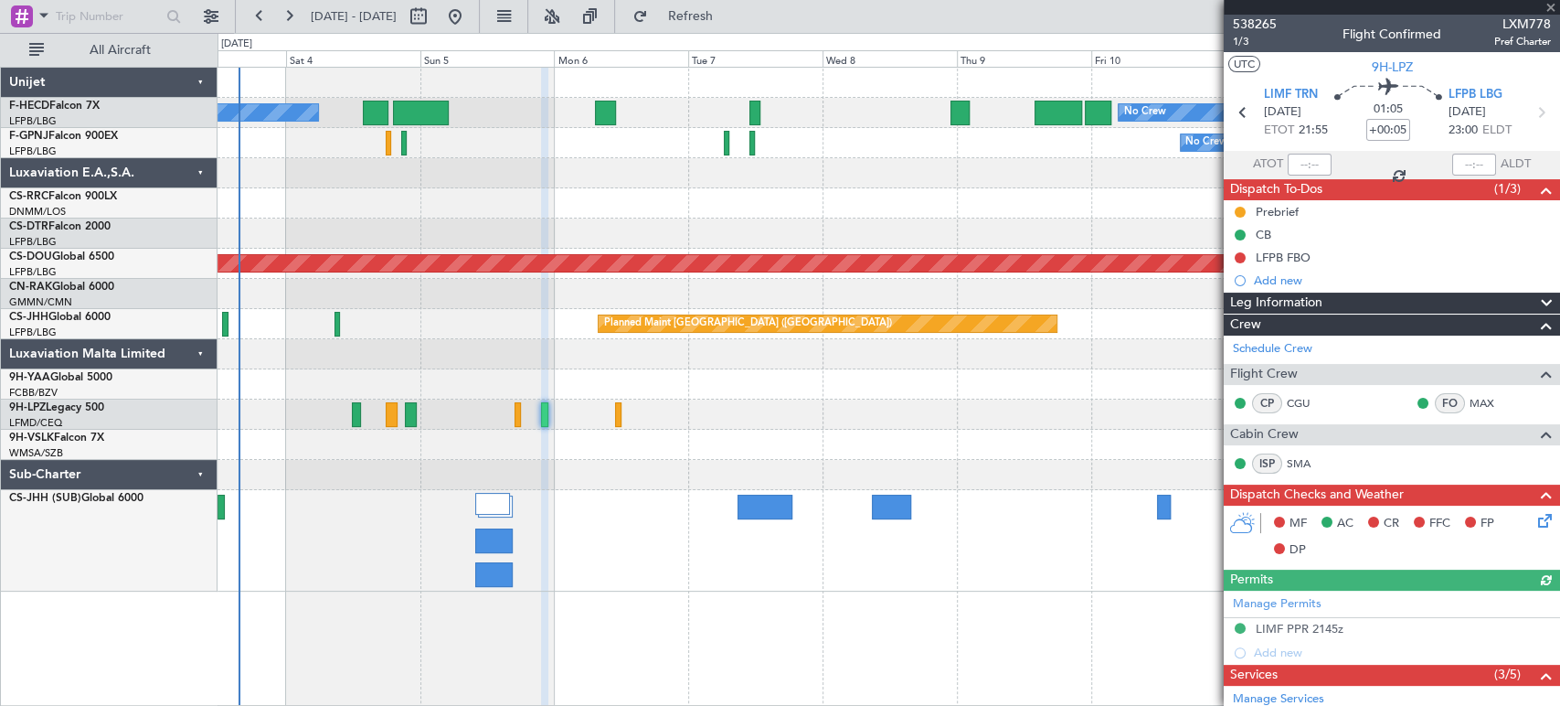
click at [559, 299] on div "No Crew AOG Maint [GEOGRAPHIC_DATA] ([GEOGRAPHIC_DATA]) No Crew Planned Maint […" at bounding box center [889, 330] width 1342 height 524
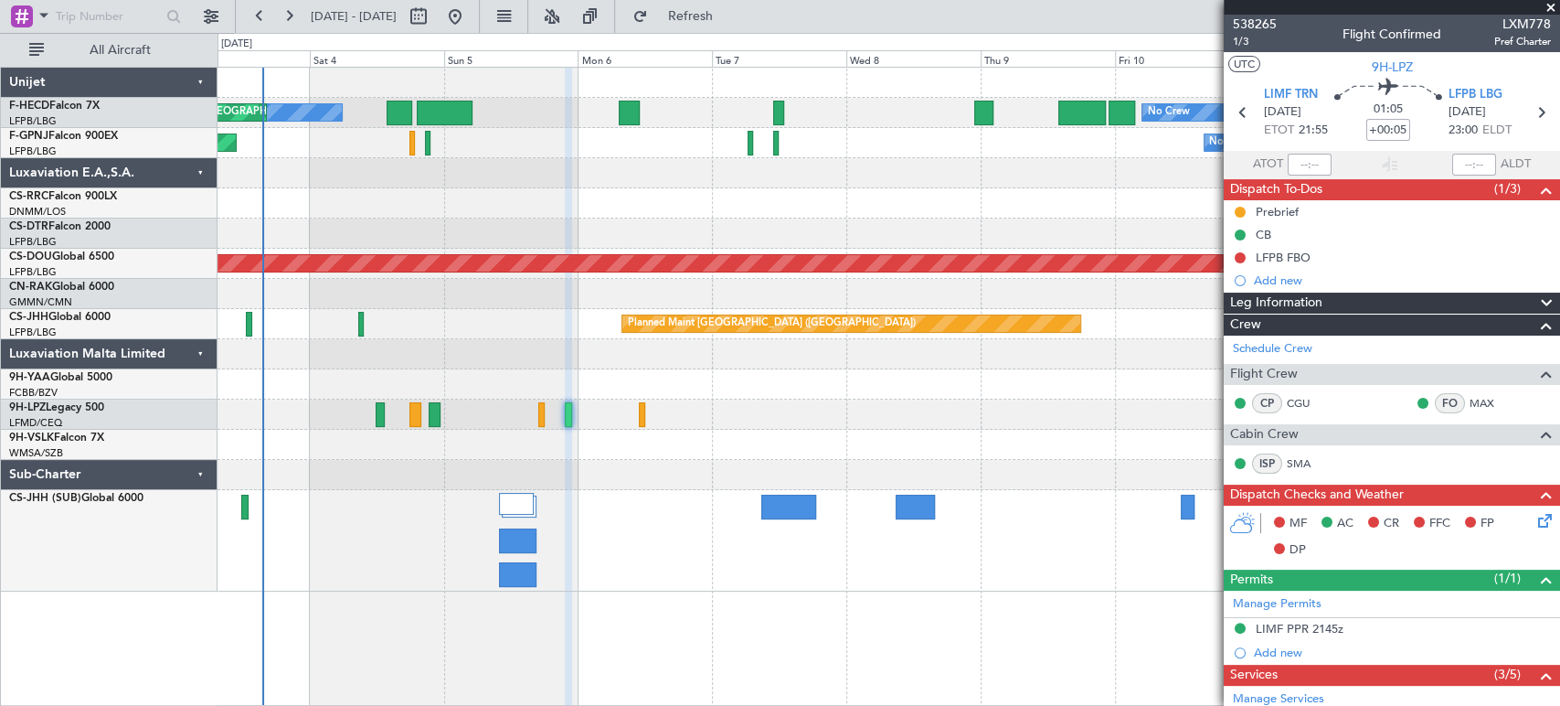
click at [494, 175] on div at bounding box center [889, 173] width 1342 height 30
click at [734, 8] on button "Refresh" at bounding box center [679, 16] width 110 height 29
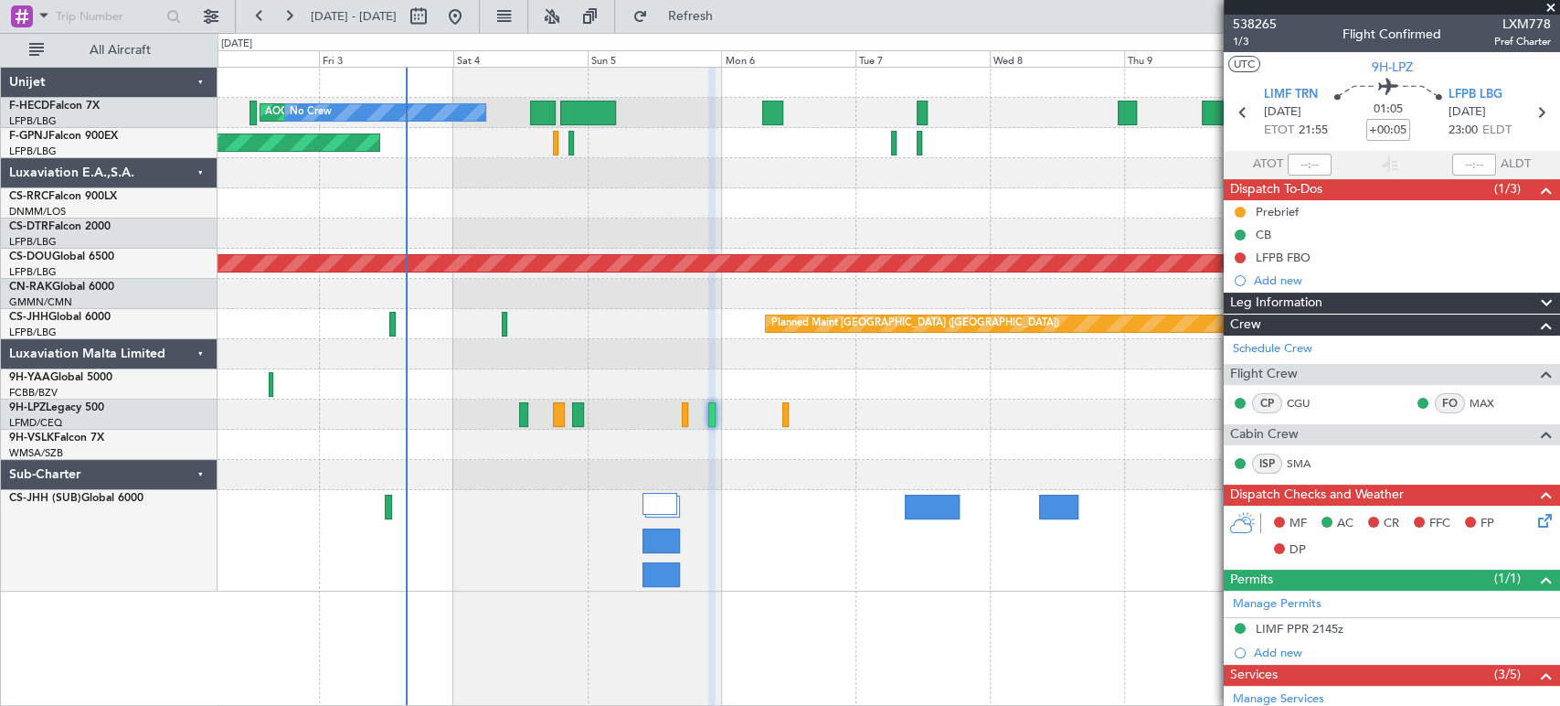
click at [801, 187] on div "No Crew AOG Maint [GEOGRAPHIC_DATA] ([GEOGRAPHIC_DATA]) No Crew Planned Maint […" at bounding box center [889, 330] width 1342 height 524
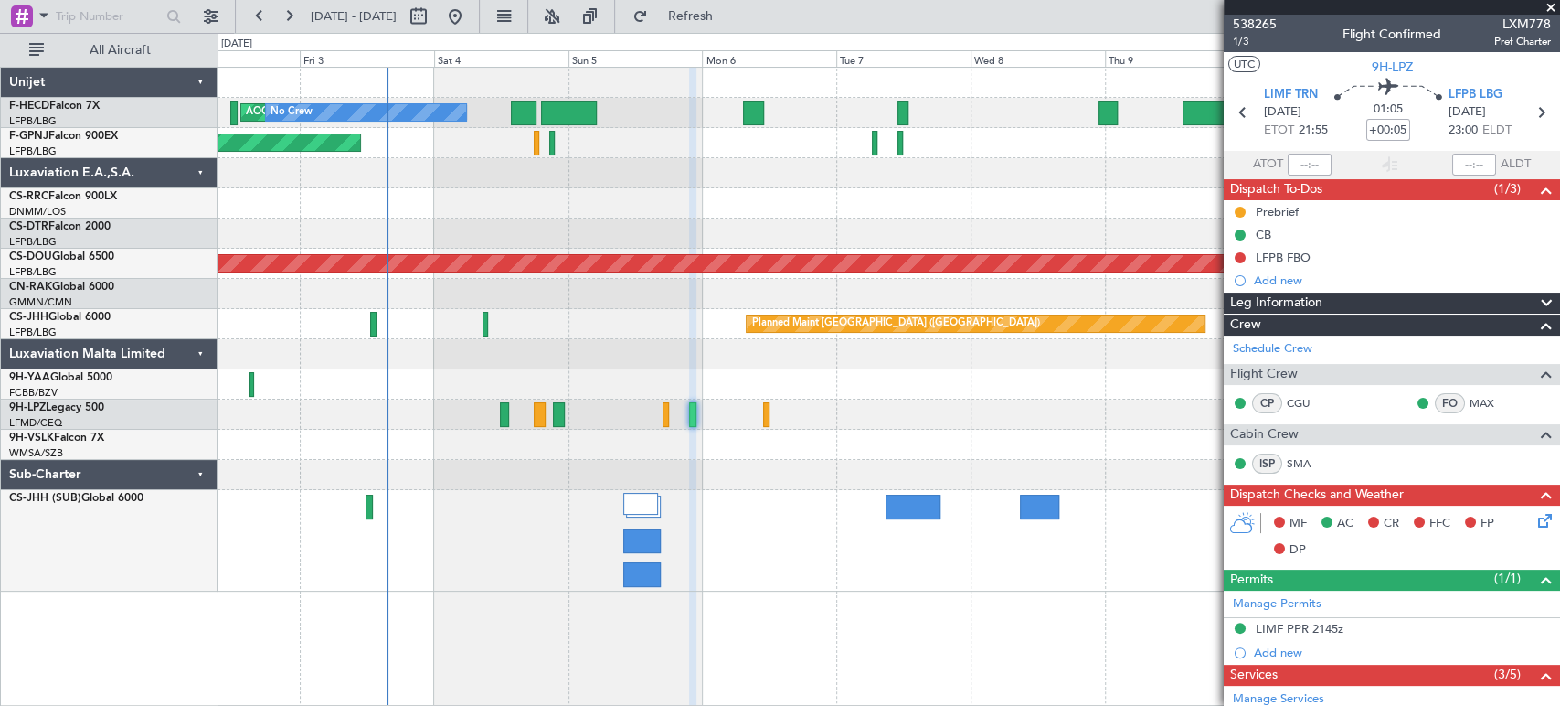
click at [633, 210] on div at bounding box center [889, 203] width 1342 height 30
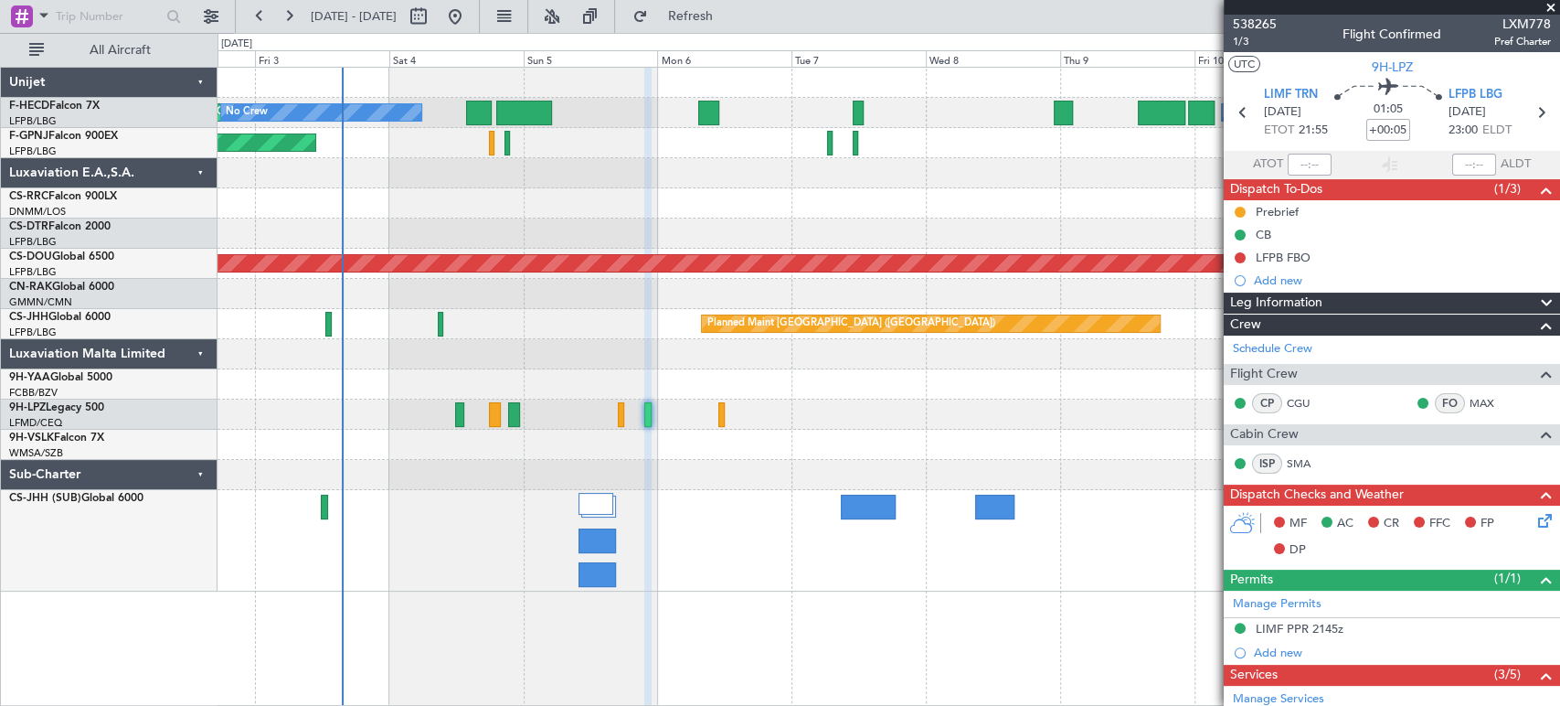
click at [735, 207] on div at bounding box center [889, 203] width 1342 height 30
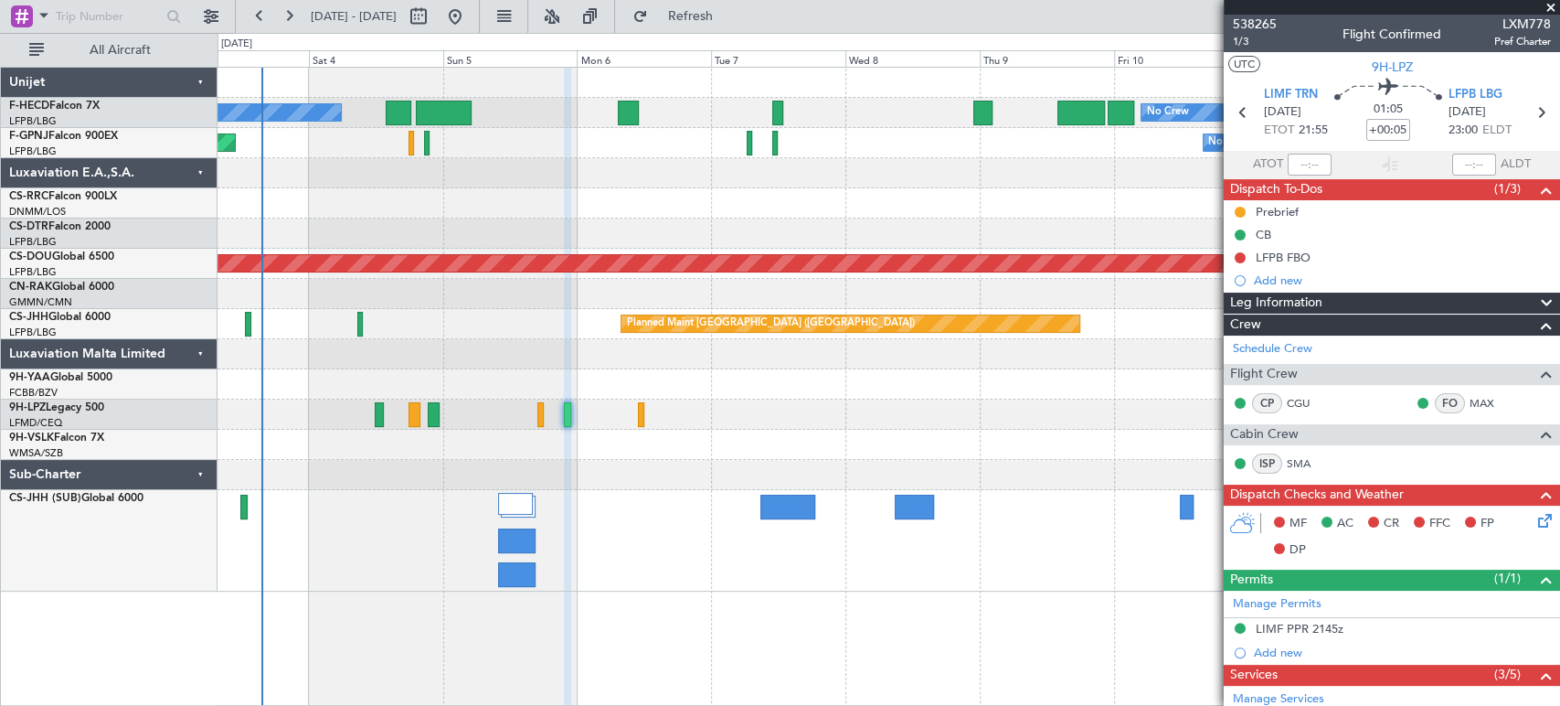
click at [620, 178] on div at bounding box center [889, 173] width 1342 height 30
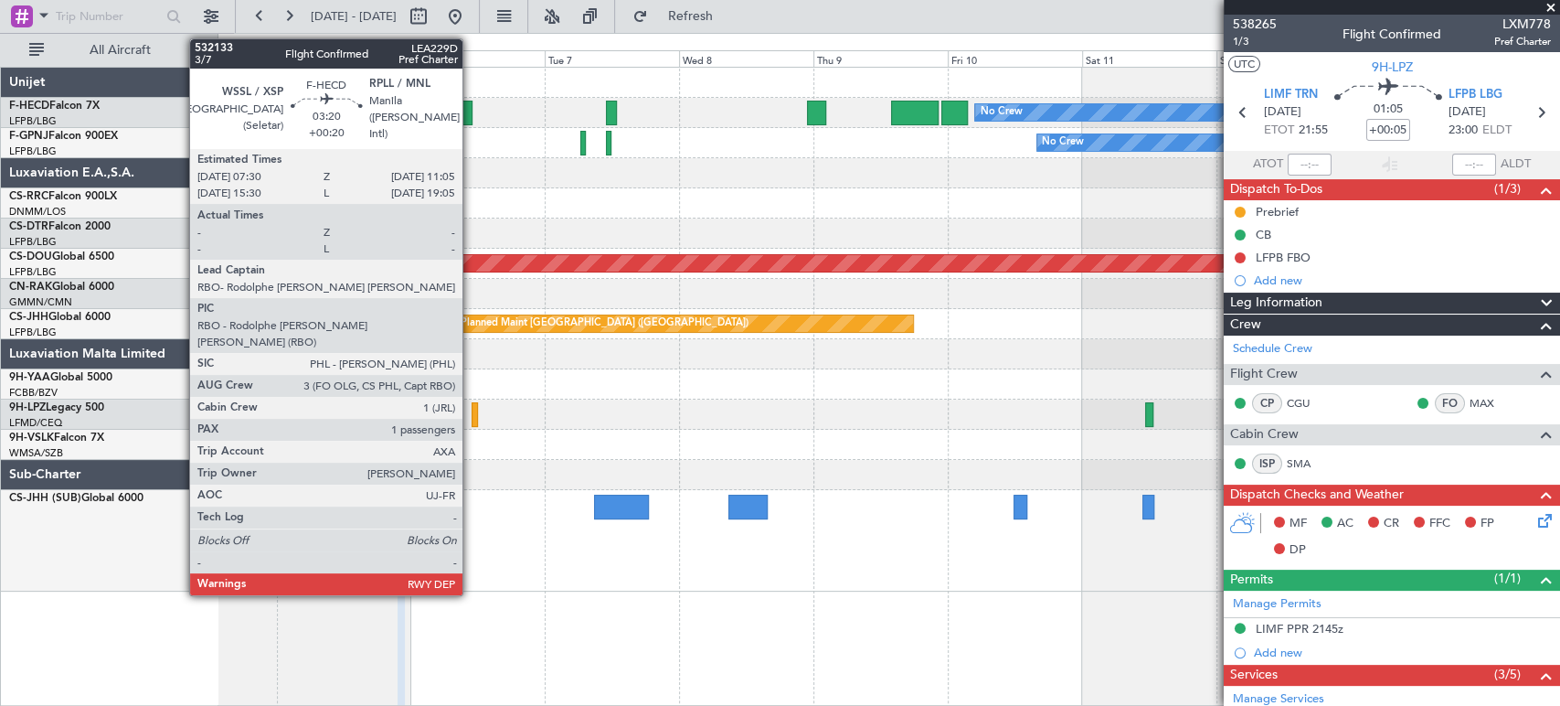
click at [838, 156] on div "No Crew Planned Maint [GEOGRAPHIC_DATA] ([GEOGRAPHIC_DATA]) AOG Maint [GEOGRAPH…" at bounding box center [889, 330] width 1342 height 524
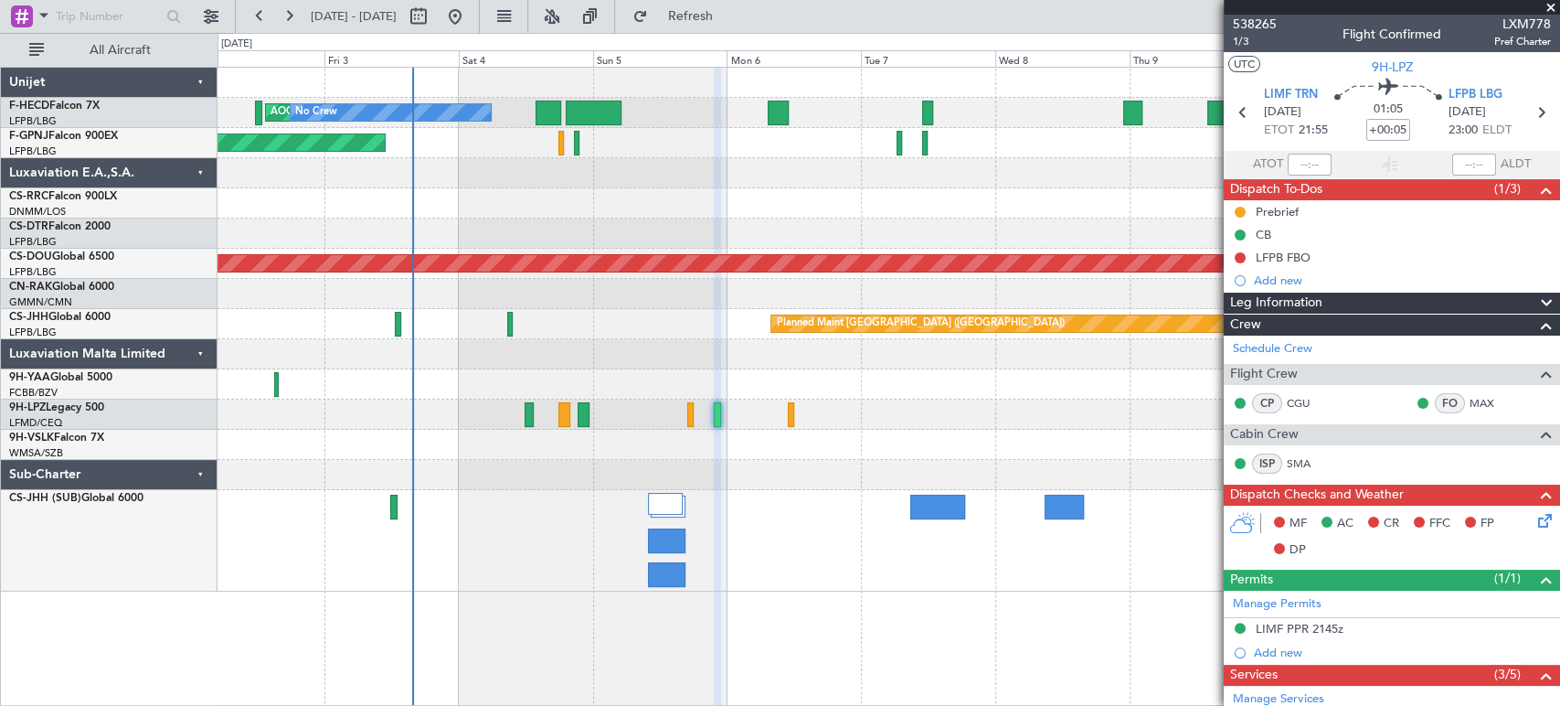
click at [485, 204] on div "AOG Maint Paris ([GEOGRAPHIC_DATA]) No Crew No Crew Planned Maint [GEOGRAPHIC_D…" at bounding box center [889, 330] width 1342 height 524
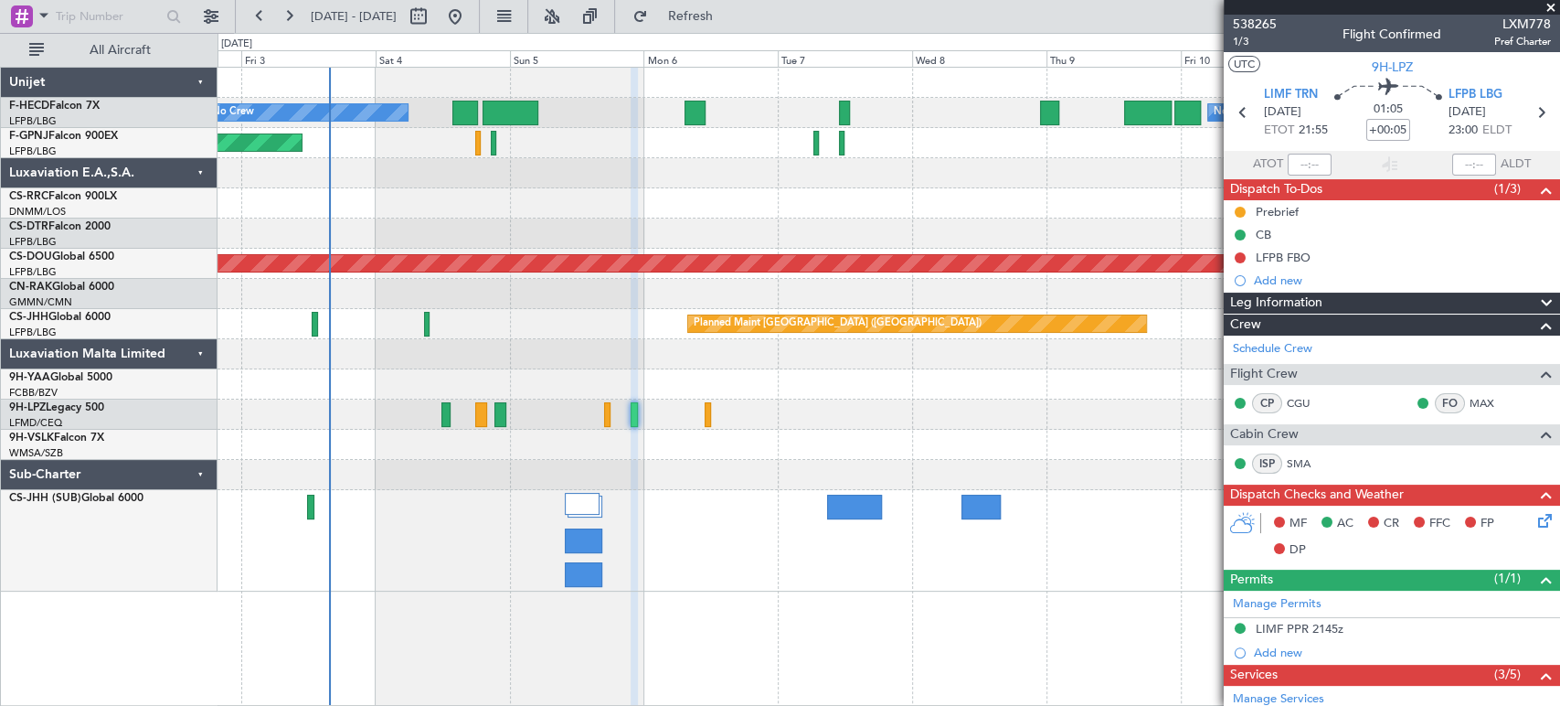
click at [626, 134] on div "AOG Maint Paris ([GEOGRAPHIC_DATA]) No Crew No Crew Planned Maint [GEOGRAPHIC_D…" at bounding box center [889, 330] width 1342 height 524
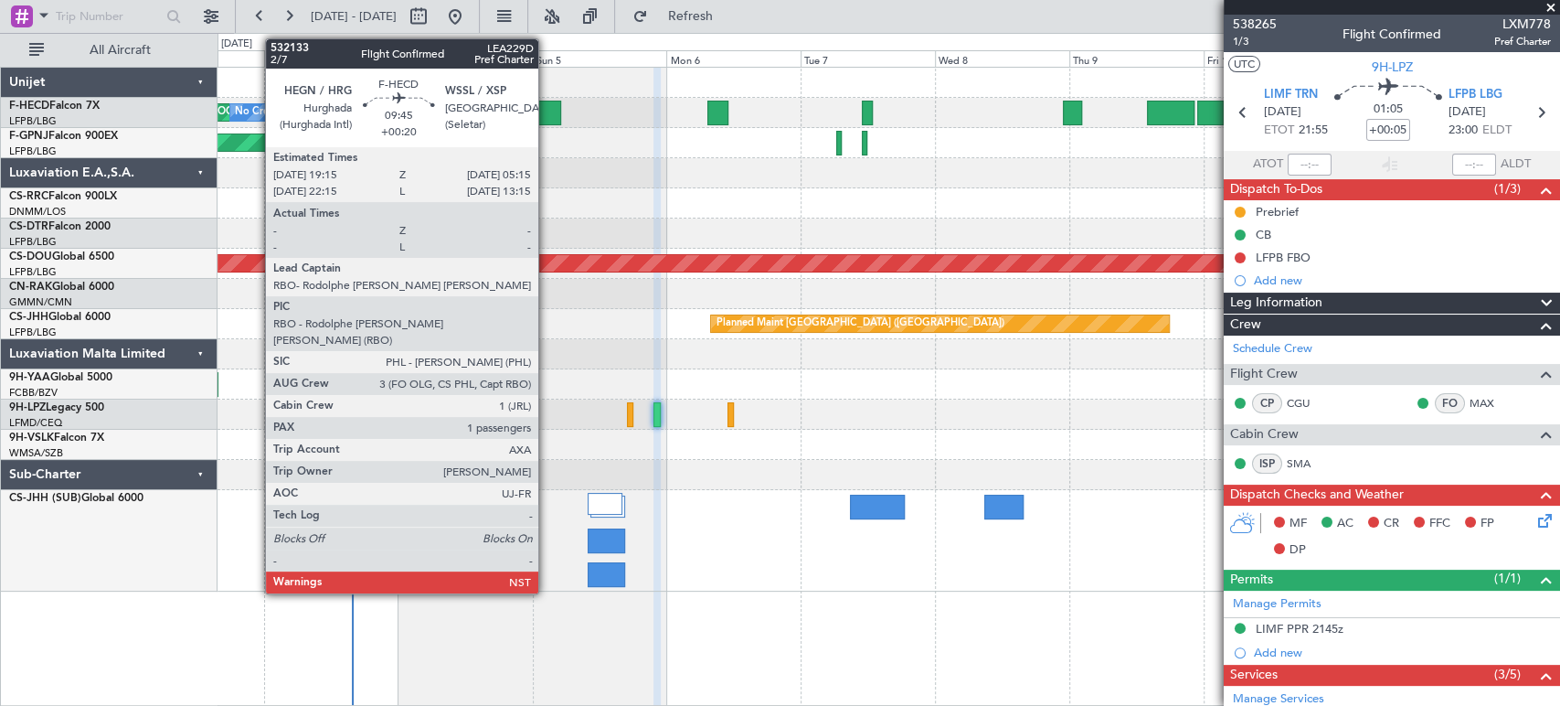
click at [543, 108] on div at bounding box center [533, 113] width 57 height 25
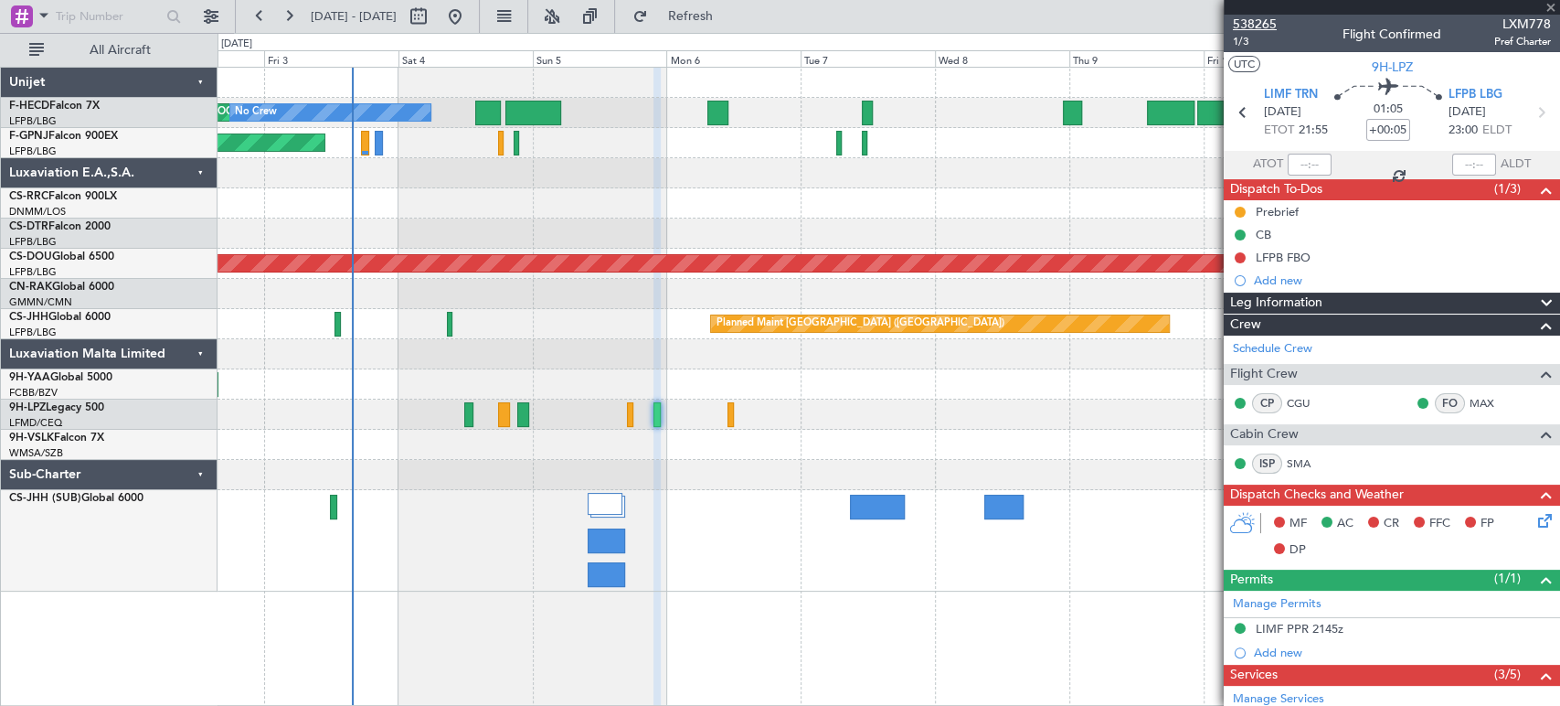
click at [1250, 27] on span "538265" at bounding box center [1255, 24] width 44 height 19
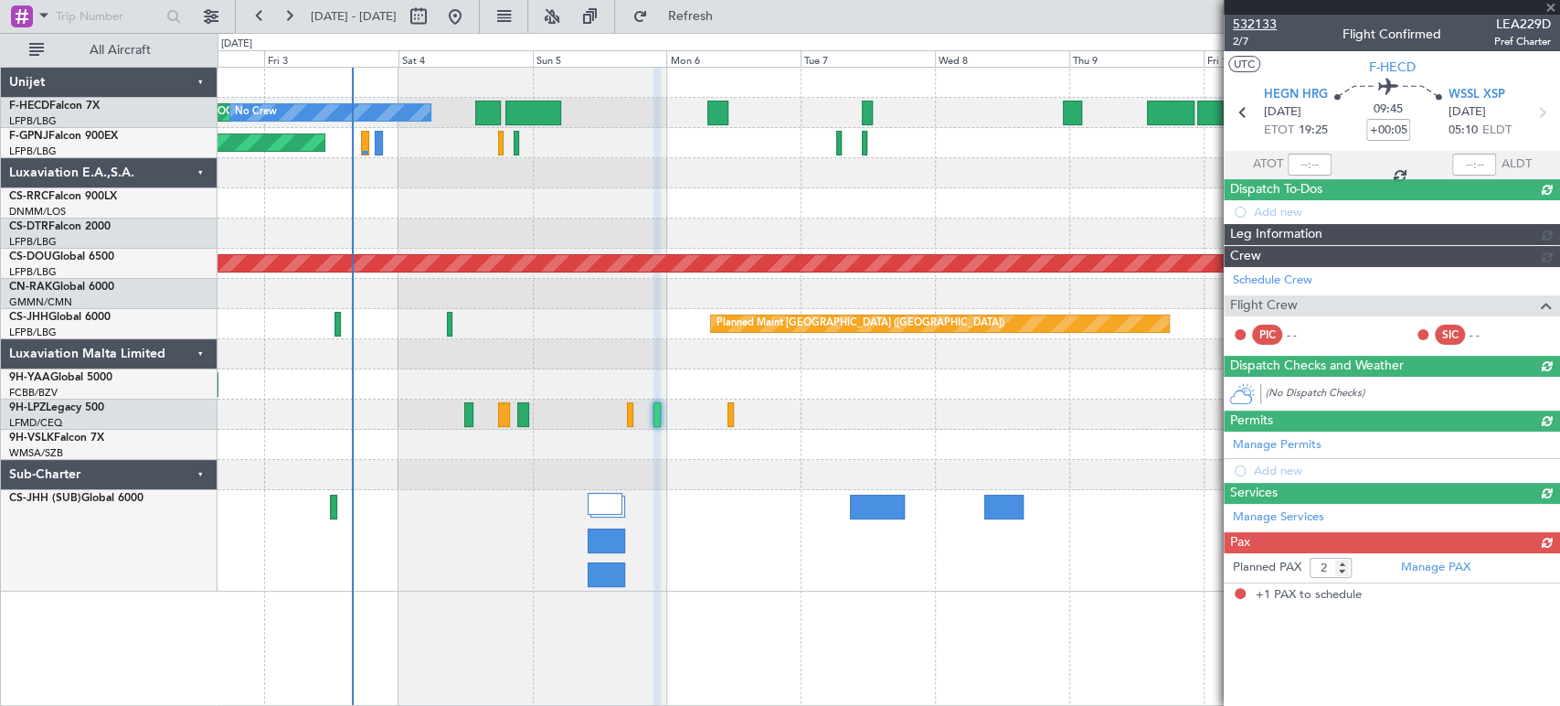
type input "+00:20"
type input "1"
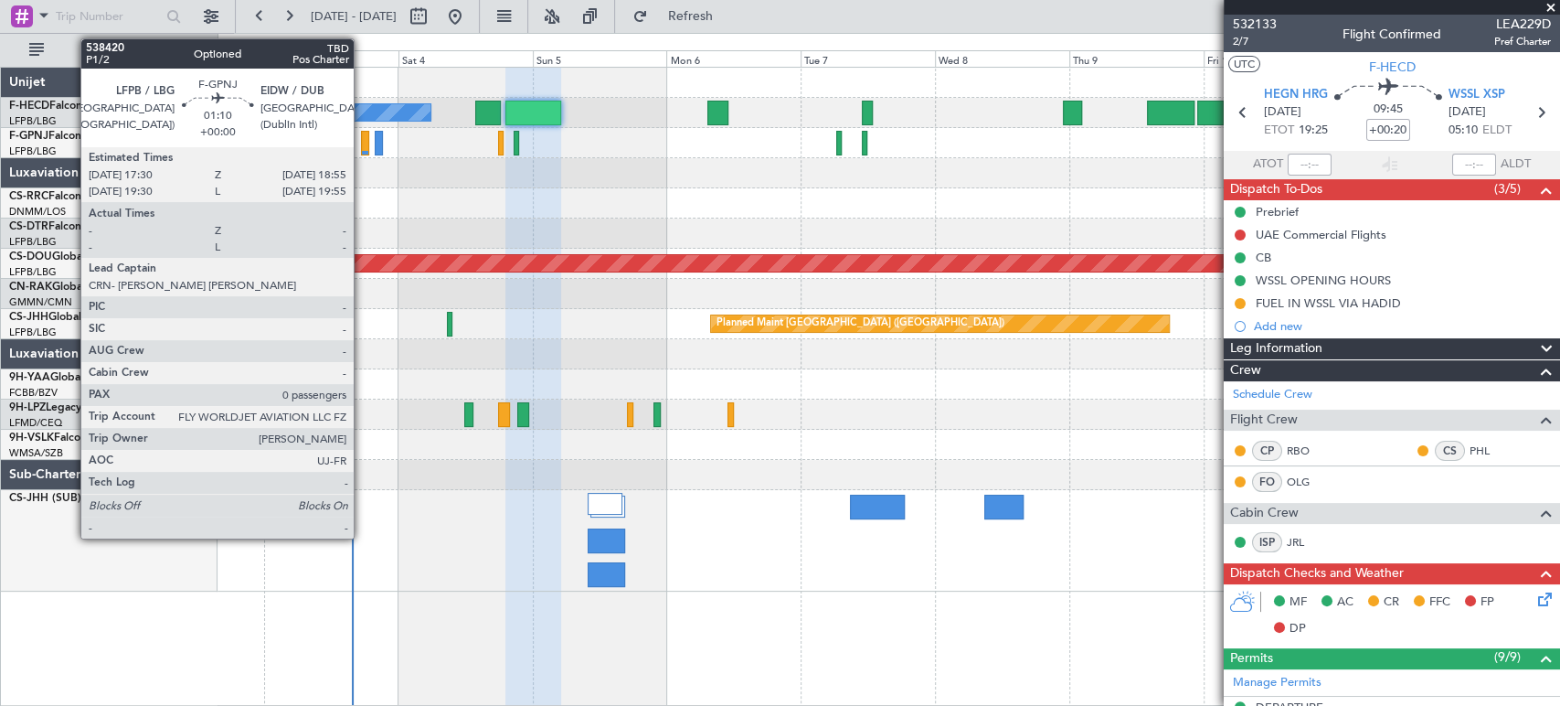
click at [362, 147] on div at bounding box center [365, 143] width 8 height 25
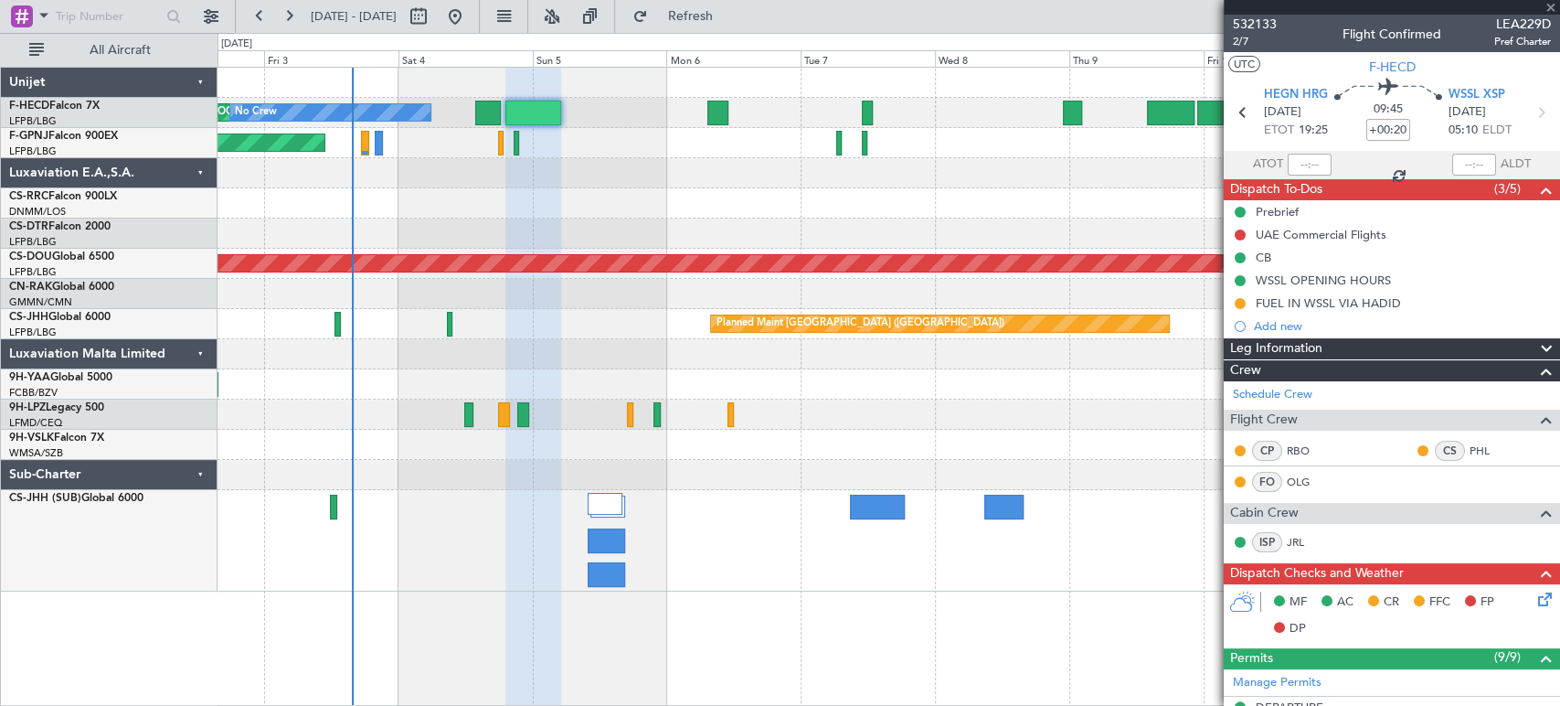
click at [569, 217] on div at bounding box center [889, 203] width 1342 height 30
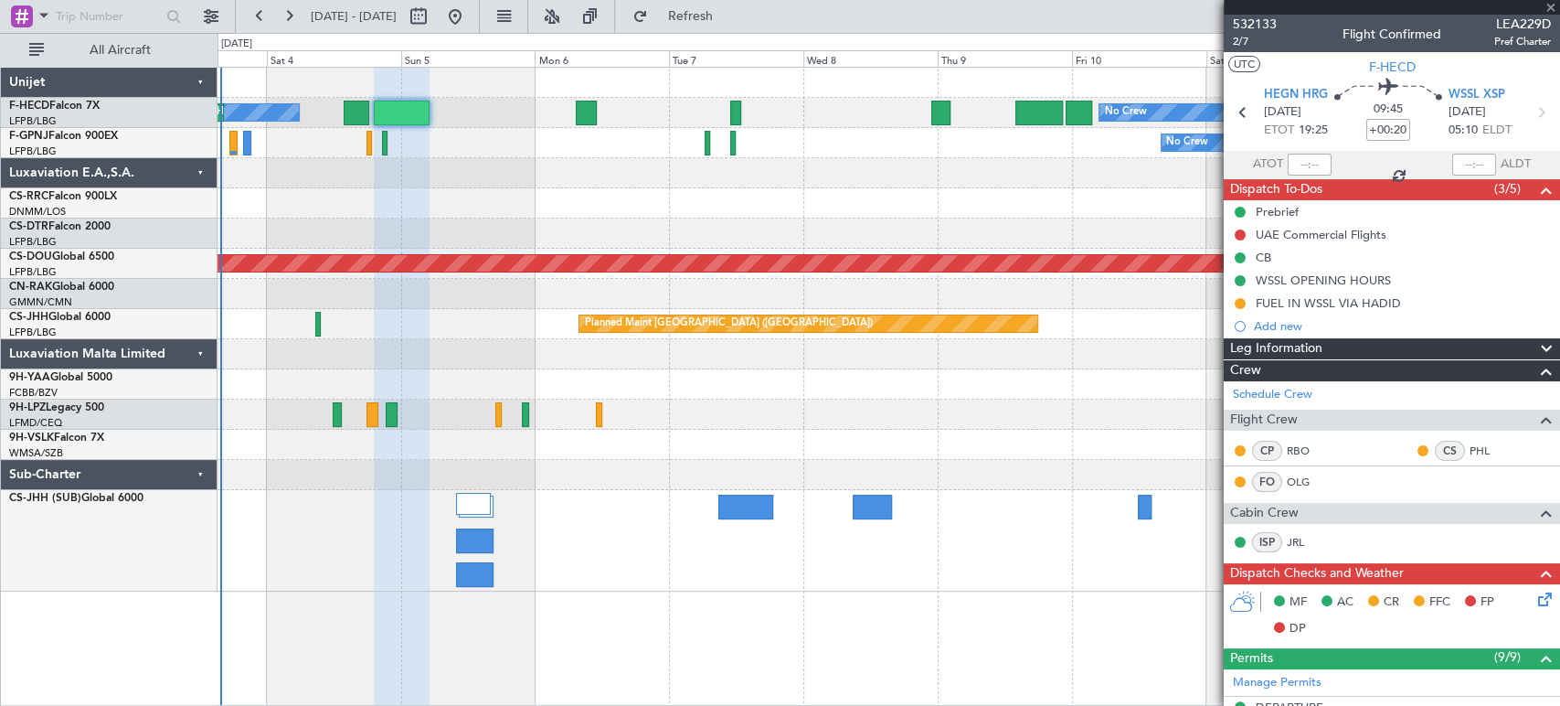
click at [576, 202] on div at bounding box center [889, 203] width 1342 height 30
type input "0"
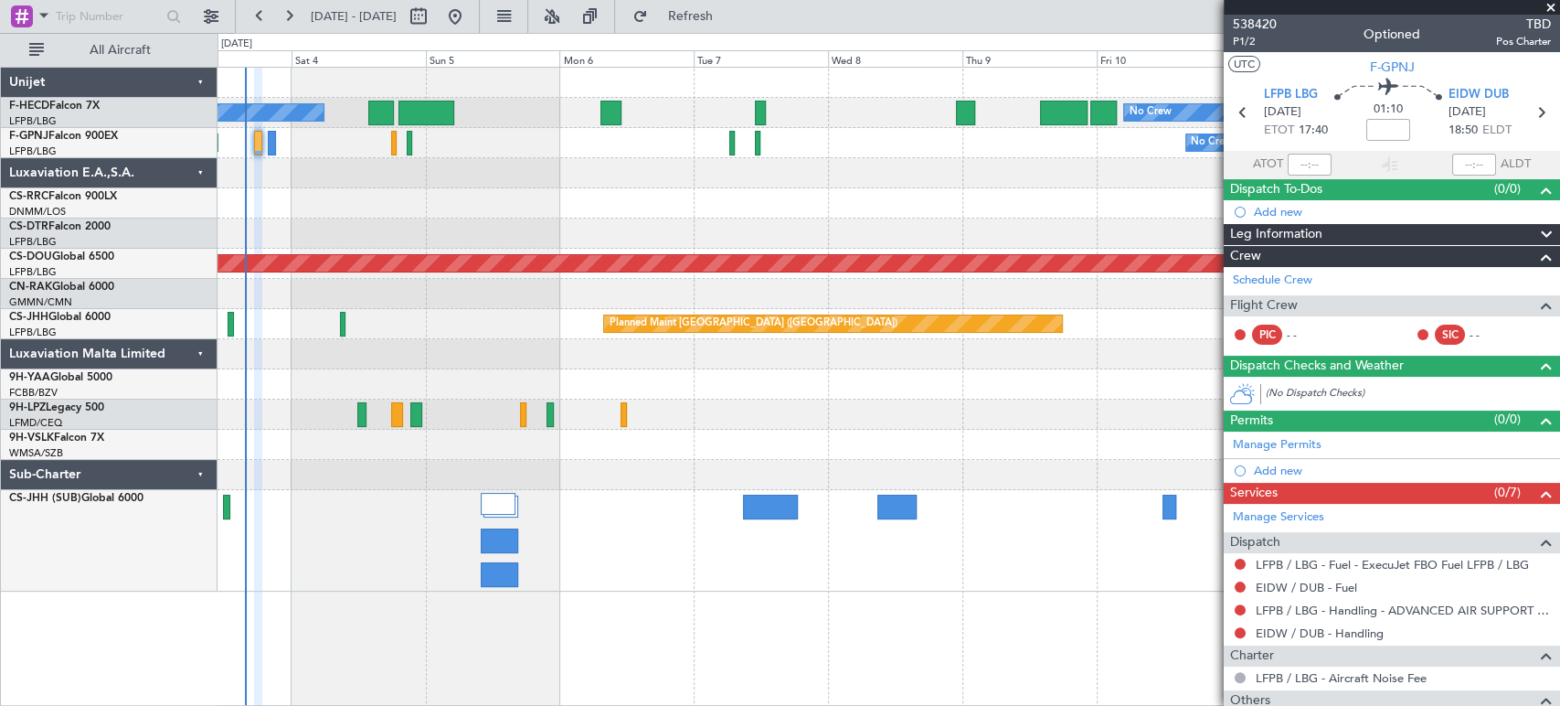
click at [609, 203] on div "AOG Maint Paris ([GEOGRAPHIC_DATA]) No Crew No Crew Planned Maint [GEOGRAPHIC_D…" at bounding box center [889, 330] width 1342 height 524
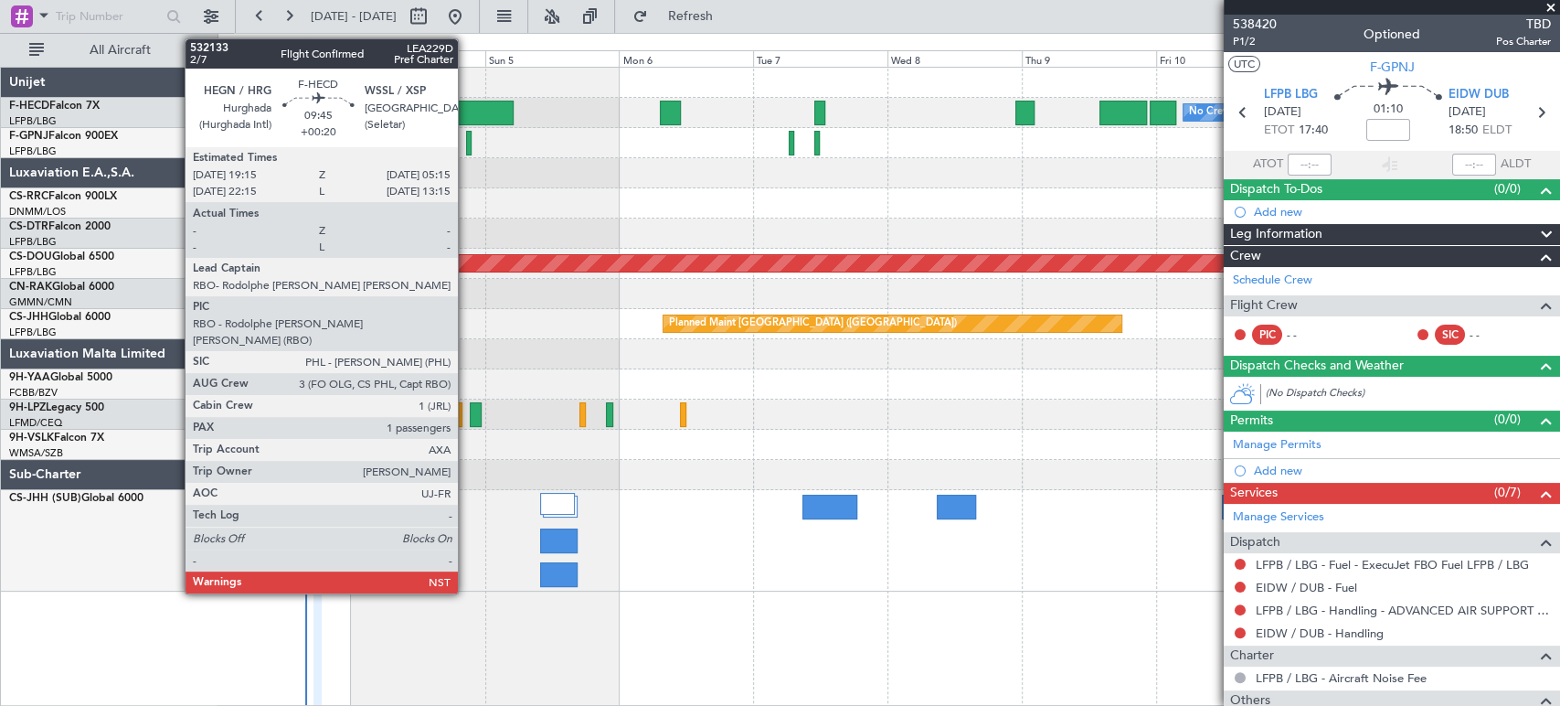
click at [479, 101] on div at bounding box center [486, 113] width 57 height 25
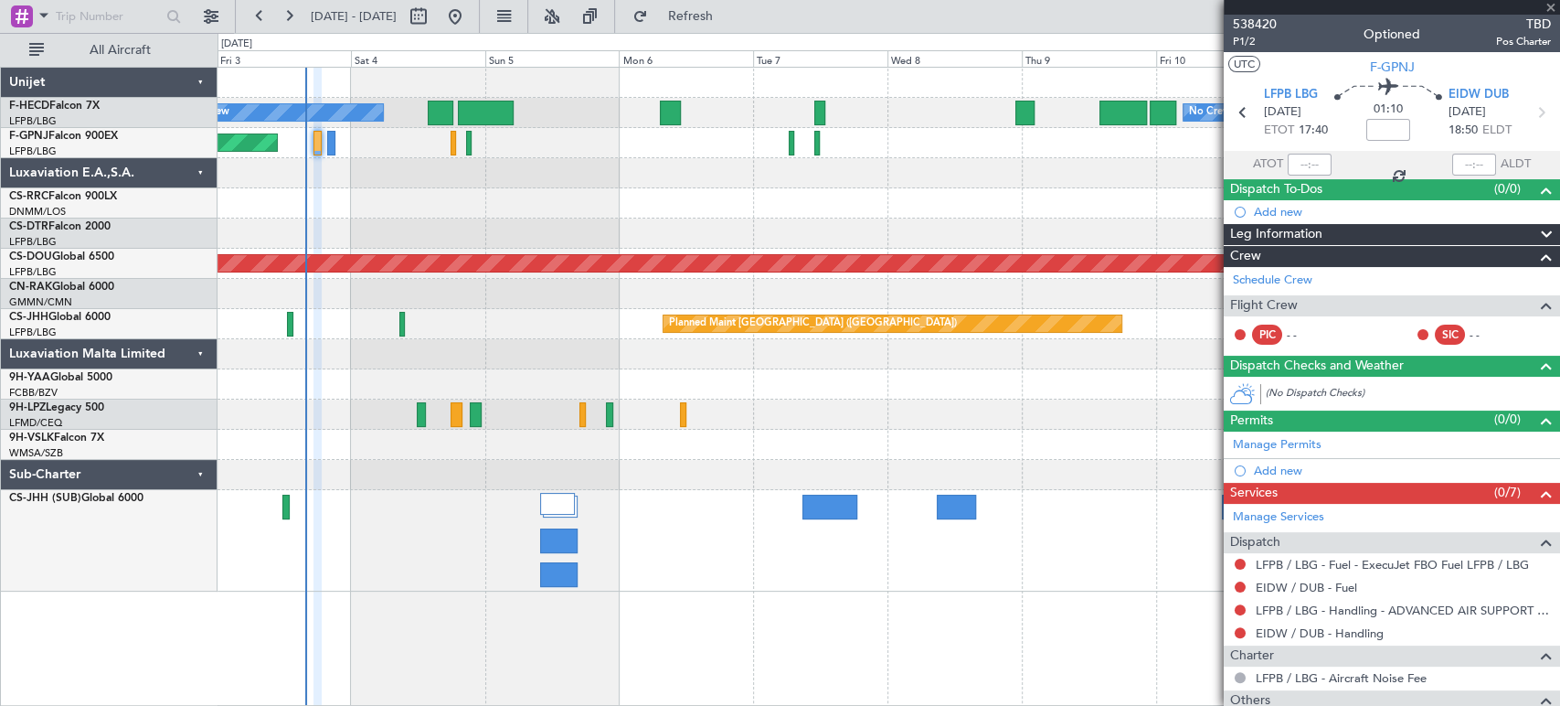
type input "+00:20"
type input "1"
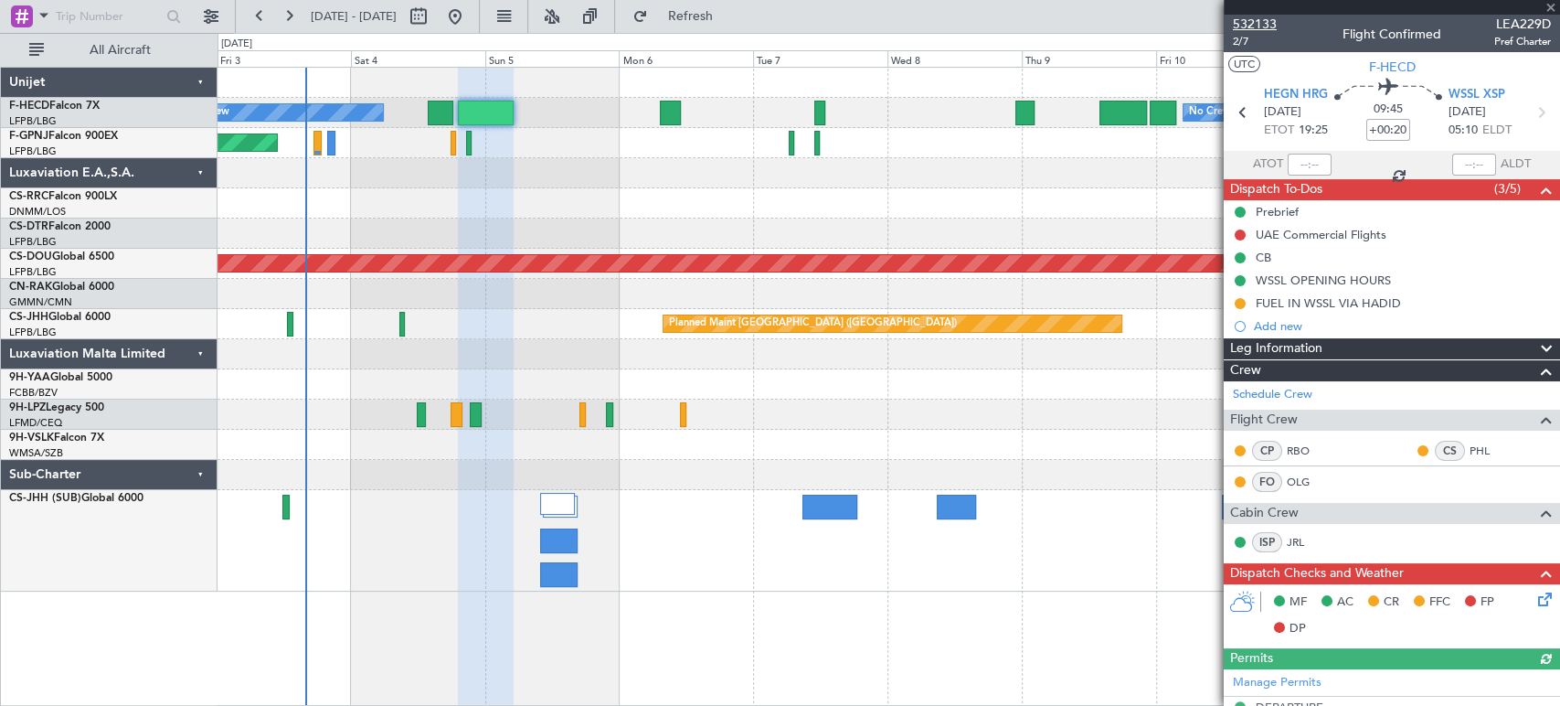
click at [1238, 27] on span "532133" at bounding box center [1255, 24] width 44 height 19
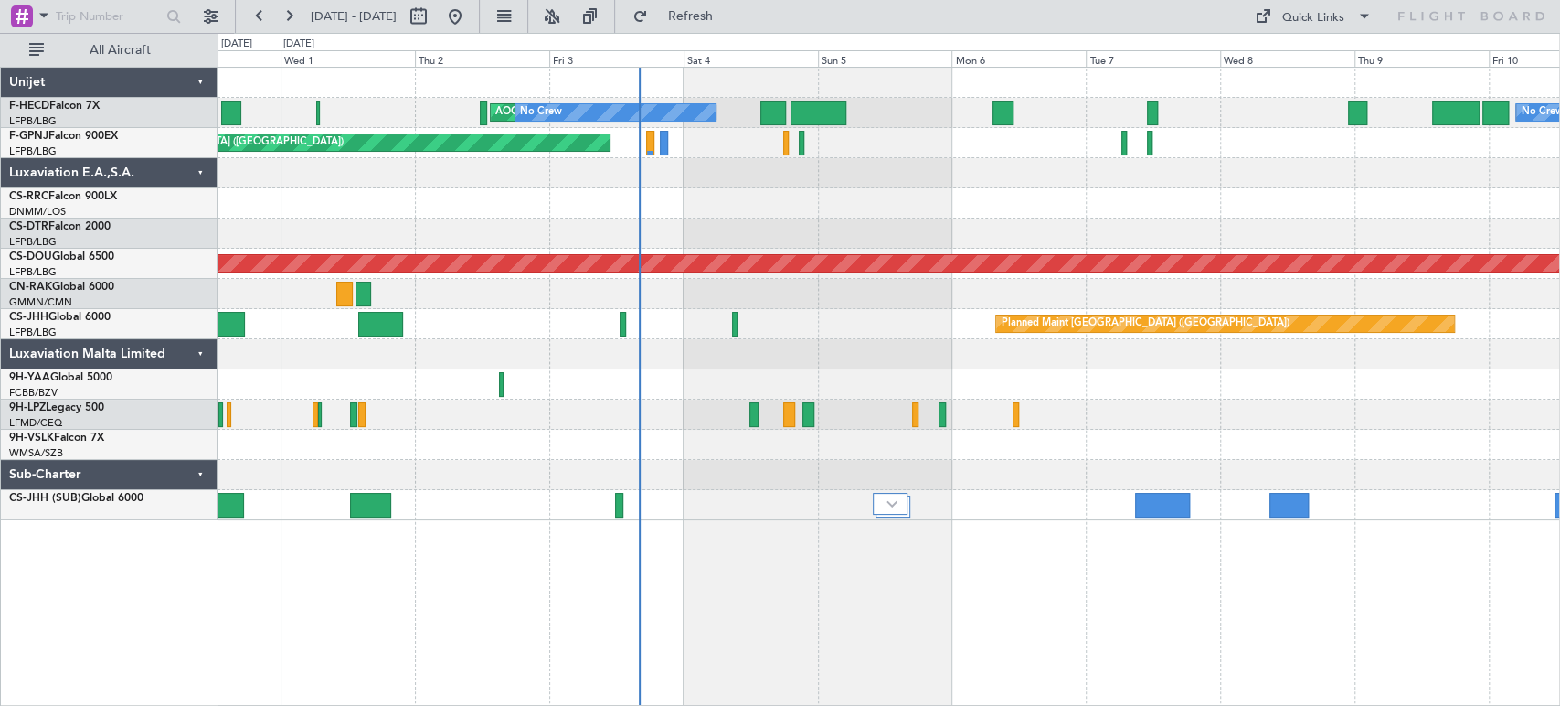
click at [757, 143] on div "Planned Maint [GEOGRAPHIC_DATA] ([GEOGRAPHIC_DATA]) No Crew" at bounding box center [889, 143] width 1342 height 30
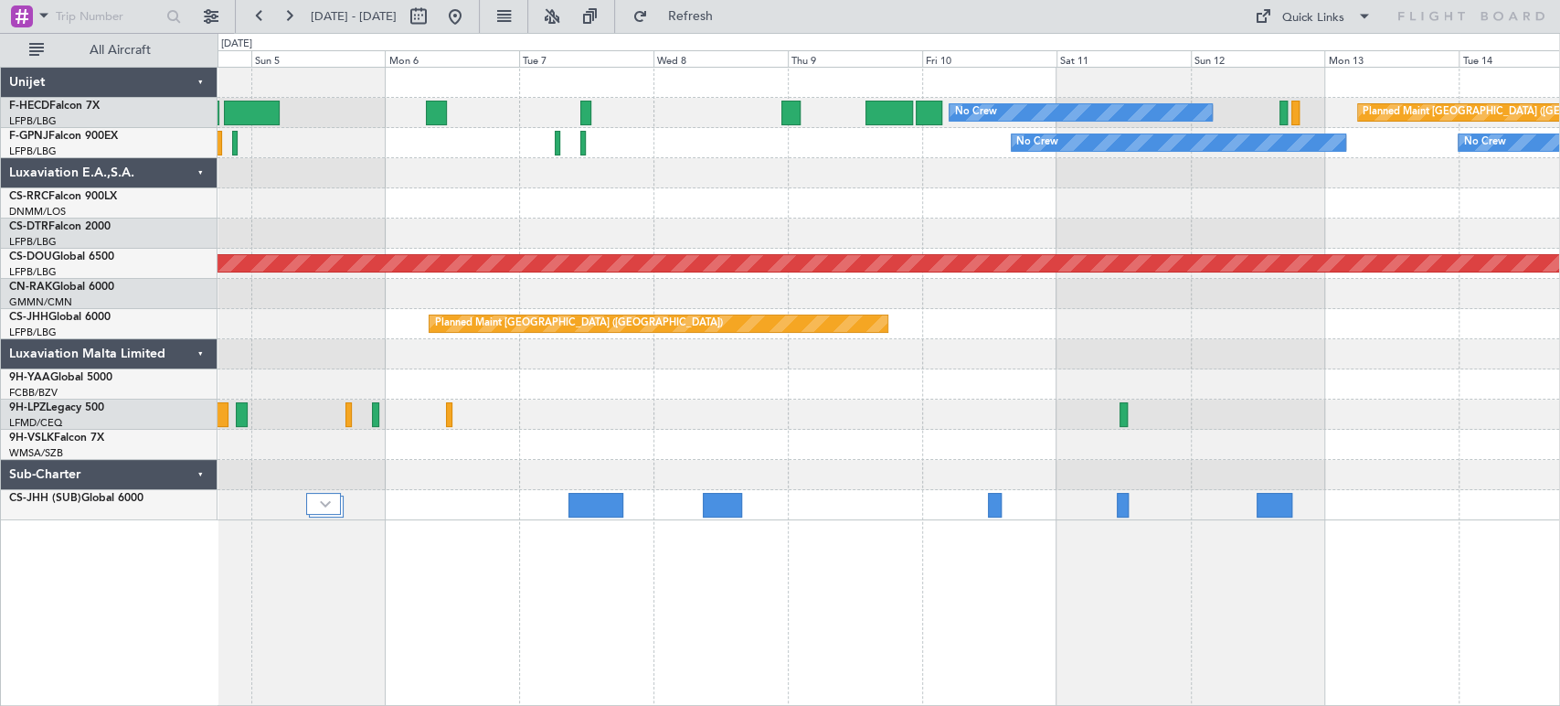
click at [358, 358] on div "No Crew Planned Maint [GEOGRAPHIC_DATA] ([GEOGRAPHIC_DATA]) AOG Maint [GEOGRAPH…" at bounding box center [889, 294] width 1342 height 452
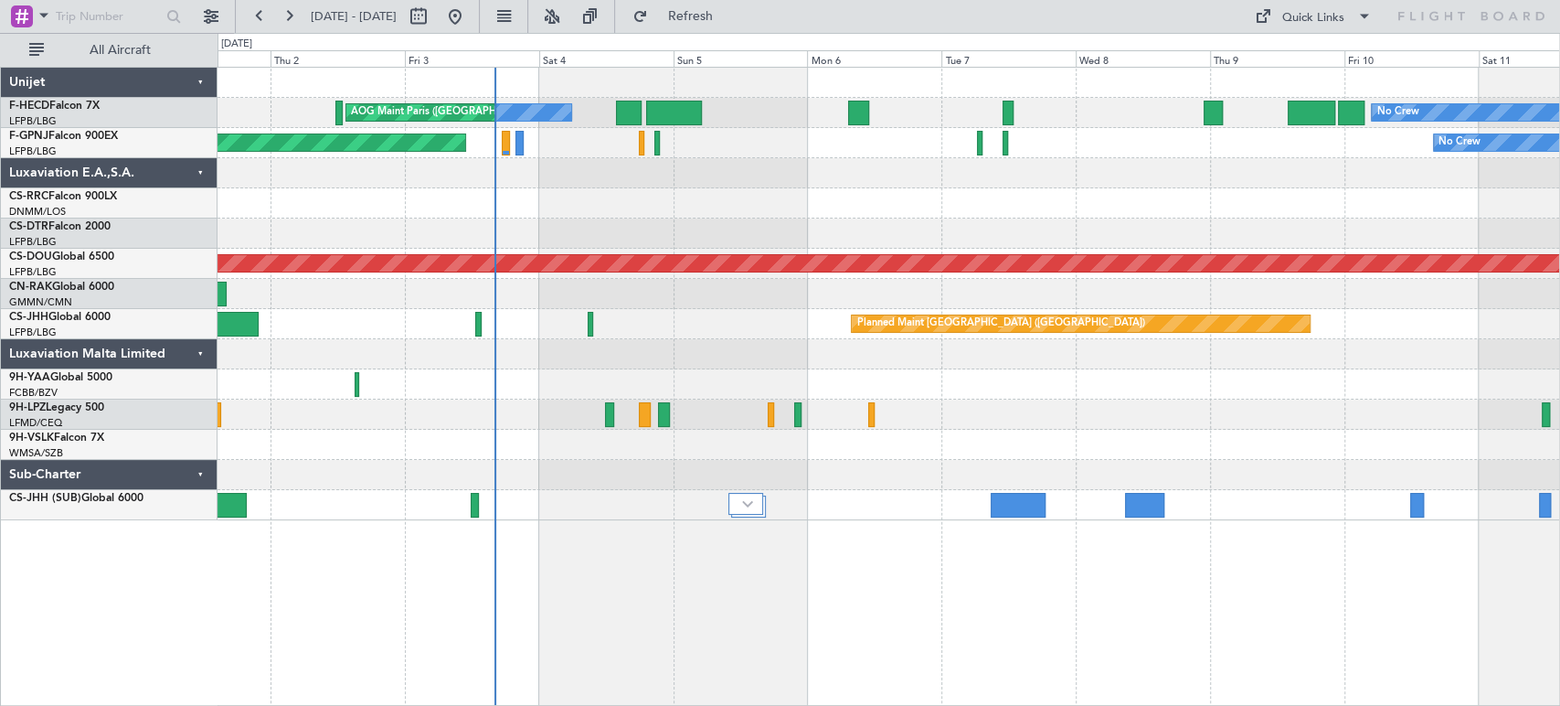
click at [802, 334] on div "Planned Maint [GEOGRAPHIC_DATA] ([GEOGRAPHIC_DATA])" at bounding box center [889, 324] width 1342 height 30
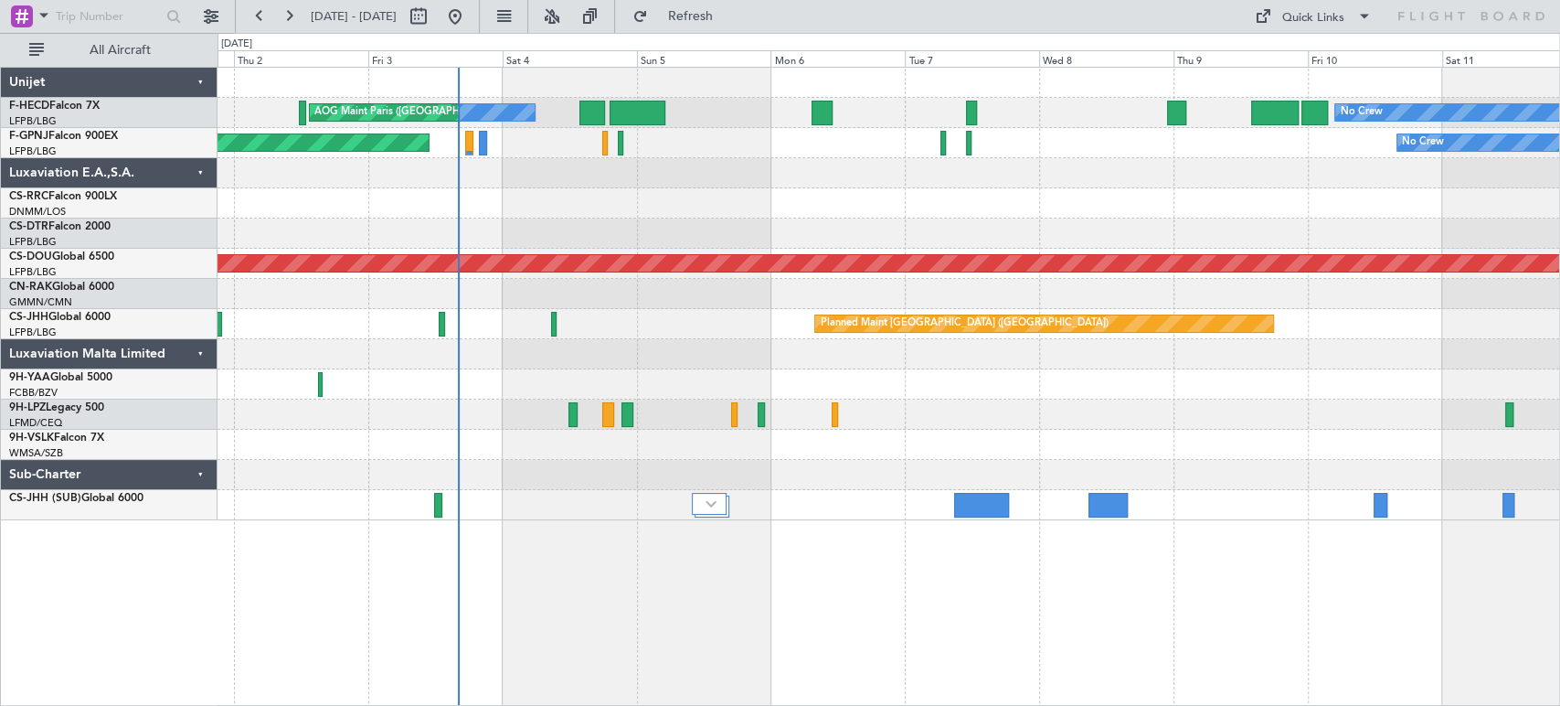
click at [641, 344] on div "No Crew No Crew AOG Maint [GEOGRAPHIC_DATA] ([GEOGRAPHIC_DATA]) Planned Maint […" at bounding box center [889, 294] width 1342 height 452
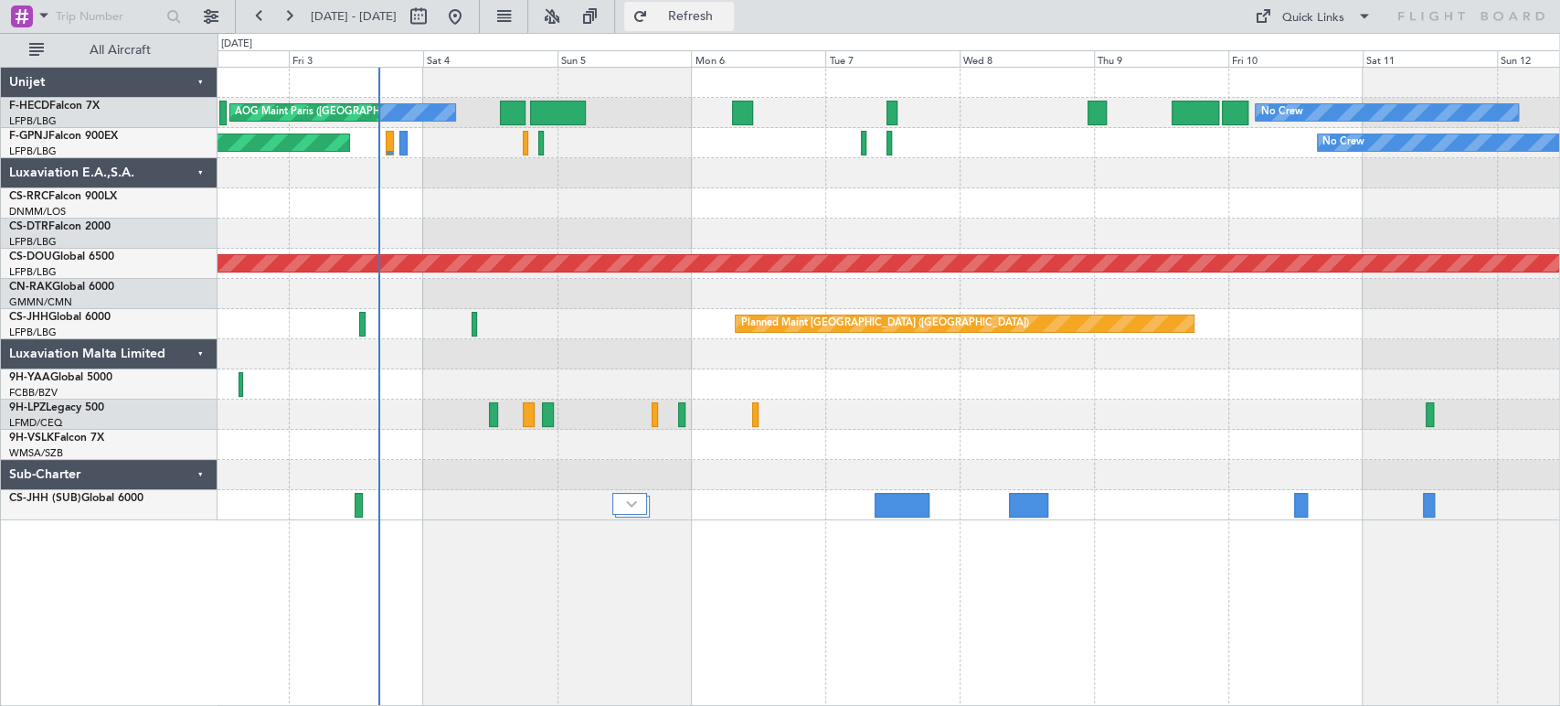
click at [728, 10] on span "Refresh" at bounding box center [690, 16] width 77 height 13
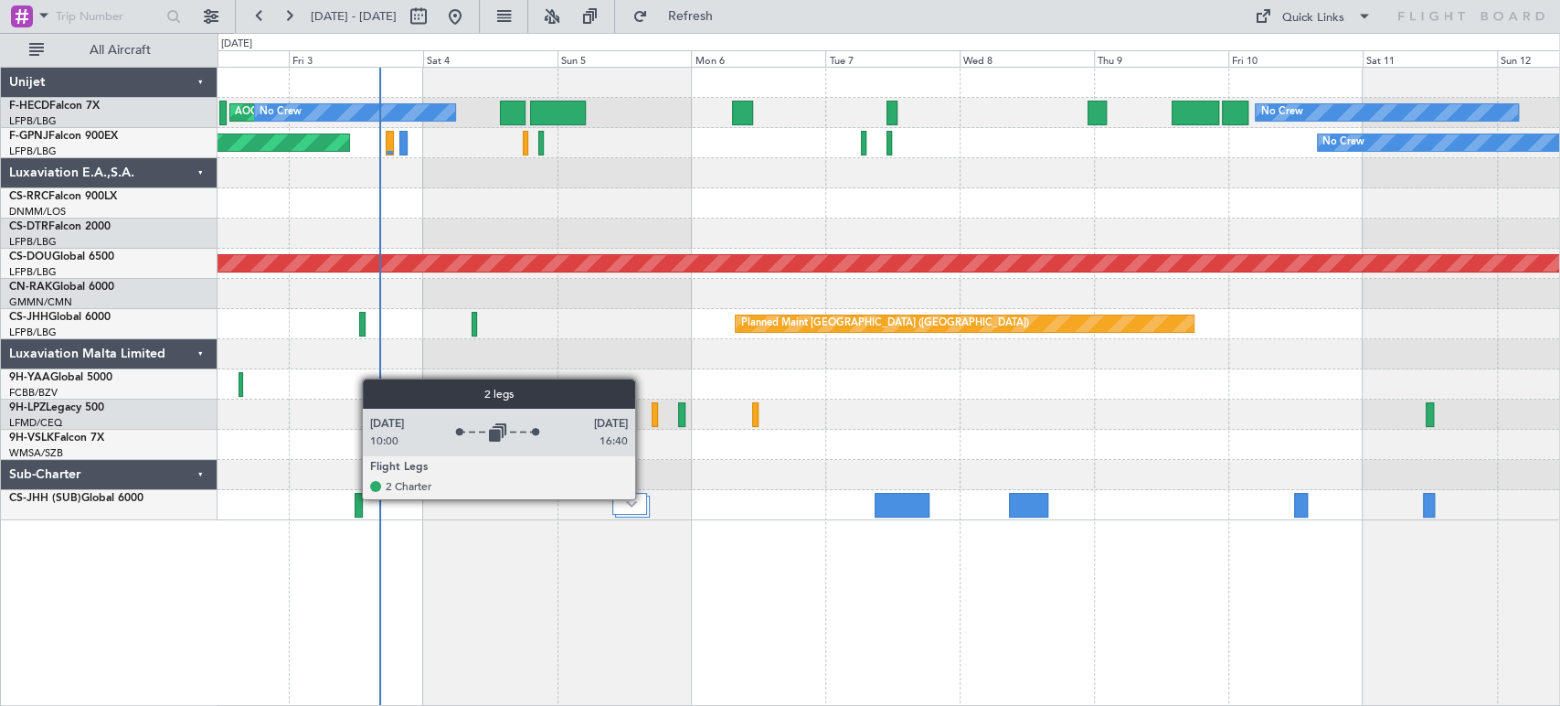
click at [643, 498] on div at bounding box center [629, 504] width 35 height 22
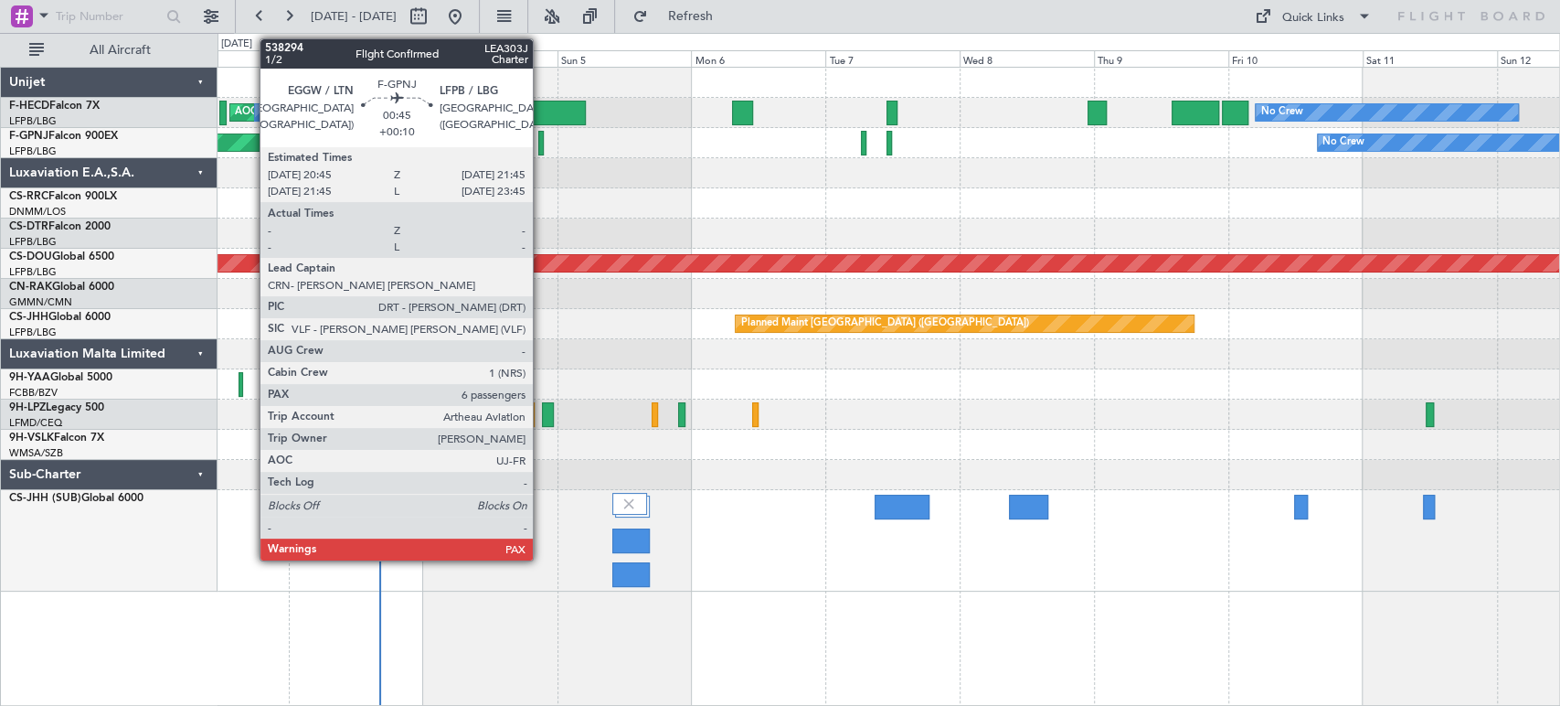
click at [541, 145] on div at bounding box center [541, 143] width 6 height 25
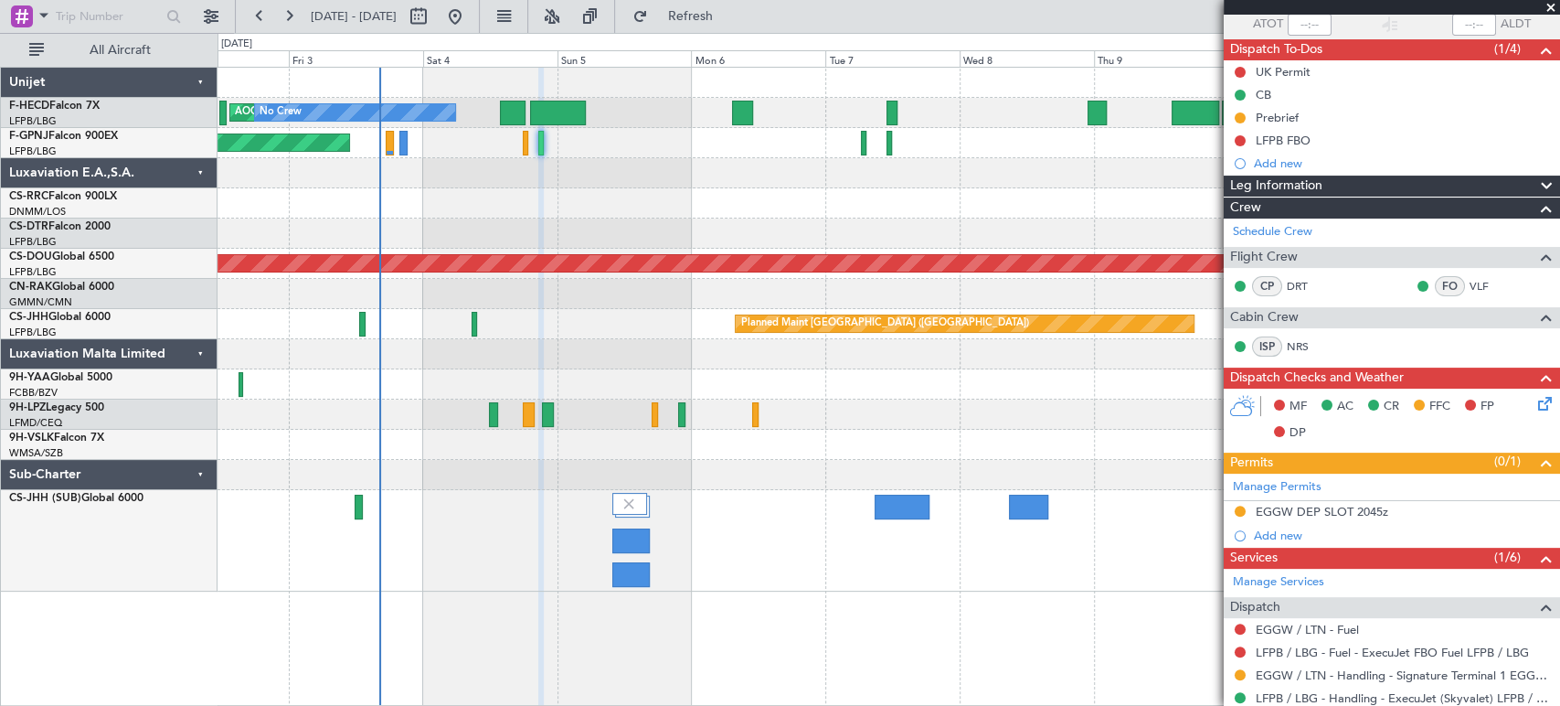
scroll to position [168, 0]
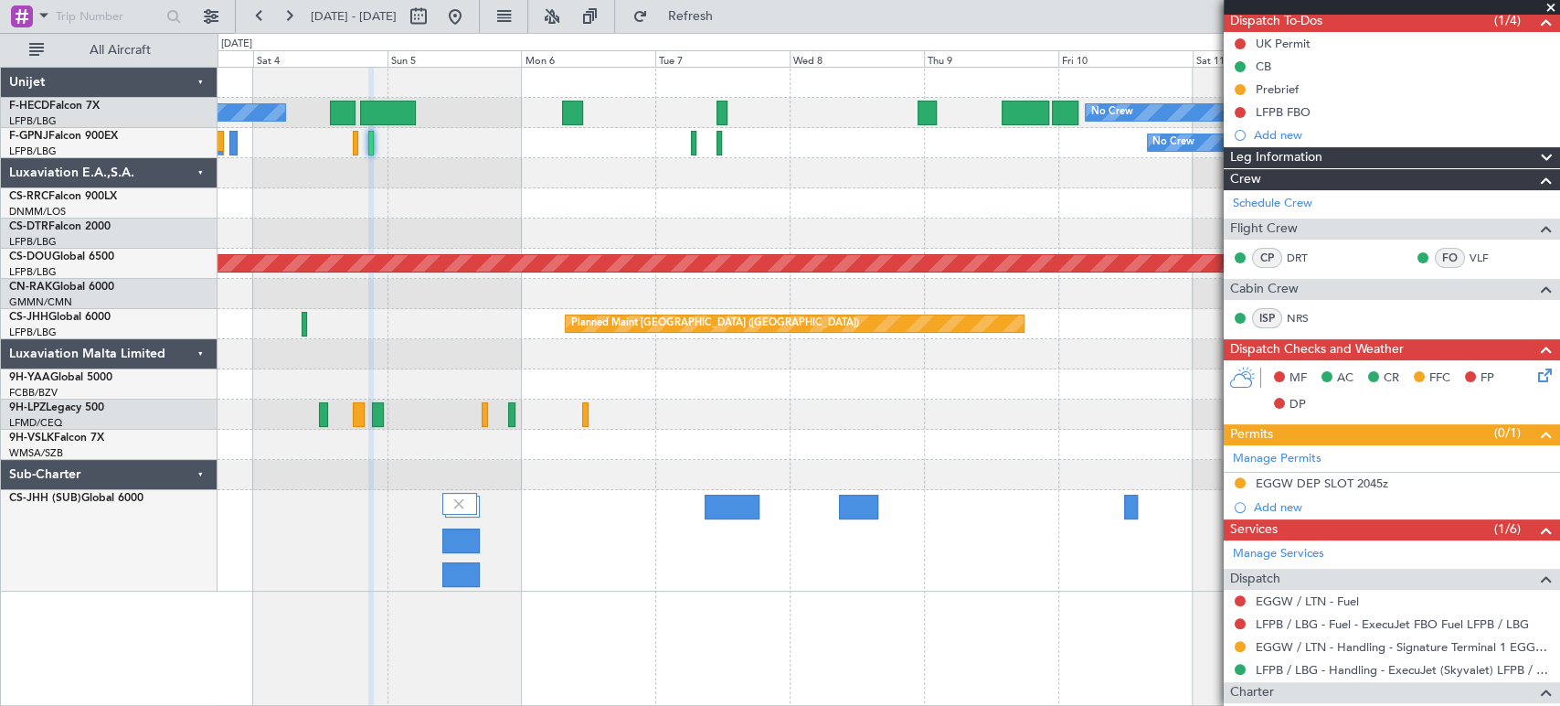
click at [584, 197] on div at bounding box center [889, 203] width 1342 height 30
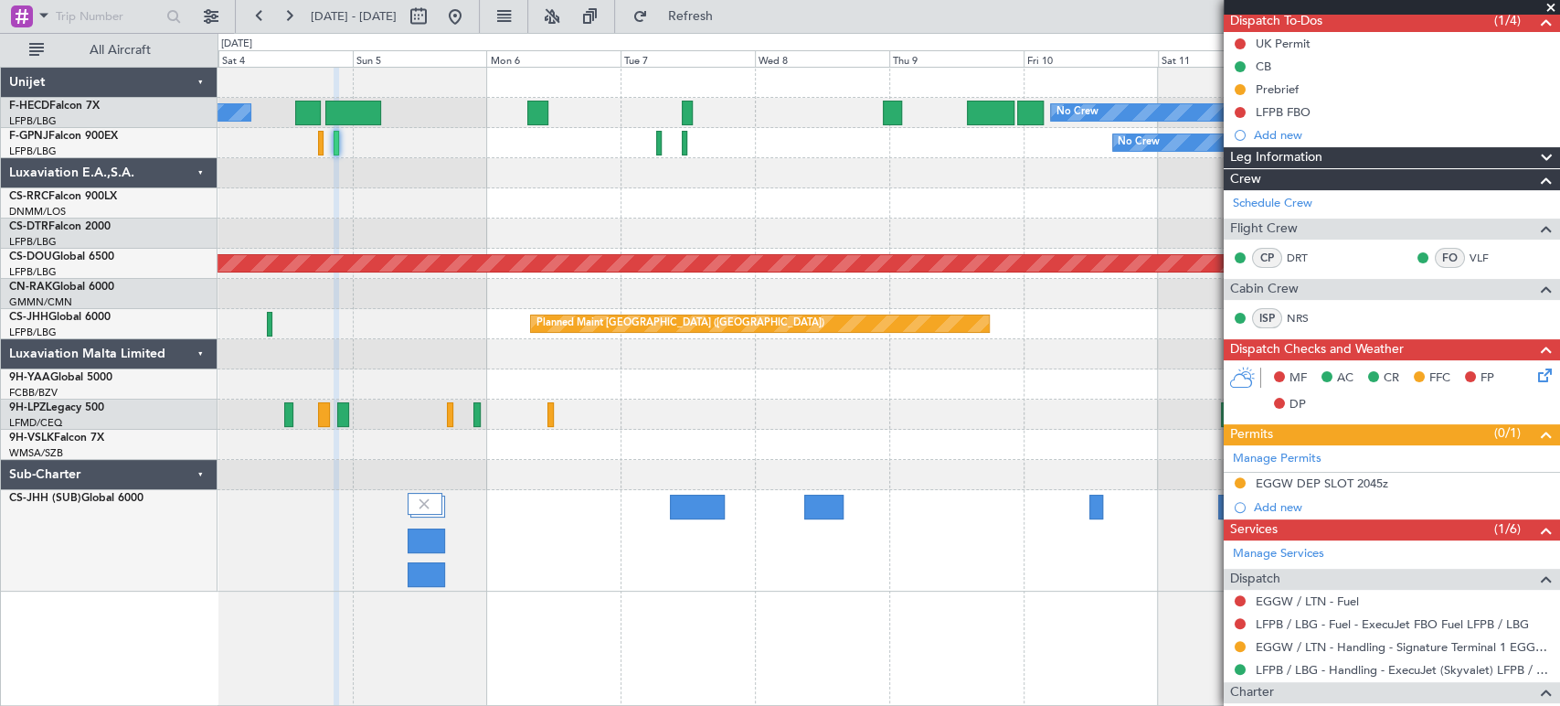
click at [768, 227] on div "No Crew No Crew Planned Maint Paris (Le Bourget) AOG Maint Paris (Le Bourget) N…" at bounding box center [889, 330] width 1342 height 524
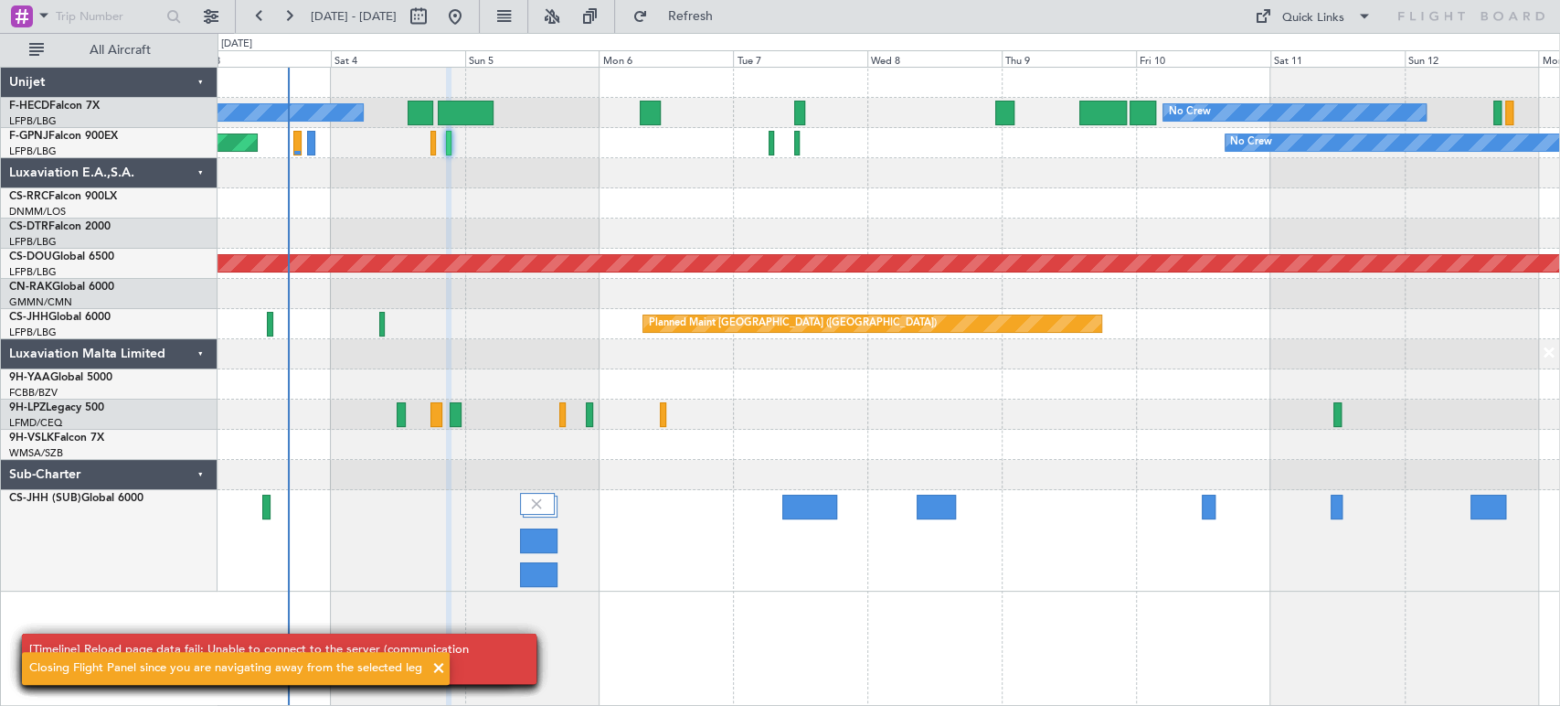
scroll to position [0, 0]
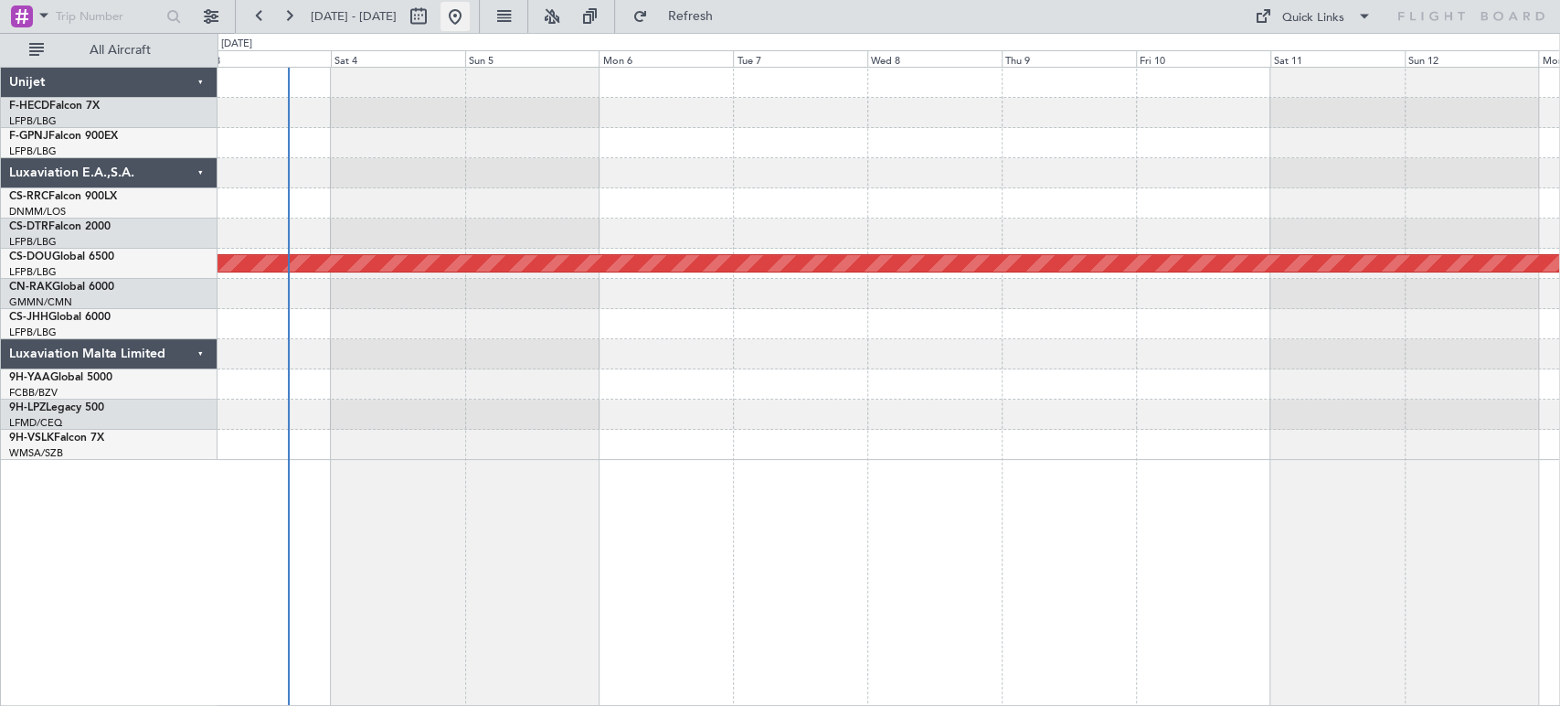
click at [470, 13] on button at bounding box center [455, 16] width 29 height 29
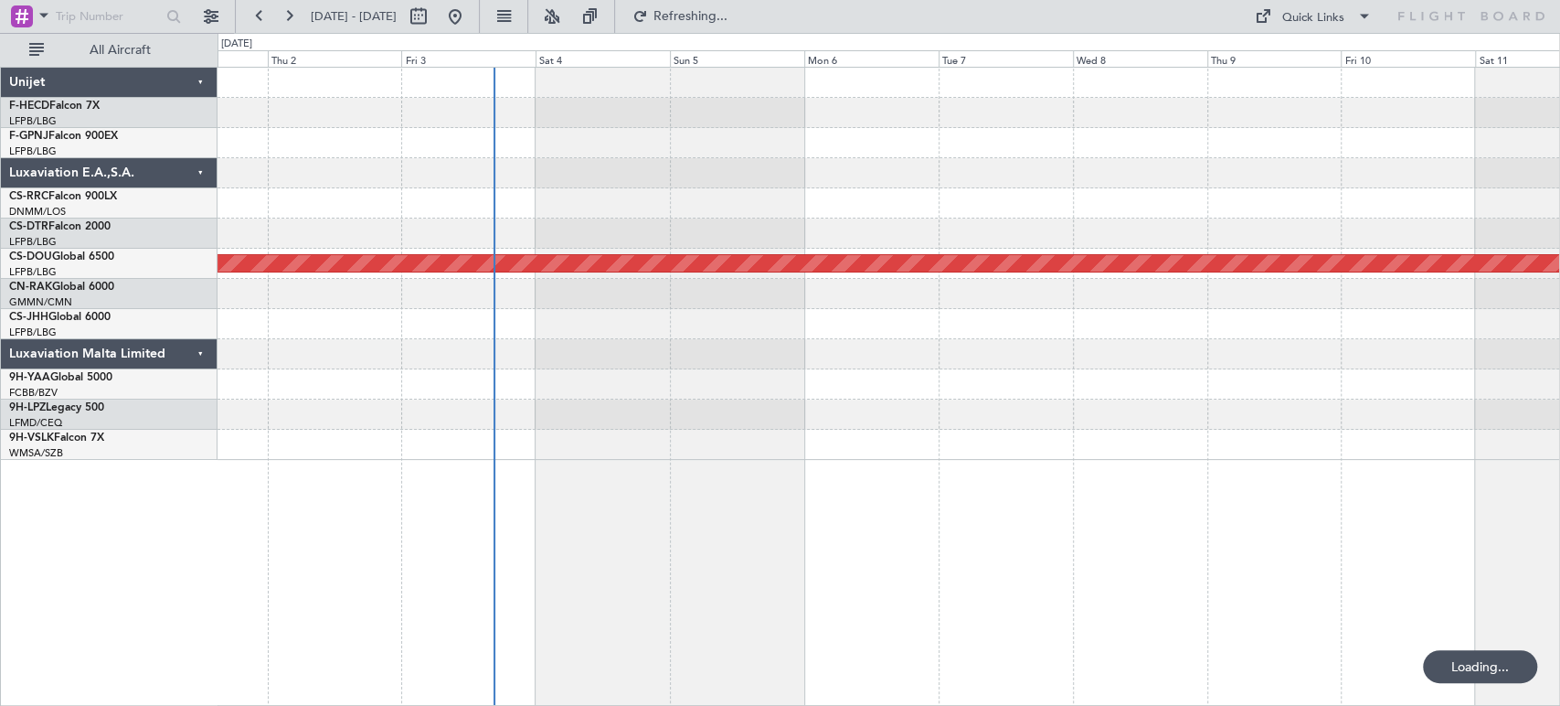
click at [451, 186] on div at bounding box center [889, 173] width 1342 height 30
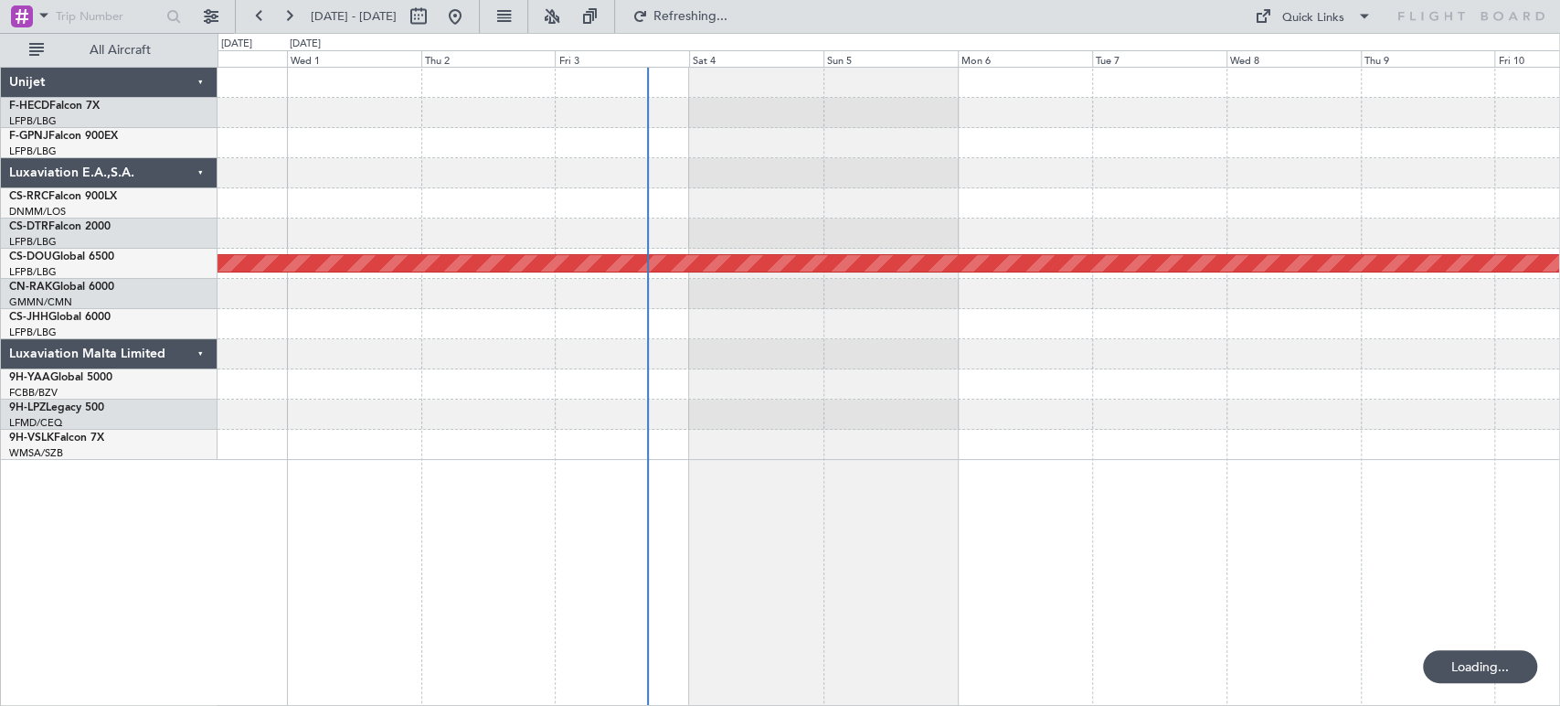
click at [703, 152] on div at bounding box center [889, 143] width 1342 height 30
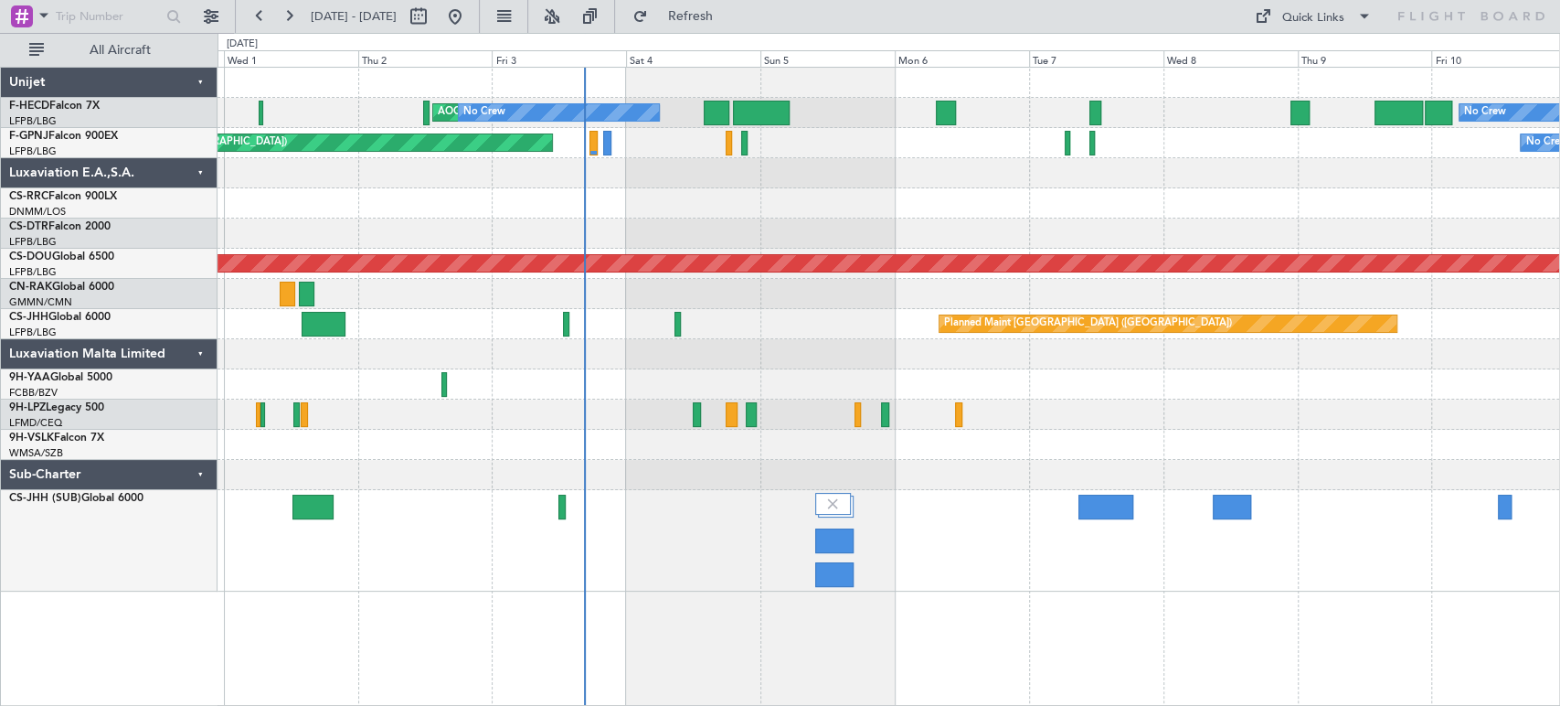
click at [1284, 515] on div at bounding box center [889, 540] width 1342 height 101
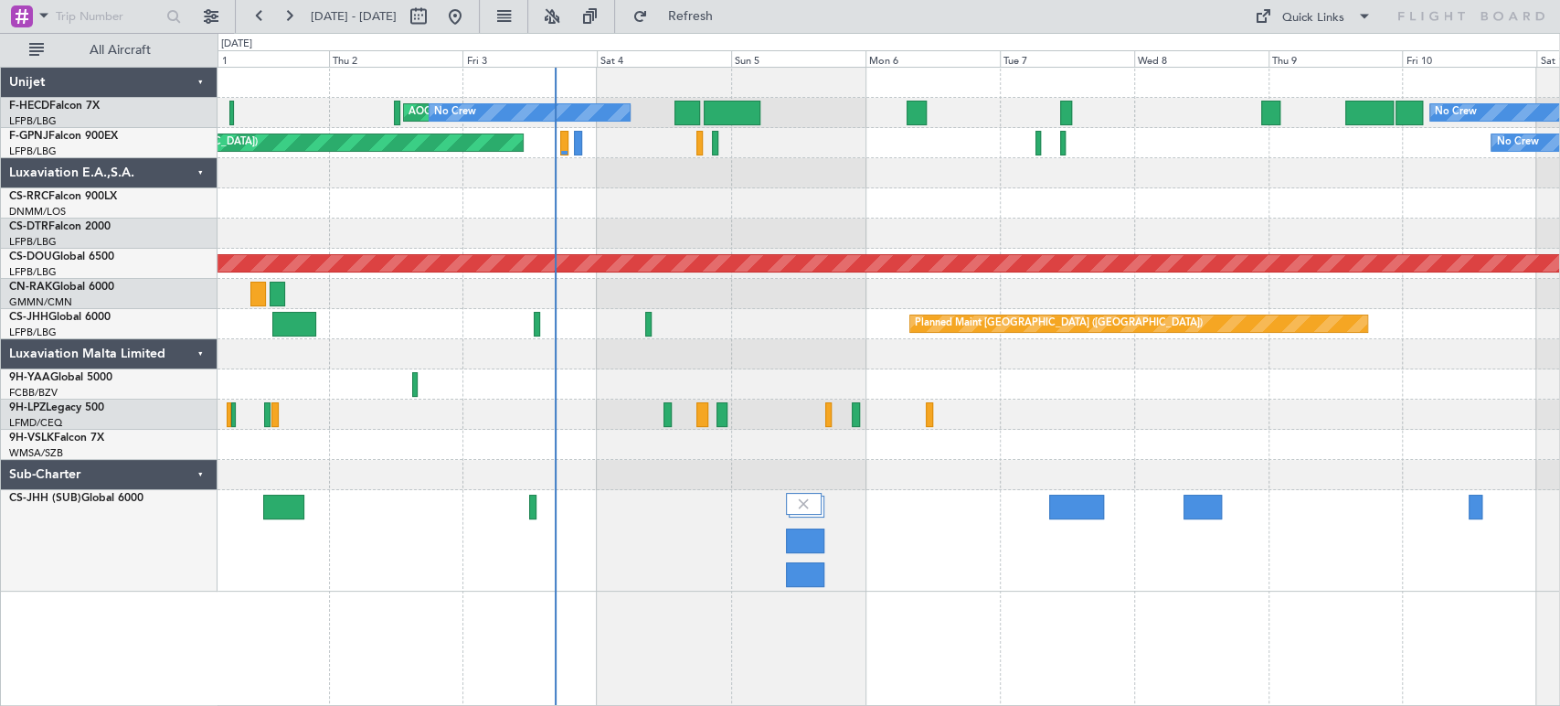
click at [598, 260] on div "No Crew AOG Maint Paris (Le Bourget) No Crew Planned Maint Paris (Le Bourget) N…" at bounding box center [889, 330] width 1342 height 524
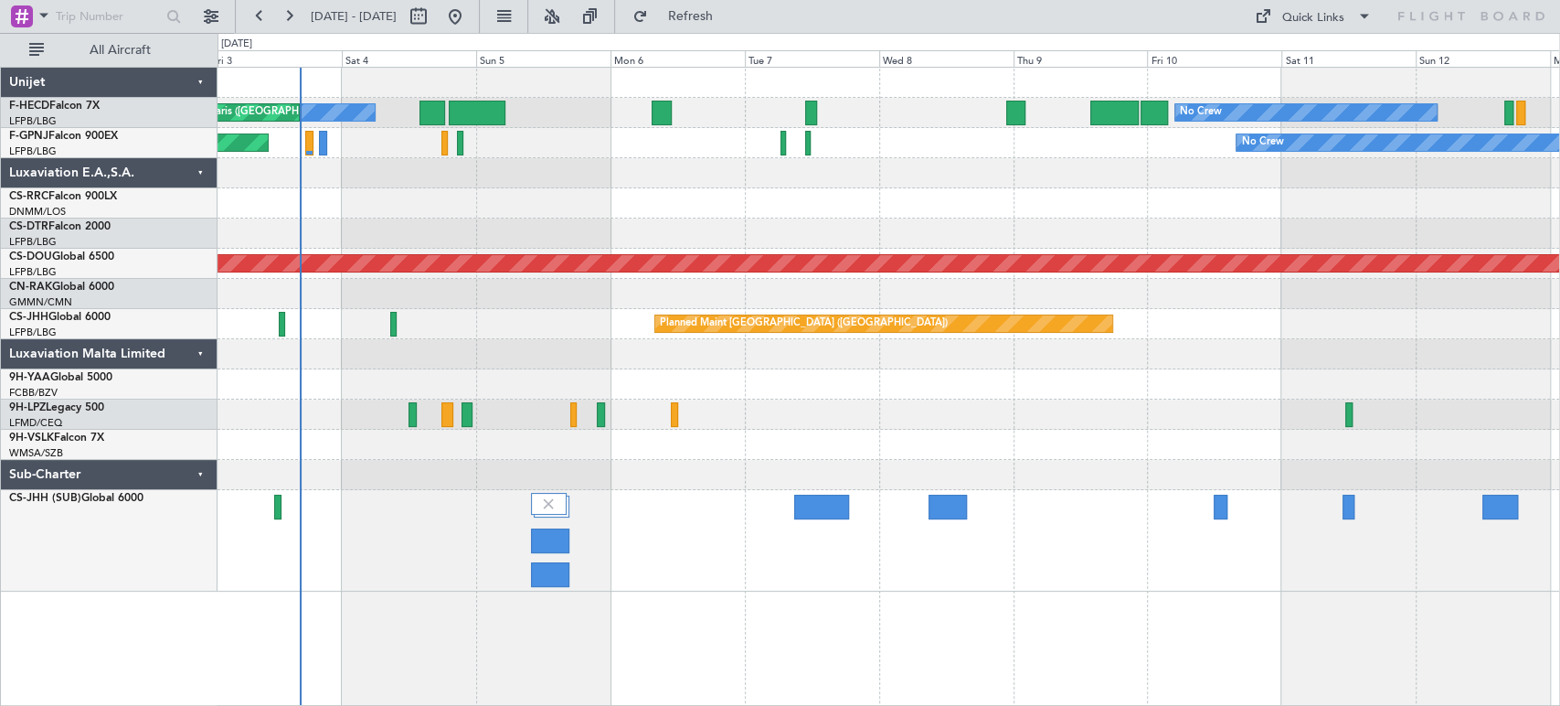
click at [629, 248] on div "No Crew No Crew AOG Maint [GEOGRAPHIC_DATA] ([GEOGRAPHIC_DATA]) Planned Maint […" at bounding box center [889, 330] width 1342 height 524
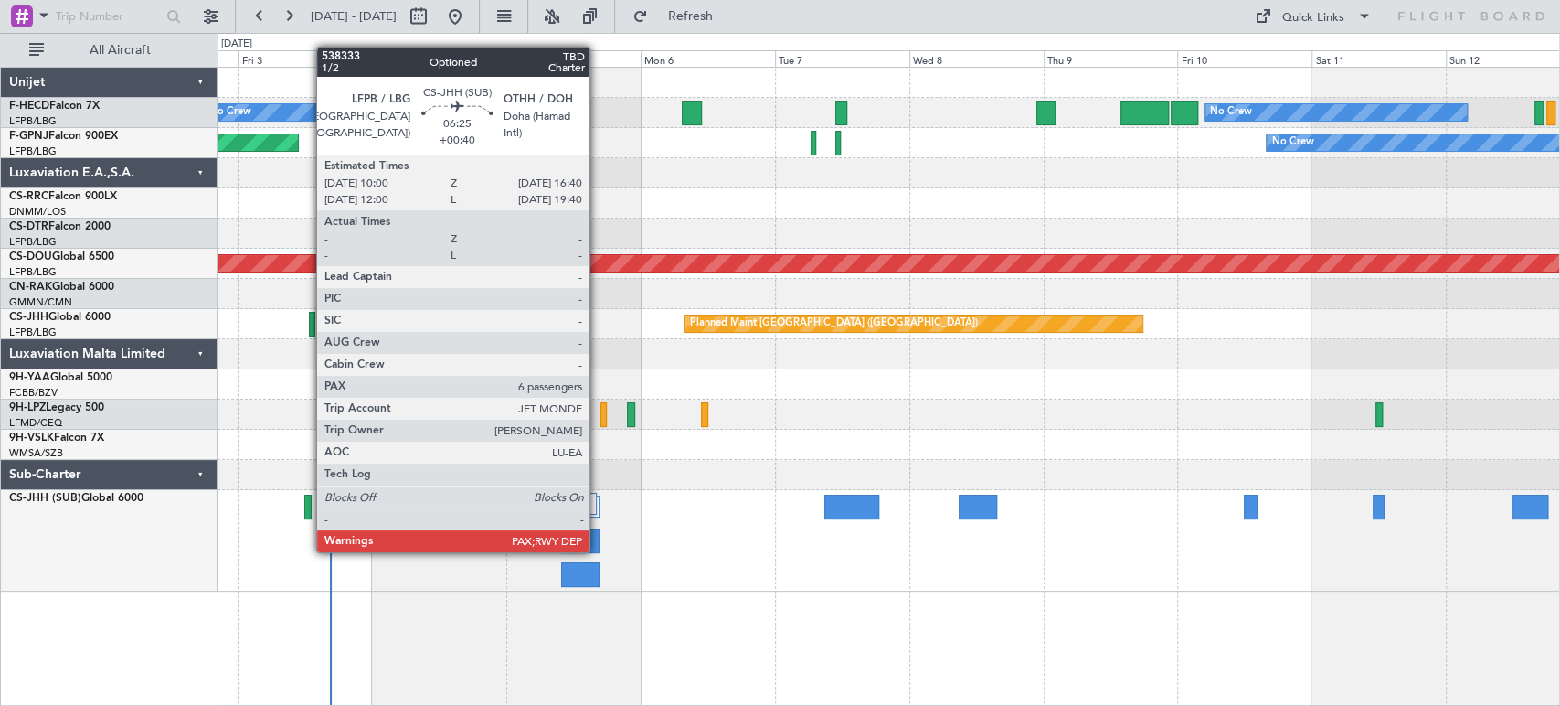
click at [597, 549] on div at bounding box center [579, 540] width 37 height 25
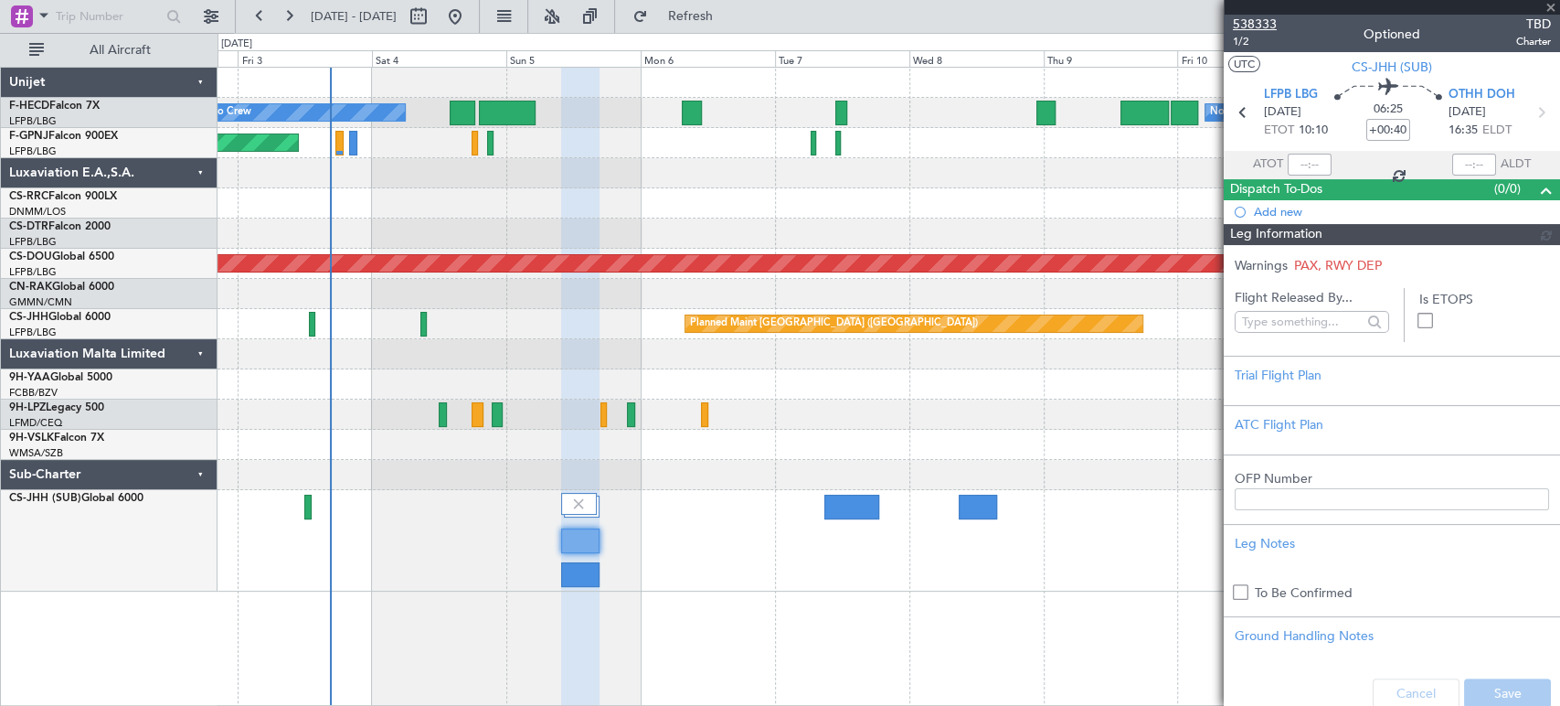
click at [1259, 20] on span "538333" at bounding box center [1255, 24] width 44 height 19
